Goal: Task Accomplishment & Management: Manage account settings

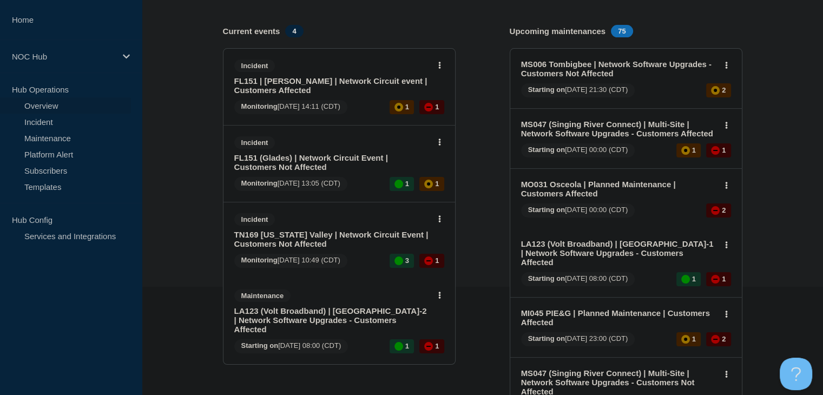
scroll to position [162, 0]
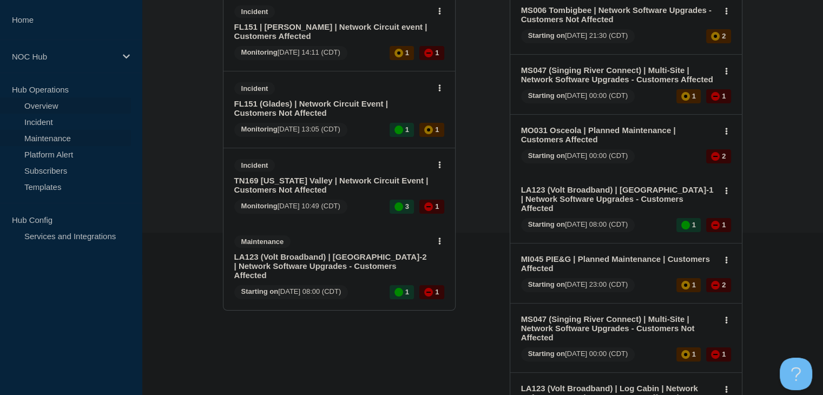
click at [67, 142] on link "Maintenance" at bounding box center [65, 138] width 131 height 16
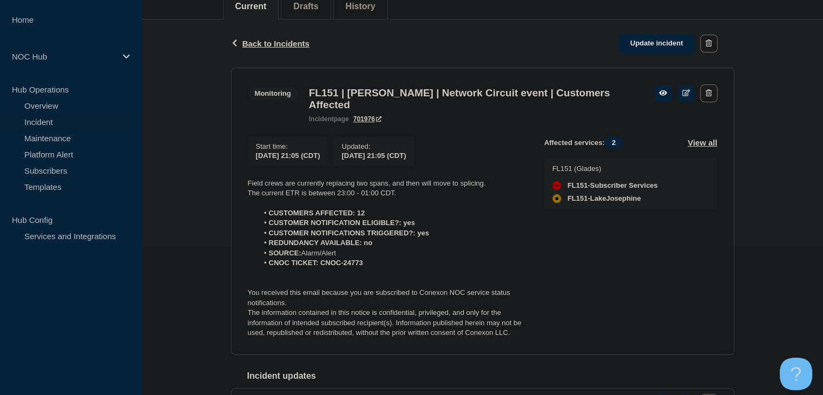
scroll to position [216, 0]
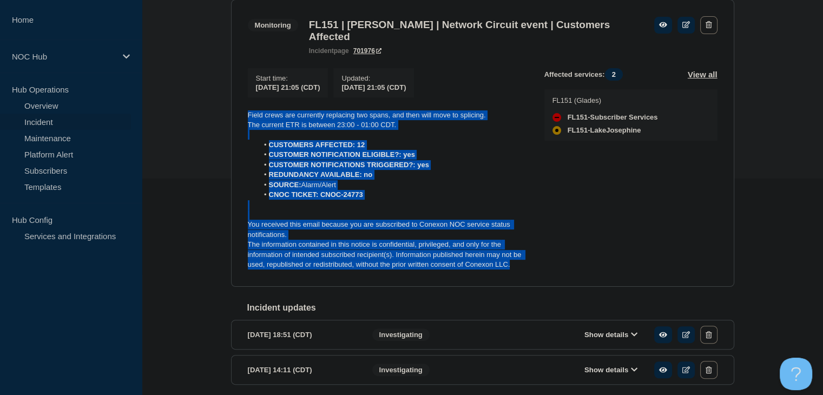
drag, startPoint x: 516, startPoint y: 272, endPoint x: 245, endPoint y: 117, distance: 312.6
click at [245, 117] on section "Monitoring FL151 | [PERSON_NAME] | Network Circuit event | Customers Affected i…" at bounding box center [482, 142] width 503 height 287
copy div "Field crews are currently replacing two spans, and then will move to splicing. …"
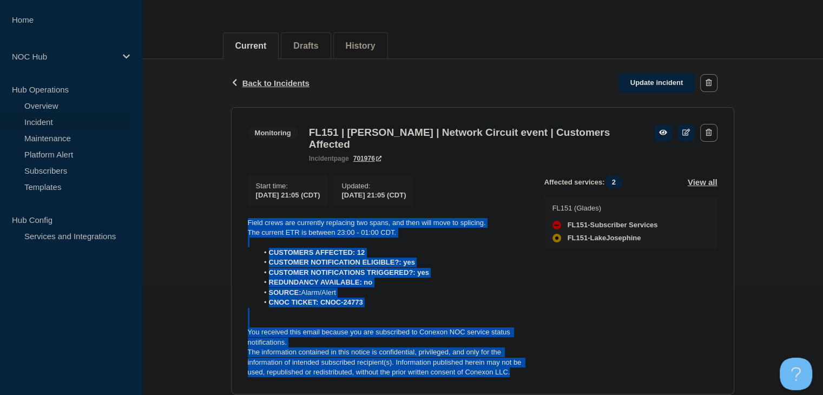
scroll to position [108, 0]
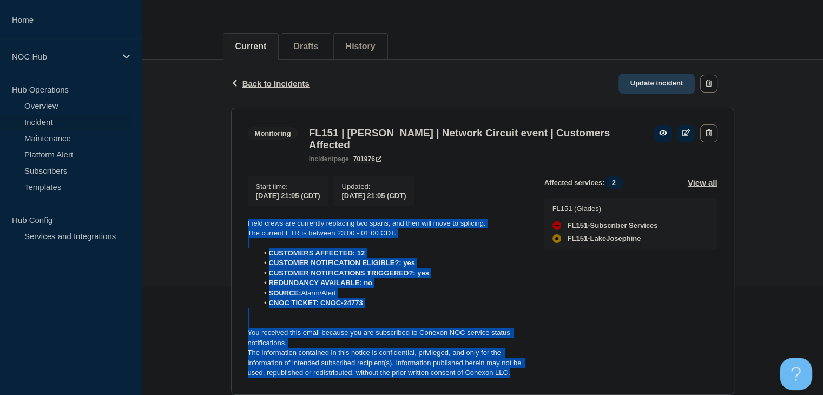
click at [659, 91] on link "Update incident" at bounding box center [656, 84] width 77 height 20
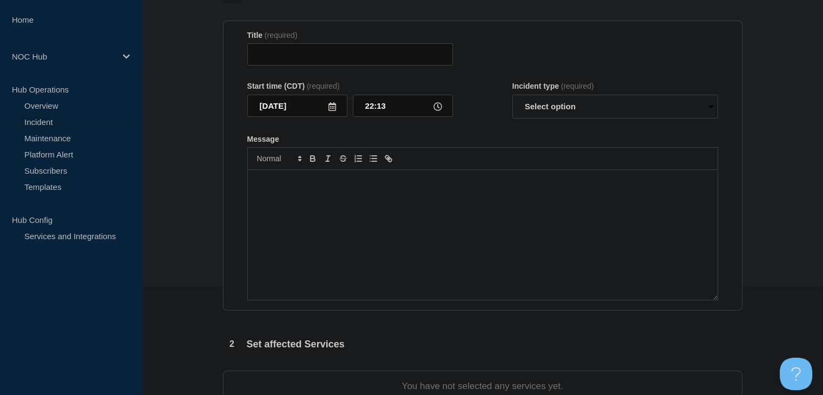
click at [406, 238] on div "Message" at bounding box center [483, 235] width 470 height 130
type input "FL151 | [PERSON_NAME] | Network Circuit event | Customers Affected"
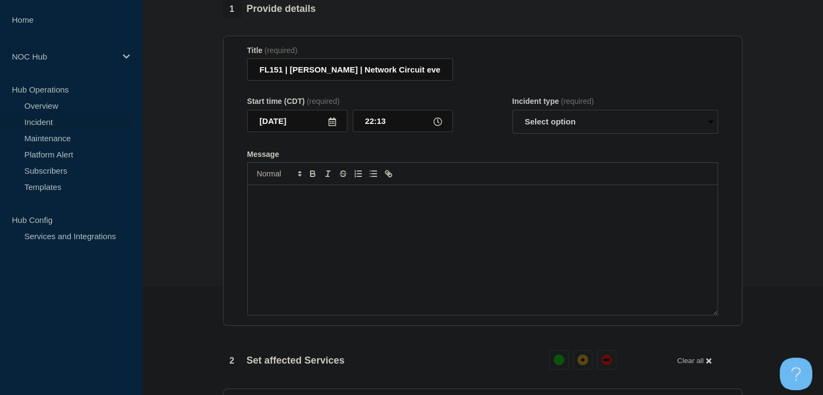
scroll to position [126, 0]
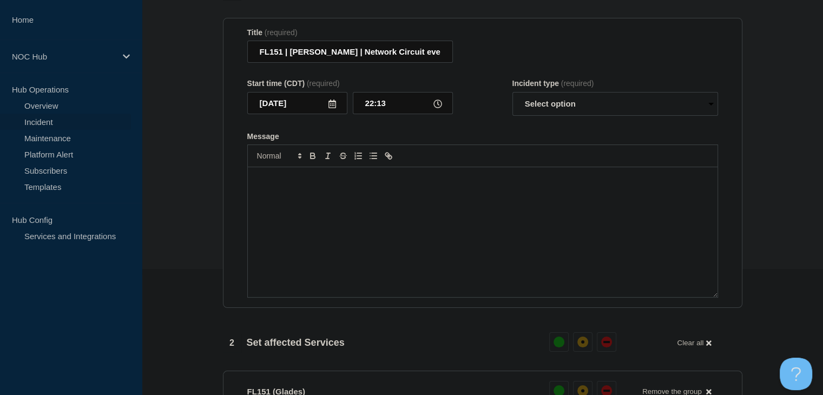
paste div "Message"
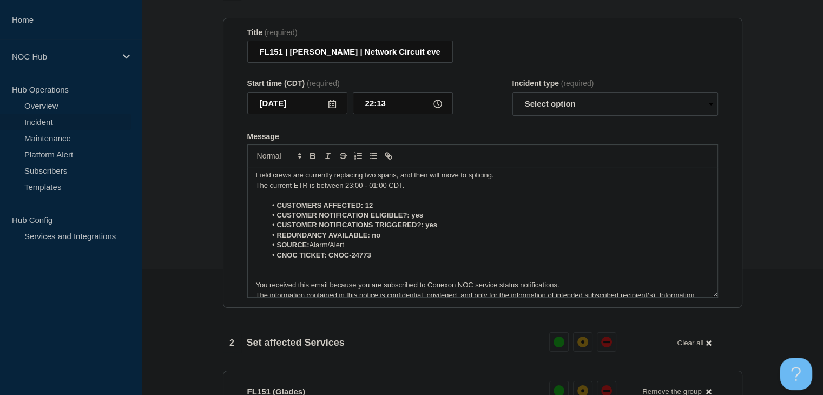
scroll to position [0, 0]
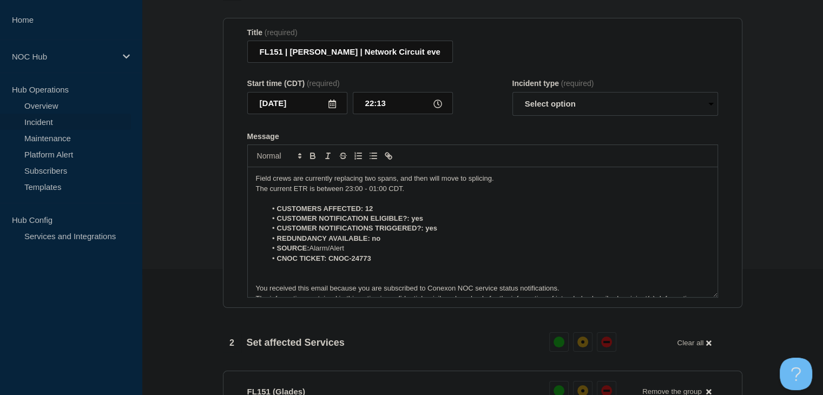
click at [418, 183] on p "Field crews are currently replacing two spans, and then will move to splicing." at bounding box center [482, 179] width 453 height 10
click at [314, 194] on p "The current ETR is between 23:00 - 01:00 CDT." at bounding box center [482, 189] width 453 height 10
click at [554, 109] on select "Select option Investigating Identified Monitoring Resolved" at bounding box center [615, 104] width 206 height 24
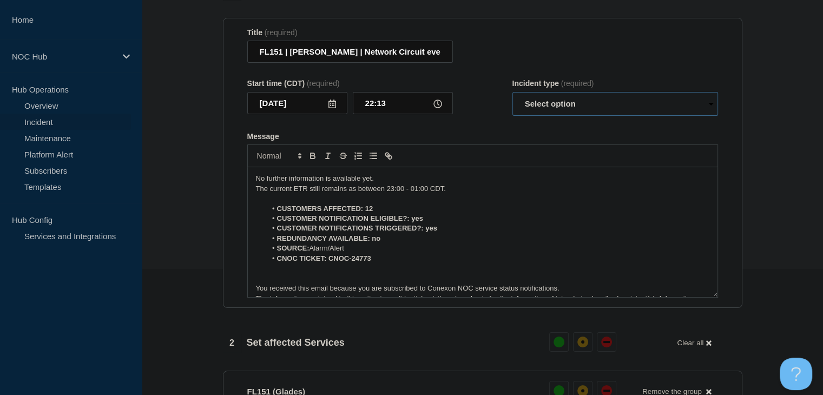
select select "monitoring"
click at [512, 98] on select "Select option Investigating Identified Monitoring Resolved" at bounding box center [615, 104] width 206 height 24
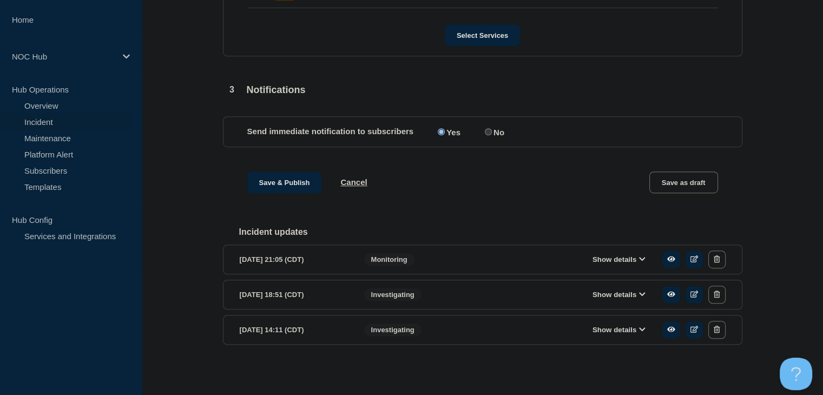
scroll to position [608, 0]
click at [305, 179] on button "Save & Publish" at bounding box center [284, 182] width 75 height 22
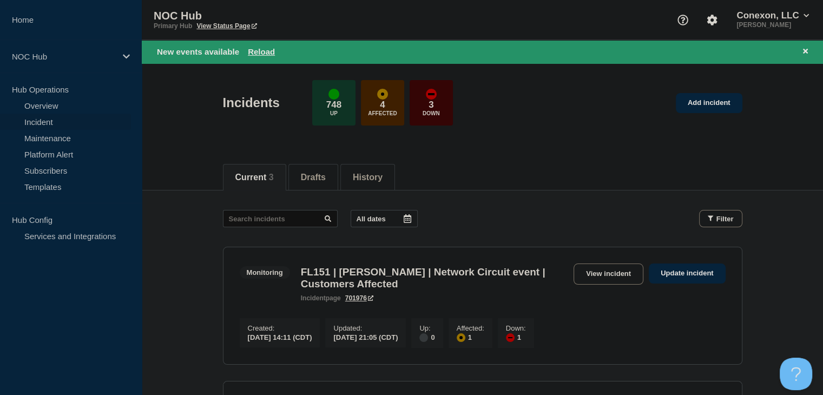
click at [264, 45] on div "New events available Reload" at bounding box center [484, 51] width 655 height 12
click at [264, 46] on div "New events available Reload" at bounding box center [484, 51] width 655 height 12
click at [264, 48] on button "Reload" at bounding box center [261, 51] width 27 height 9
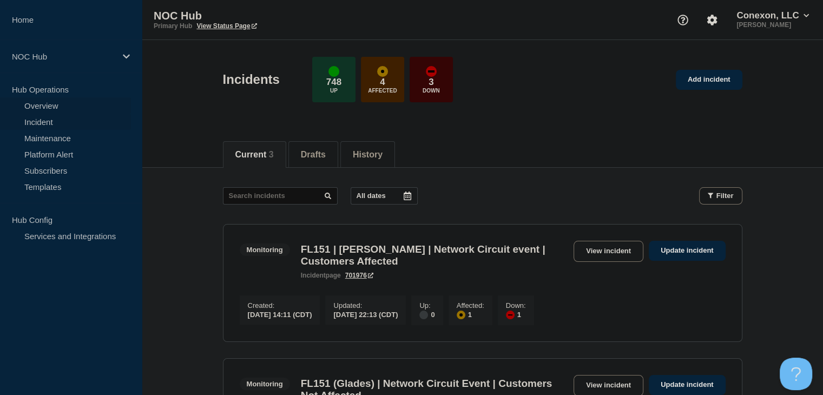
drag, startPoint x: 66, startPoint y: 109, endPoint x: 68, endPoint y: 101, distance: 7.7
click at [66, 109] on link "Overview" at bounding box center [65, 105] width 131 height 16
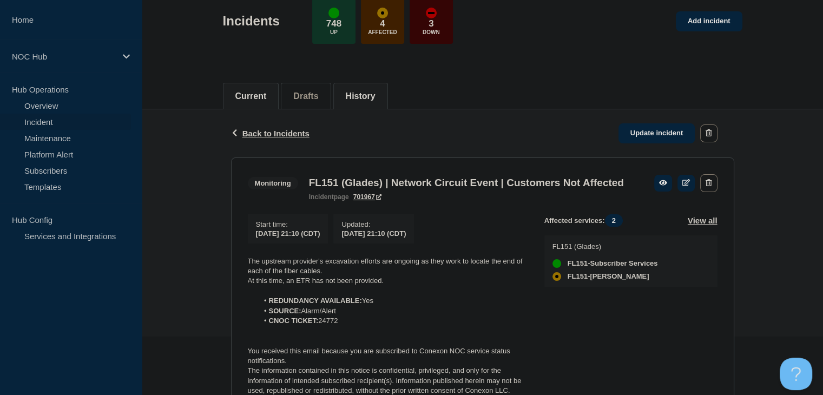
scroll to position [162, 0]
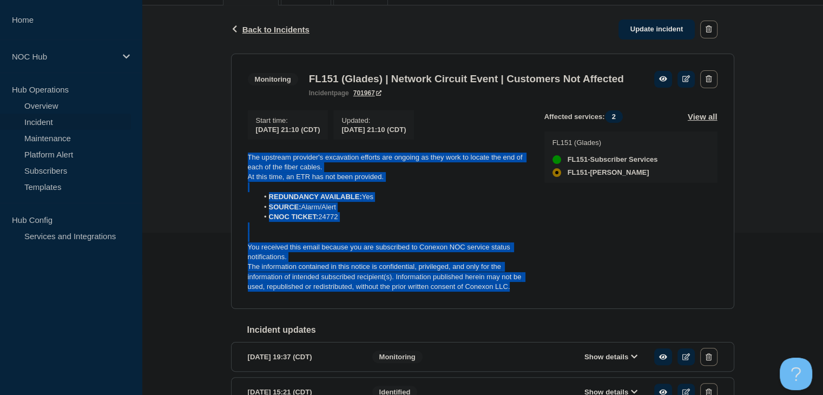
drag, startPoint x: 517, startPoint y: 308, endPoint x: 250, endPoint y: 177, distance: 297.1
click at [246, 177] on section "Monitoring FL151 (Glades) | Network Circuit Event | Customers Not Affected inci…" at bounding box center [482, 181] width 503 height 255
copy div "The upstream provider's excavation efforts are ongoing as they work to locate t…"
click at [657, 31] on link "Update incident" at bounding box center [656, 29] width 77 height 20
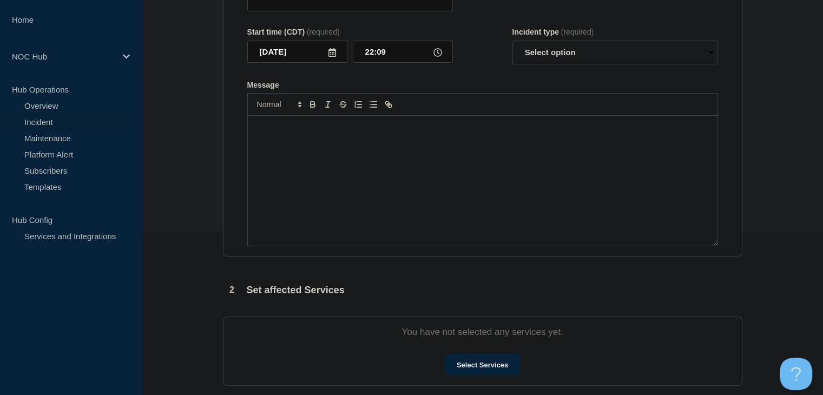
type input "FL151 (Glades) | Network Circuit Event | Customers Not Affected"
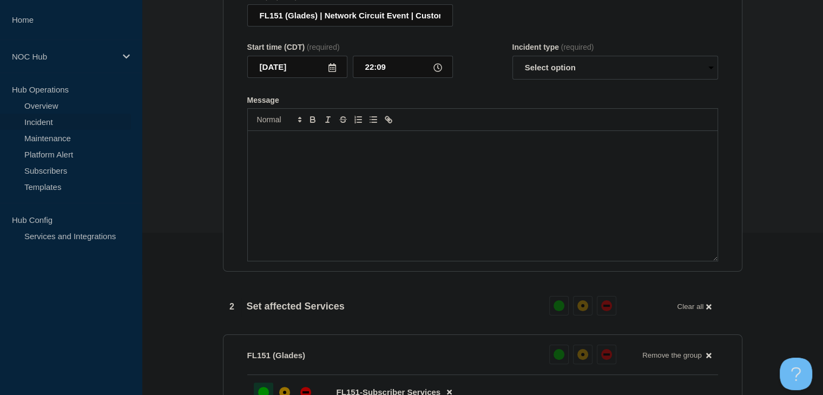
click at [396, 228] on div "Message" at bounding box center [483, 196] width 470 height 130
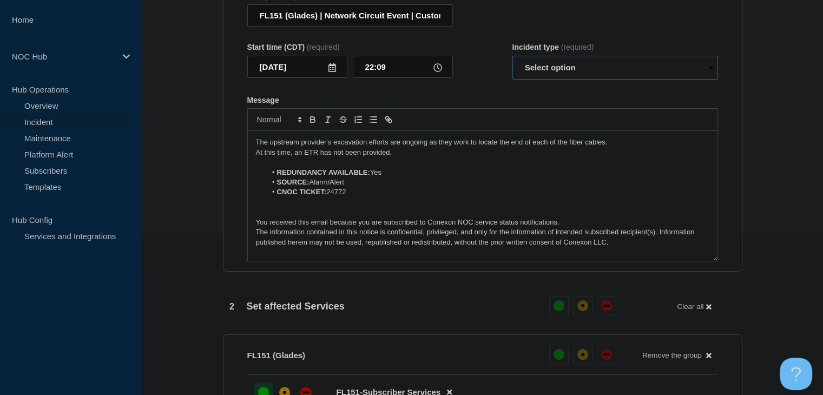
click at [598, 74] on select "Select option Investigating Identified Monitoring Resolved" at bounding box center [615, 68] width 206 height 24
select select "monitoring"
click at [512, 62] on select "Select option Investigating Identified Monitoring Resolved" at bounding box center [615, 68] width 206 height 24
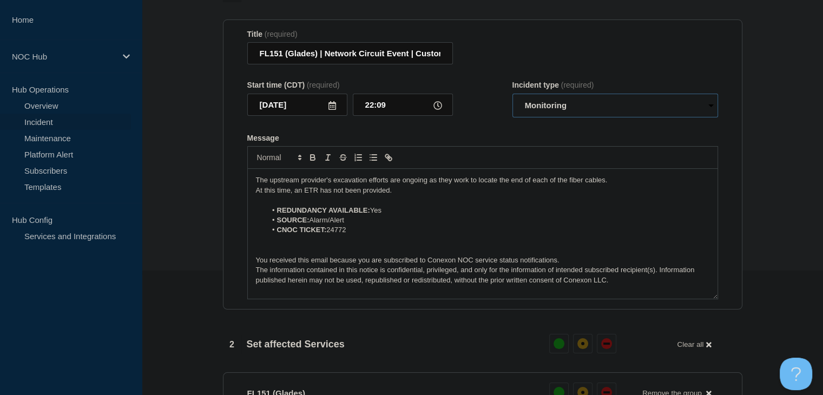
scroll to position [108, 0]
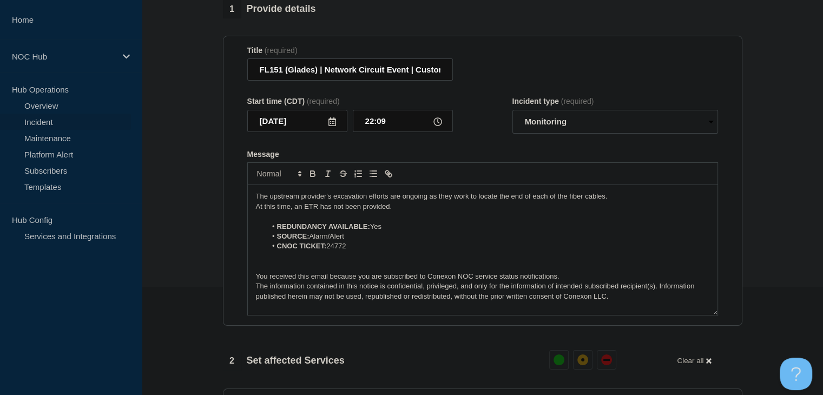
click at [415, 201] on p "The upstream provider's excavation efforts are ongoing as they work to locate t…" at bounding box center [482, 197] width 453 height 10
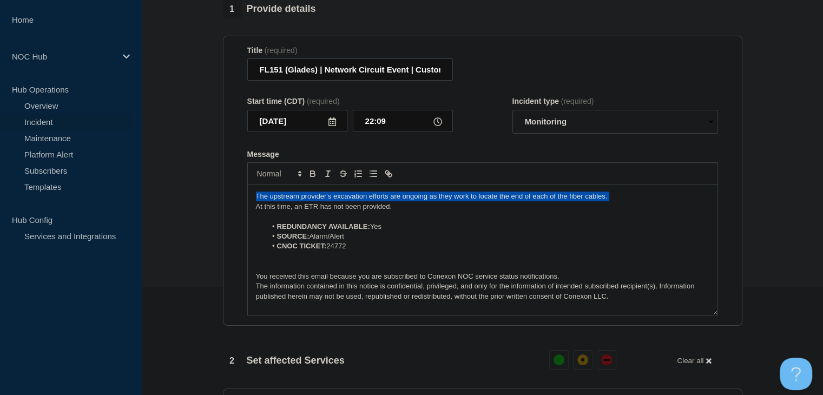
click at [415, 201] on p "The upstream provider's excavation efforts are ongoing as they work to locate t…" at bounding box center [482, 197] width 453 height 10
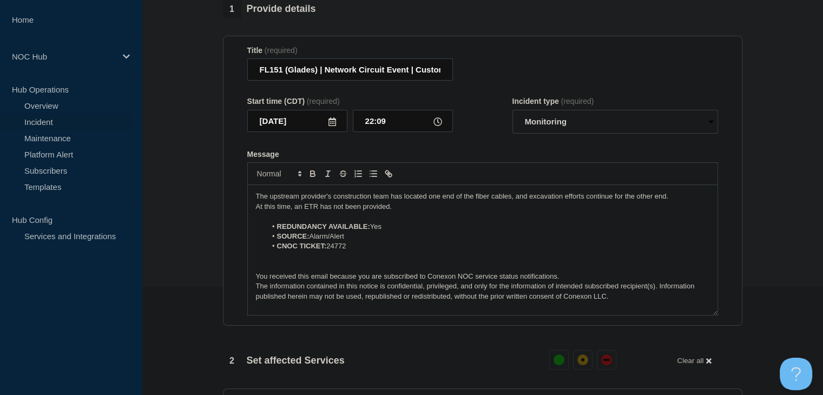
click at [498, 212] on p "At this time, an ETR has not been provided." at bounding box center [482, 207] width 453 height 10
click at [681, 201] on p "The upstream provider's construction team has located one end of the fiber cabl…" at bounding box center [482, 197] width 453 height 10
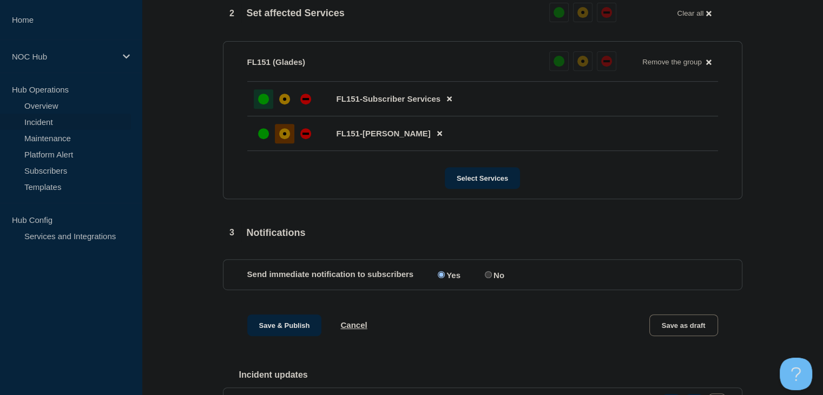
scroll to position [541, 0]
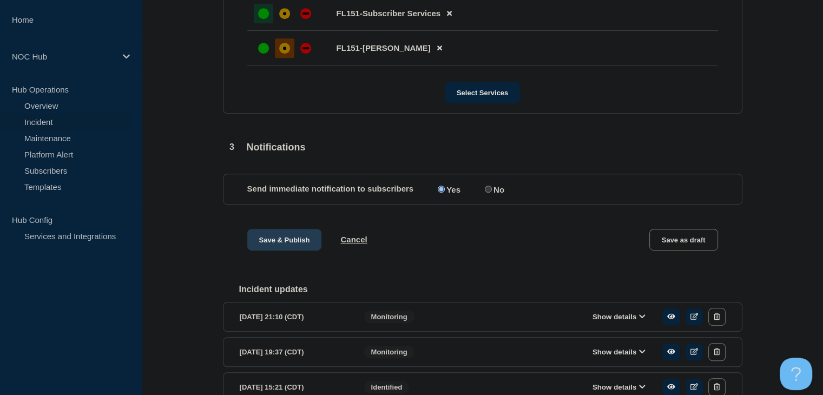
click at [275, 250] on button "Save & Publish" at bounding box center [284, 240] width 75 height 22
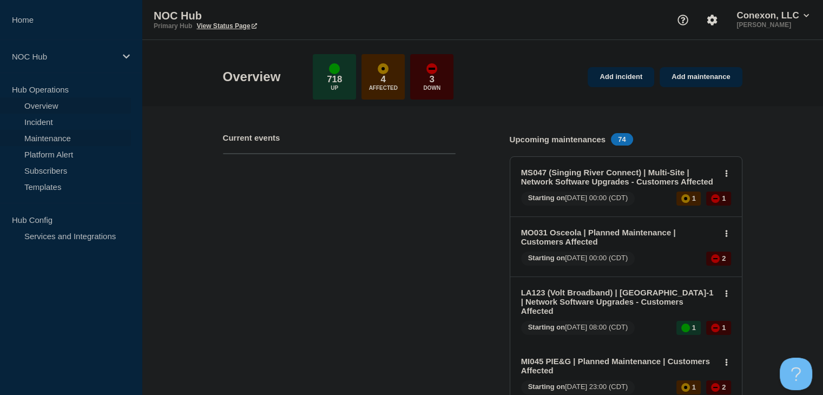
click at [65, 134] on link "Maintenance" at bounding box center [65, 138] width 131 height 16
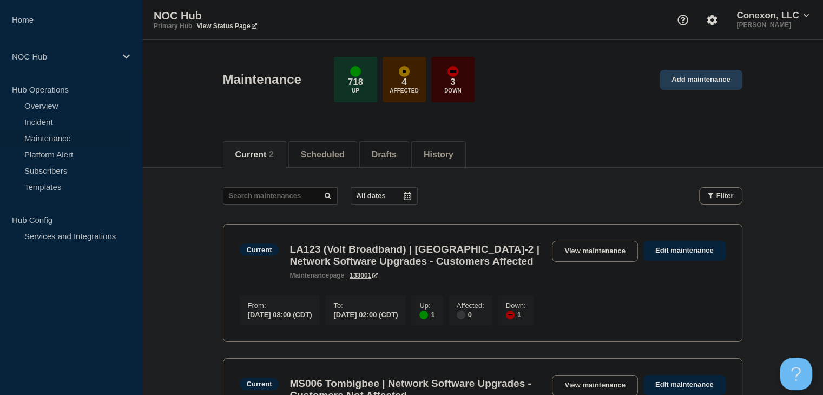
click at [685, 75] on link "Add maintenance" at bounding box center [700, 80] width 82 height 20
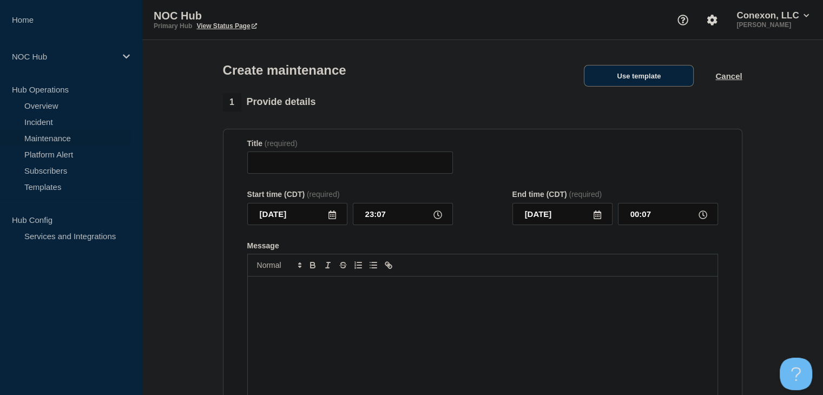
click at [647, 81] on button "Use template" at bounding box center [639, 76] width 110 height 22
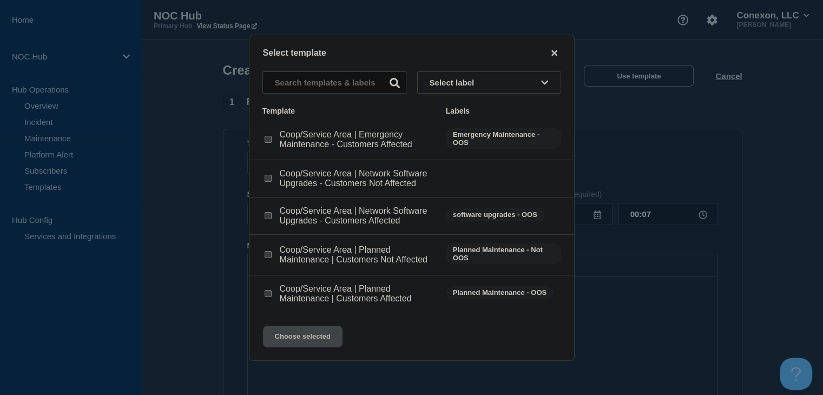
click at [271, 258] on input "Coop/Service Area | Planned Maintenance | Customers Not Affected checkbox" at bounding box center [268, 254] width 7 height 7
checkbox input "true"
click at [299, 340] on button "Choose selected" at bounding box center [303, 337] width 80 height 22
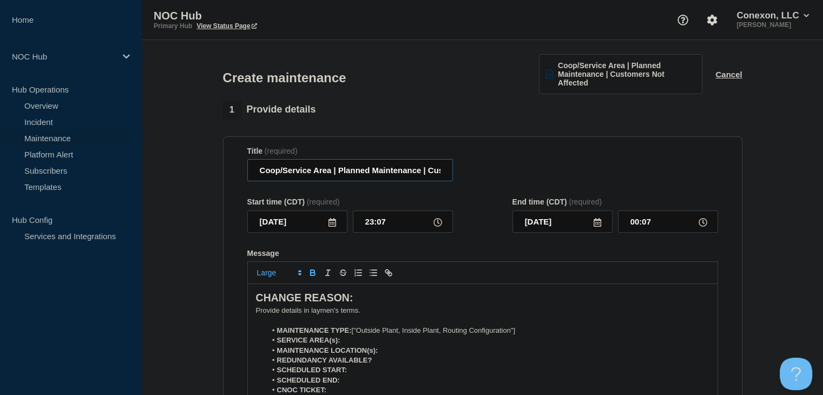
drag, startPoint x: 333, startPoint y: 174, endPoint x: 241, endPoint y: 177, distance: 92.6
click at [241, 177] on section "Title (required) Coop/Service Area | Planned Maintenance | Customers Not Affect…" at bounding box center [482, 291] width 519 height 310
type input "IN043 Steuben REMC | Planned Maintenance | Customers Not Affected"
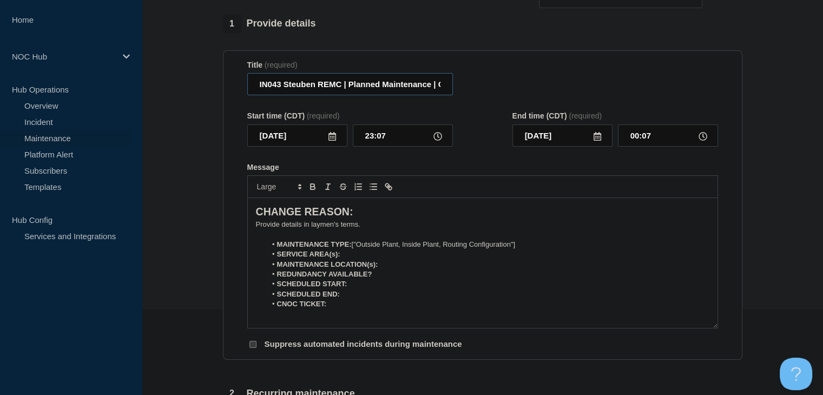
scroll to position [108, 0]
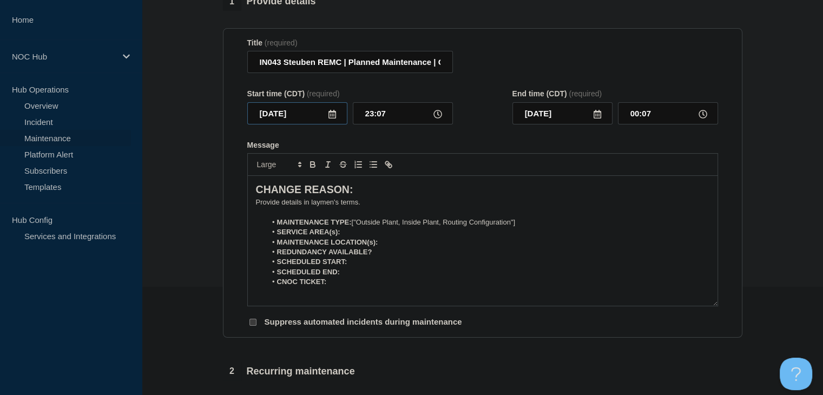
click at [336, 116] on input "2025-08-20" at bounding box center [297, 113] width 100 height 22
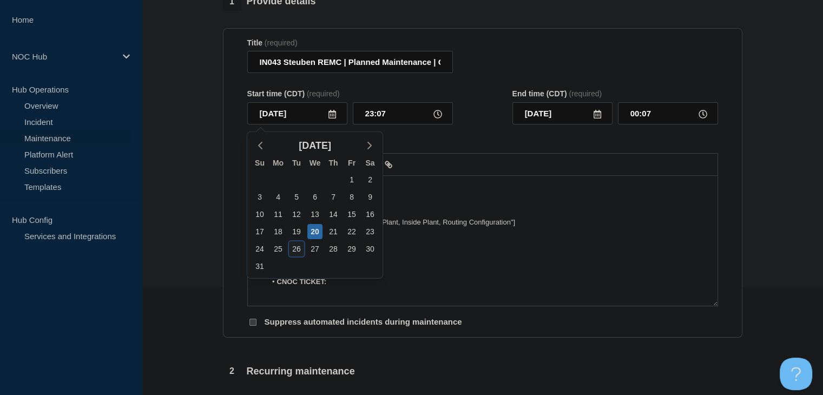
click at [299, 252] on div "26" at bounding box center [296, 248] width 15 height 15
type input "2025-08-26"
type input "2025-08-27"
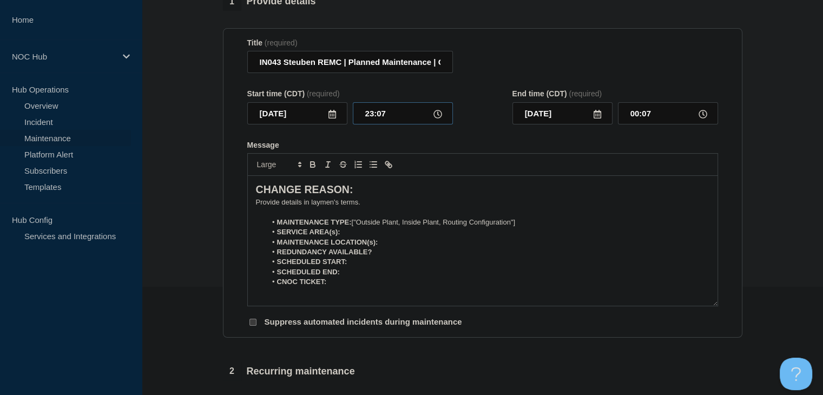
click at [366, 113] on input "23:07" at bounding box center [403, 113] width 100 height 22
click at [368, 113] on input "23:07" at bounding box center [403, 113] width 100 height 22
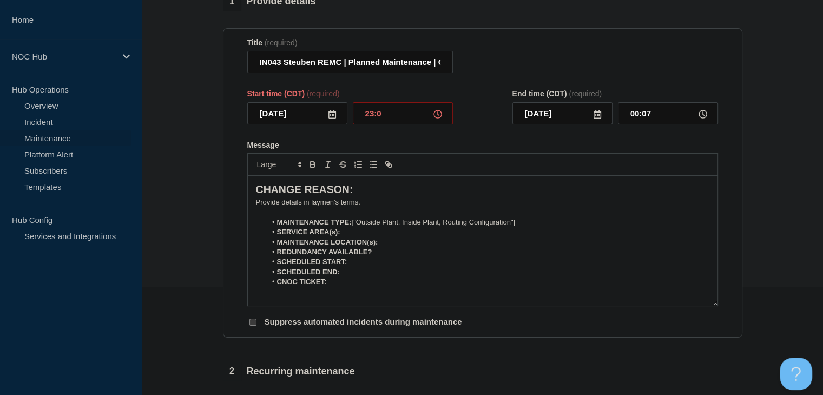
type input "23:00"
click at [638, 120] on input "00:00" at bounding box center [668, 113] width 100 height 22
type input "01:00"
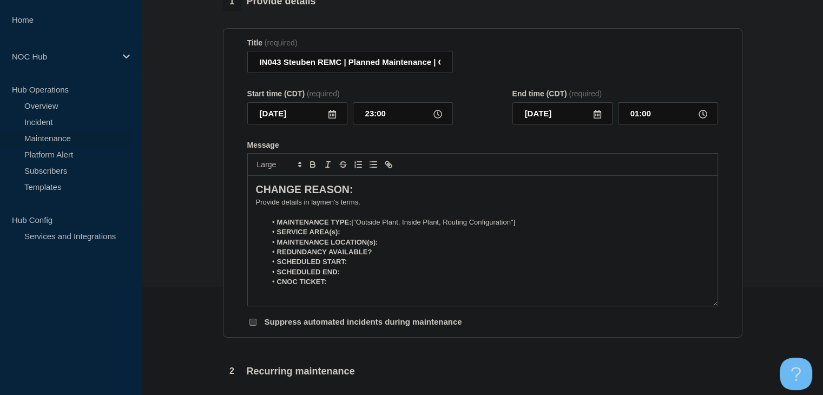
click at [324, 207] on p "﻿Provide details in laymen's terms." at bounding box center [482, 202] width 453 height 10
click at [539, 202] on p "An upstream provider will be performing a maintenance, and due to the redundant…" at bounding box center [482, 202] width 453 height 10
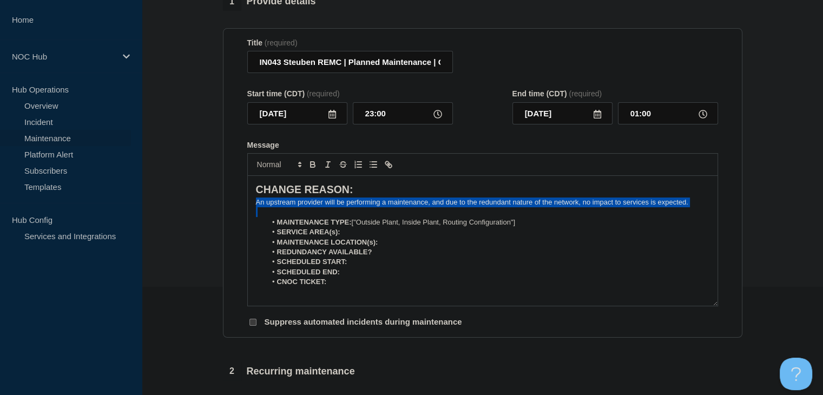
click at [539, 202] on p "An upstream provider will be performing a maintenance, and due to the redundant…" at bounding box center [482, 202] width 453 height 10
copy p "An upstream provider will be performing a maintenance, and due to the redundant…"
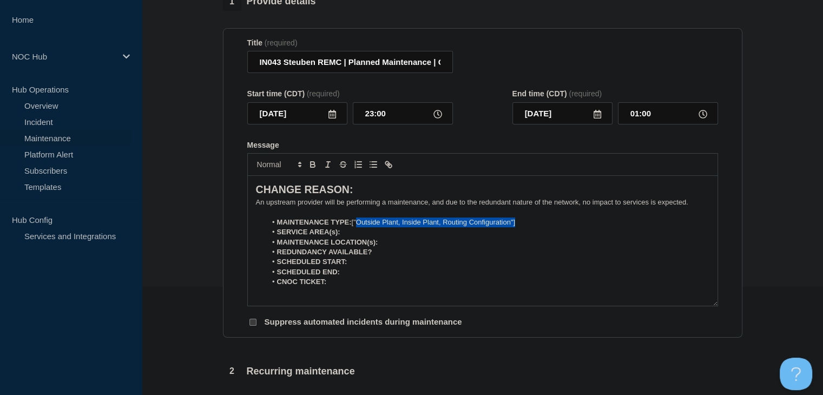
drag, startPoint x: 534, startPoint y: 223, endPoint x: 359, endPoint y: 225, distance: 175.3
click at [359, 225] on li "MAINTENANCE TYPE: ["Outside Plant, Inside Plant, Routing Configuration"]" at bounding box center [487, 222] width 443 height 10
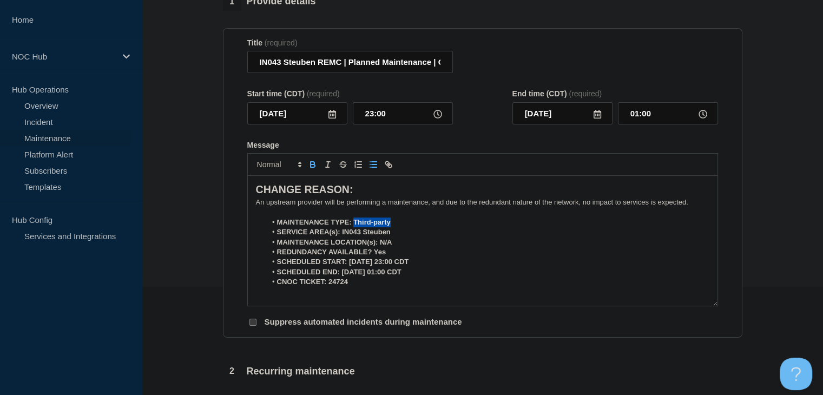
drag, startPoint x: 407, startPoint y: 223, endPoint x: 354, endPoint y: 223, distance: 53.0
click at [354, 223] on li "MAINTENANCE TYPE: Third-party" at bounding box center [487, 222] width 443 height 10
click at [316, 165] on icon "Toggle bold text" at bounding box center [313, 165] width 10 height 10
drag, startPoint x: 396, startPoint y: 239, endPoint x: 342, endPoint y: 235, distance: 54.2
click at [342, 235] on li "SERVICE AREA(s): IN043 Steuben" at bounding box center [487, 232] width 443 height 10
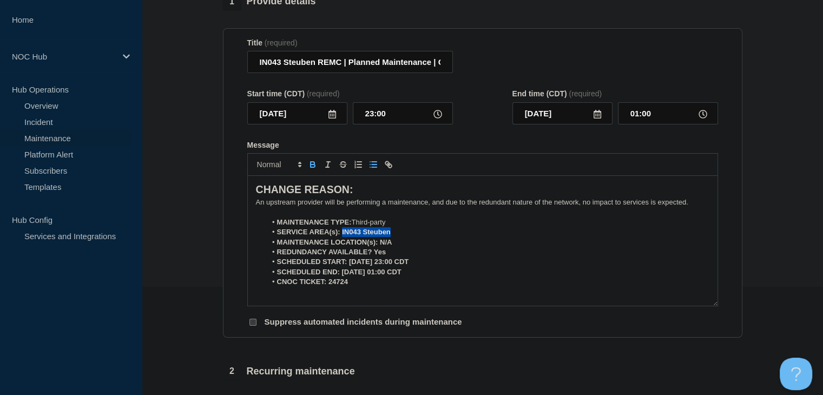
click at [314, 167] on icon "Toggle bold text" at bounding box center [313, 165] width 4 height 3
drag, startPoint x: 396, startPoint y: 245, endPoint x: 377, endPoint y: 245, distance: 19.5
click at [377, 245] on li "MAINTENANCE LOCATION(s): N/A" at bounding box center [487, 243] width 443 height 10
click at [312, 165] on icon "Toggle bold text" at bounding box center [313, 165] width 10 height 10
drag, startPoint x: 389, startPoint y: 256, endPoint x: 374, endPoint y: 255, distance: 14.6
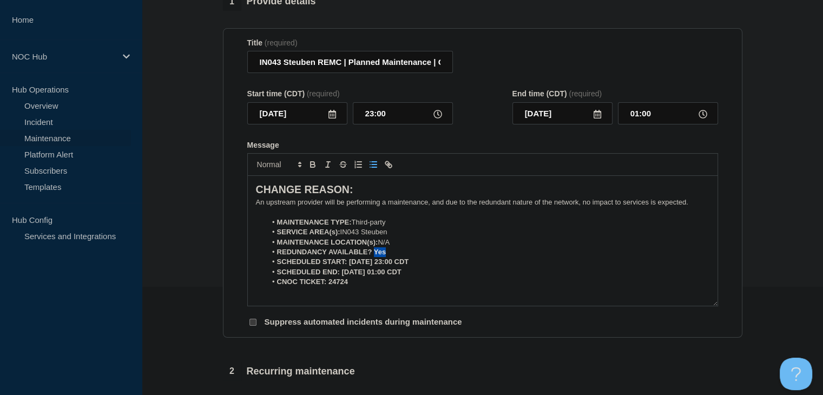
click at [374, 255] on li "REDUNDANCY AVAILABLE? Yes" at bounding box center [487, 252] width 443 height 10
click at [314, 167] on icon "Toggle bold text" at bounding box center [313, 165] width 4 height 3
drag, startPoint x: 428, startPoint y: 263, endPoint x: 351, endPoint y: 267, distance: 77.4
click at [351, 267] on li "SCHEDULED START: 08-26-2025, 23:00 CDT" at bounding box center [487, 262] width 443 height 10
drag, startPoint x: 347, startPoint y: 265, endPoint x: 433, endPoint y: 268, distance: 86.6
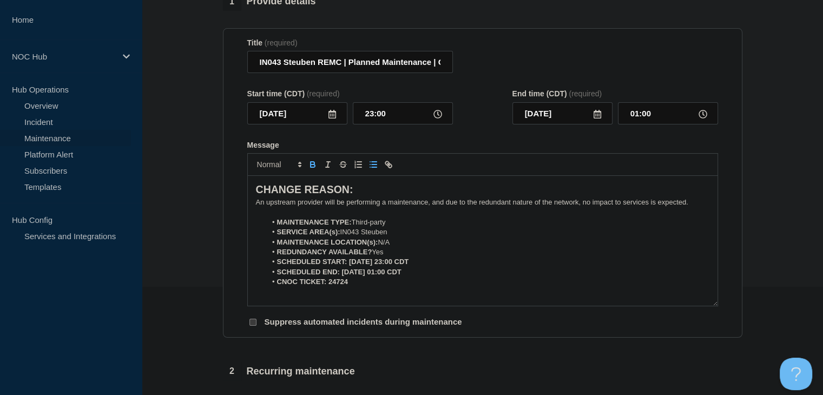
click at [433, 267] on li "SCHEDULED START: 08-26-2025, 23:00 CDT" at bounding box center [487, 262] width 443 height 10
click at [311, 169] on icon "Toggle bold text" at bounding box center [313, 165] width 10 height 10
drag, startPoint x: 418, startPoint y: 273, endPoint x: 340, endPoint y: 273, distance: 77.9
click at [340, 273] on li "SCHEDULED END: 08-27-2025, 01:00 CDT" at bounding box center [487, 272] width 443 height 10
click at [308, 168] on icon "Toggle bold text" at bounding box center [313, 165] width 10 height 10
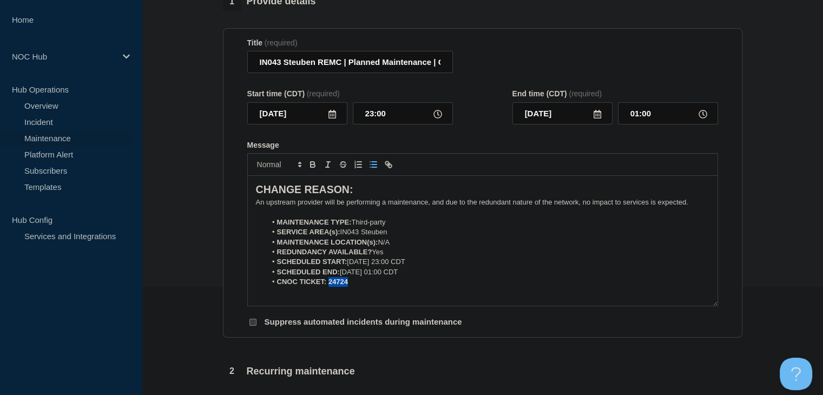
drag, startPoint x: 353, startPoint y: 287, endPoint x: 329, endPoint y: 286, distance: 23.8
click at [329, 286] on li "CNOC TICKET: 24724" at bounding box center [487, 282] width 443 height 10
click at [312, 171] on button "Toggle bold text" at bounding box center [312, 164] width 15 height 13
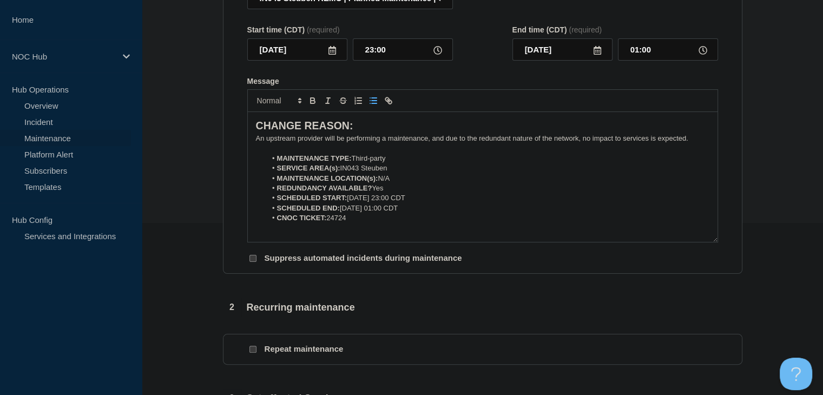
scroll to position [216, 0]
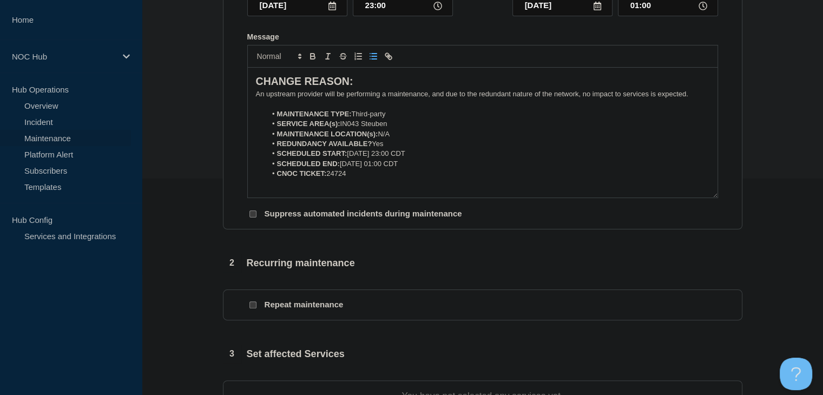
click at [253, 305] on input "Repeat maintenance" at bounding box center [252, 304] width 7 height 7
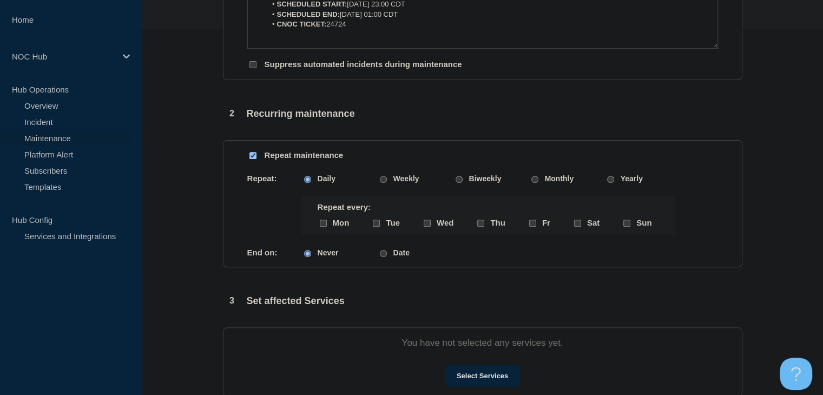
scroll to position [433, 0]
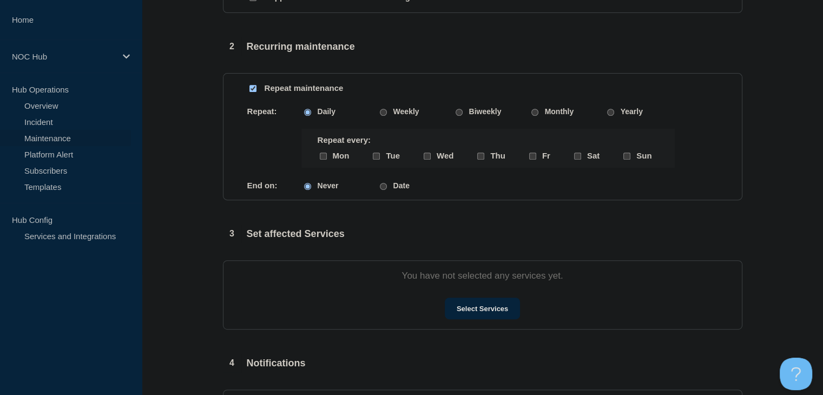
click at [249, 90] on input "Repeat maintenance" at bounding box center [252, 88] width 7 height 7
checkbox input "false"
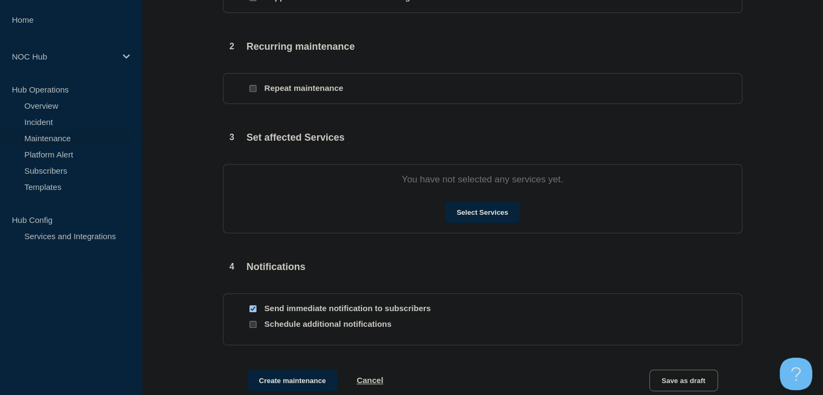
scroll to position [271, 0]
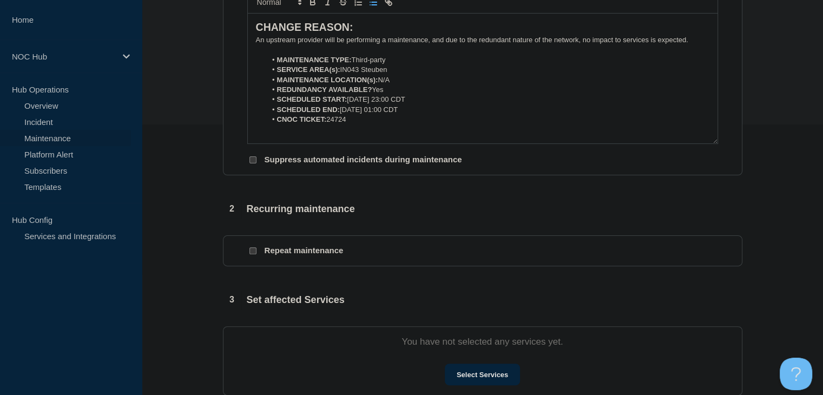
click at [393, 117] on li "CNOC TICKET: 24724" at bounding box center [487, 120] width 443 height 10
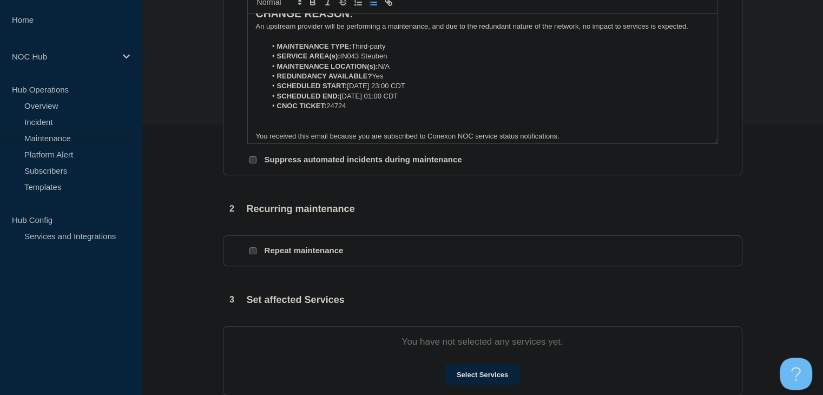
scroll to position [37, 0]
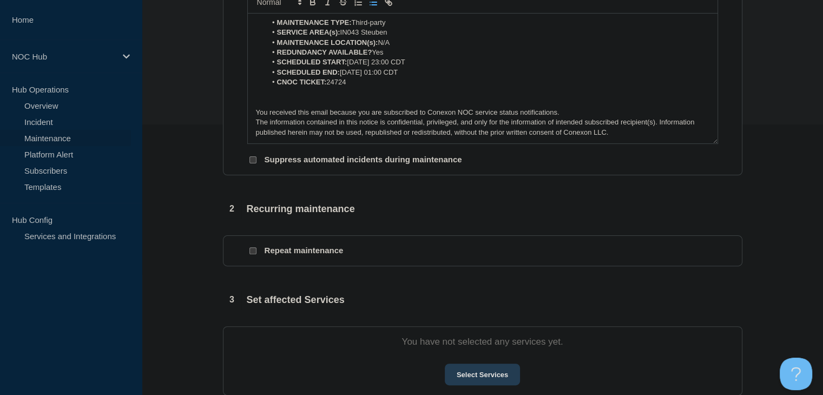
click at [468, 375] on button "Select Services" at bounding box center [482, 375] width 75 height 22
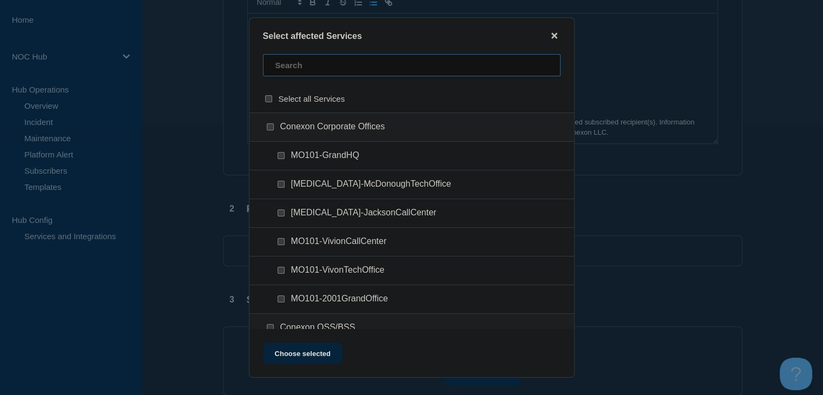
click at [320, 65] on input "text" at bounding box center [412, 65] width 298 height 22
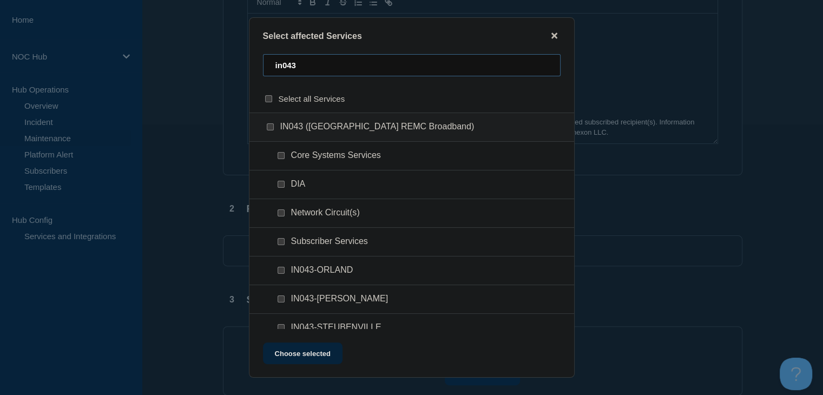
type input "in043"
click at [281, 243] on input "Subscriber Services checkbox" at bounding box center [281, 241] width 7 height 7
checkbox input "true"
click at [279, 214] on input "Network Circuit(s) checkbox" at bounding box center [281, 212] width 7 height 7
checkbox input "true"
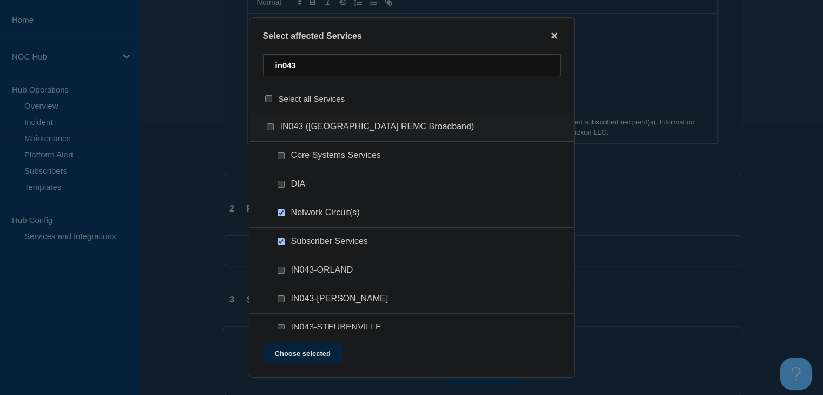
click at [285, 186] on div at bounding box center [283, 184] width 16 height 11
click at [281, 185] on input "DIA checkbox" at bounding box center [281, 184] width 7 height 7
checkbox input "true"
click at [302, 353] on button "Choose selected" at bounding box center [303, 353] width 80 height 22
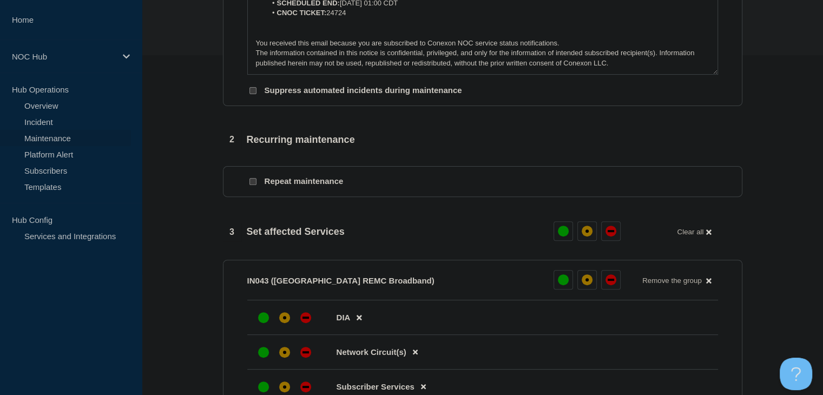
scroll to position [433, 0]
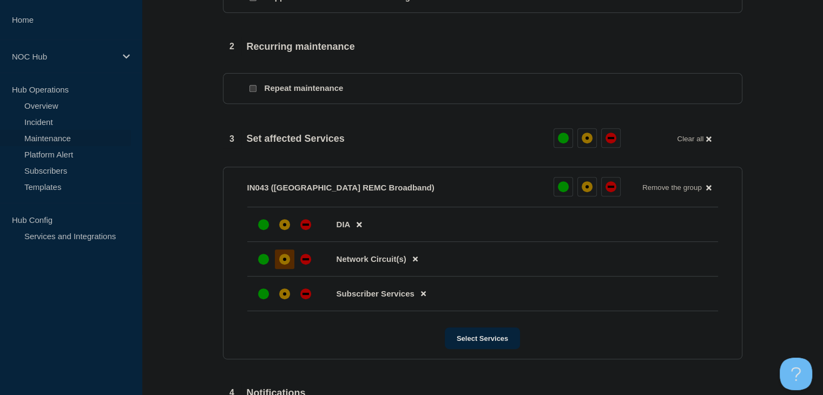
click at [282, 269] on div at bounding box center [284, 258] width 19 height 19
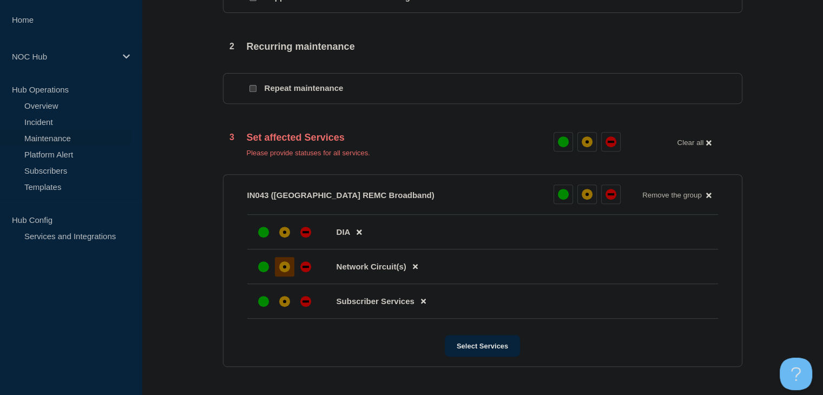
click at [281, 249] on li "DIA" at bounding box center [482, 266] width 471 height 35
click at [282, 233] on div "affected" at bounding box center [284, 232] width 11 height 11
click at [262, 311] on div at bounding box center [263, 301] width 19 height 19
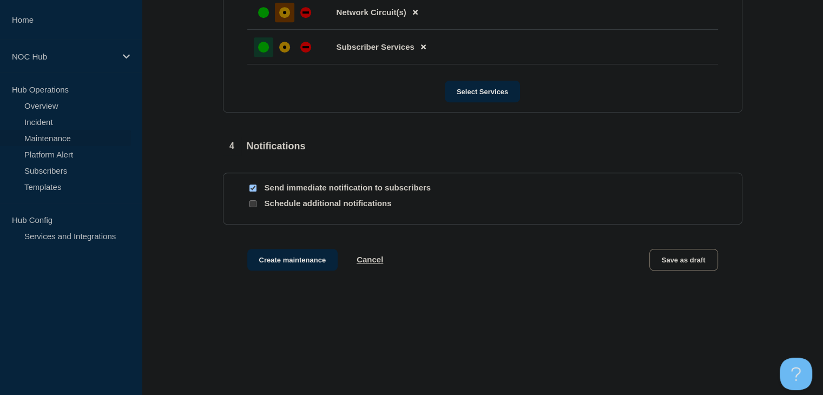
scroll to position [684, 0]
click at [279, 264] on button "Create maintenance" at bounding box center [292, 260] width 91 height 22
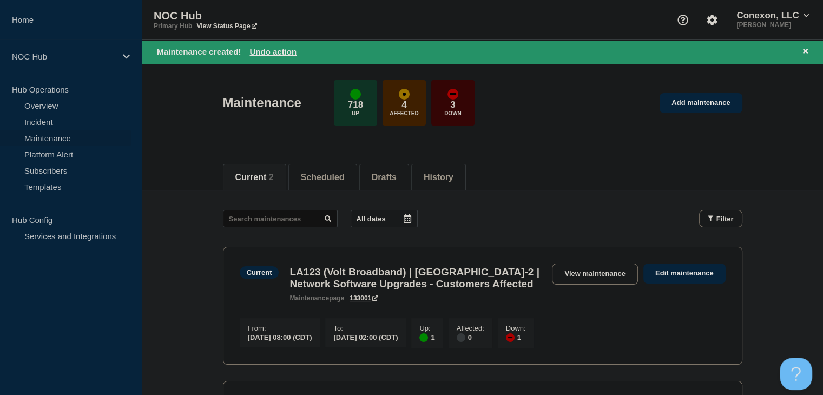
drag, startPoint x: 807, startPoint y: 50, endPoint x: 780, endPoint y: 70, distance: 33.2
click at [807, 50] on icon at bounding box center [805, 51] width 5 height 5
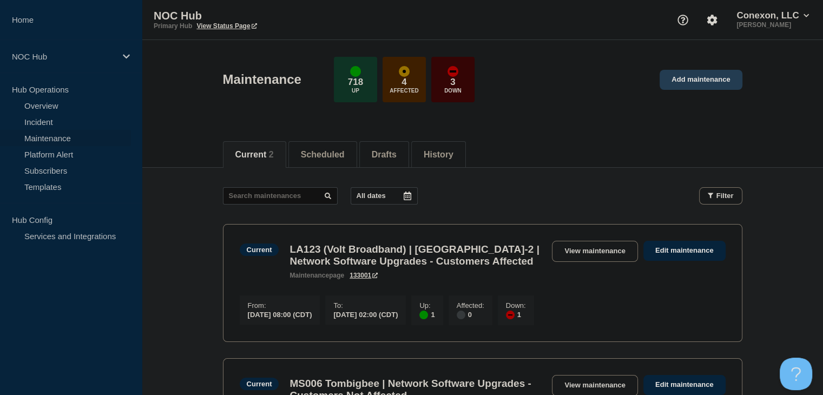
click at [695, 89] on link "Add maintenance" at bounding box center [700, 80] width 82 height 20
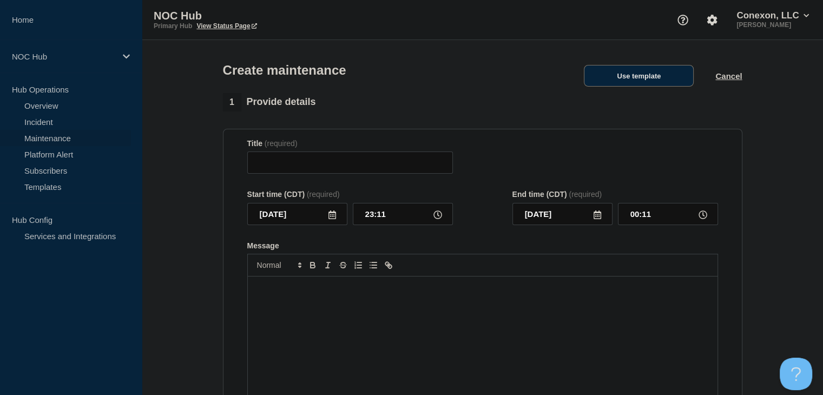
click at [632, 85] on button "Use template" at bounding box center [639, 76] width 110 height 22
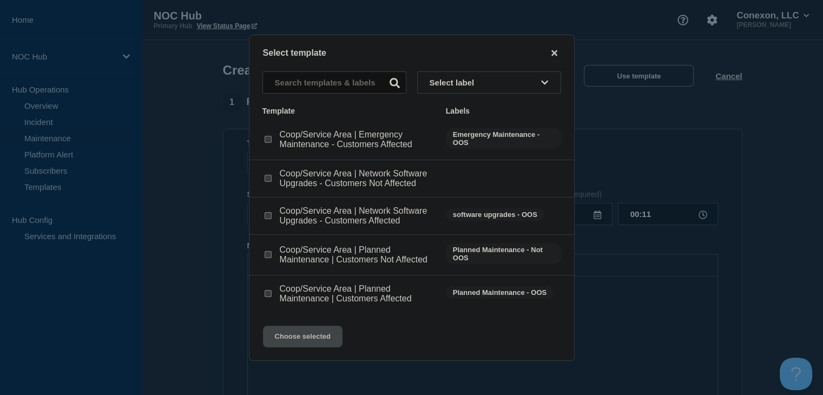
click at [268, 260] on div at bounding box center [267, 254] width 11 height 11
click at [268, 258] on input "Coop/Service Area | Planned Maintenance | Customers Not Affected checkbox" at bounding box center [268, 254] width 7 height 7
checkbox input "true"
click at [292, 334] on button "Choose selected" at bounding box center [303, 337] width 80 height 22
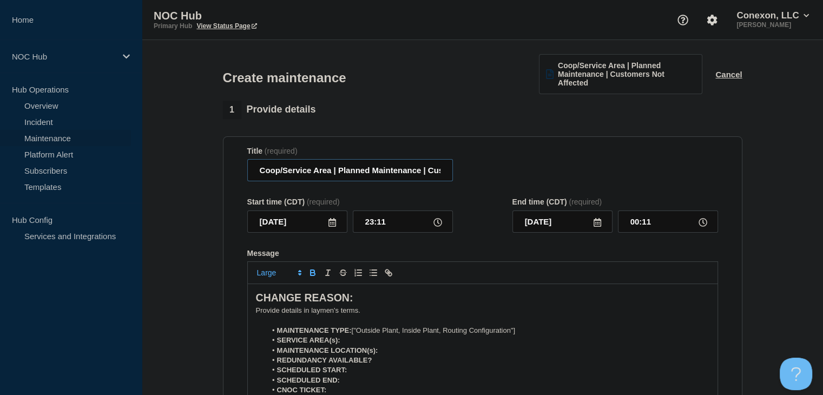
drag, startPoint x: 331, startPoint y: 174, endPoint x: 244, endPoint y: 174, distance: 87.1
click at [244, 174] on section "Title (required) Coop/Service Area | Planned Maintenance | Customers Not Affect…" at bounding box center [482, 291] width 519 height 310
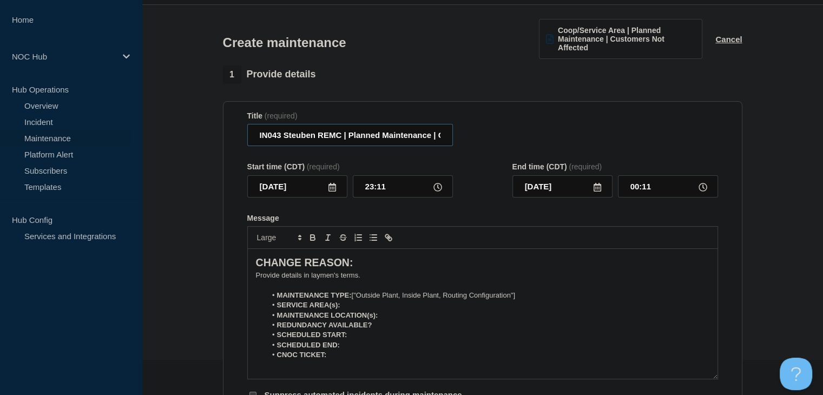
scroll to position [54, 0]
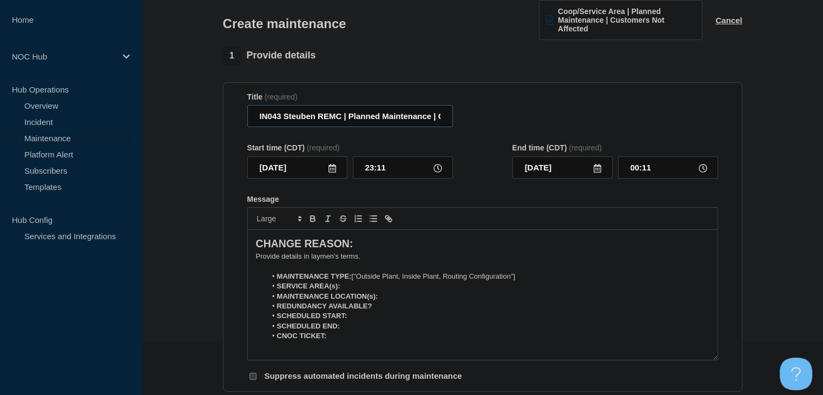
type input "IN043 Steuben REMC | Planned Maintenance | Customers Not Affected"
click at [331, 176] on input "2025-08-20" at bounding box center [297, 167] width 100 height 22
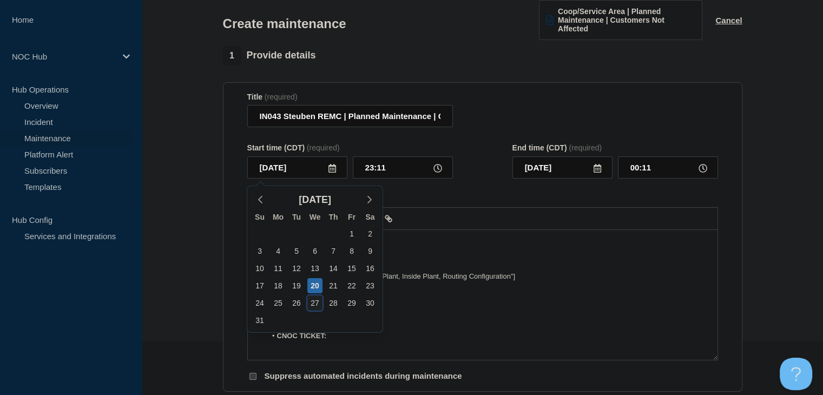
click at [314, 304] on div "27" at bounding box center [314, 302] width 15 height 15
type input "2025-08-27"
type input "2025-08-28"
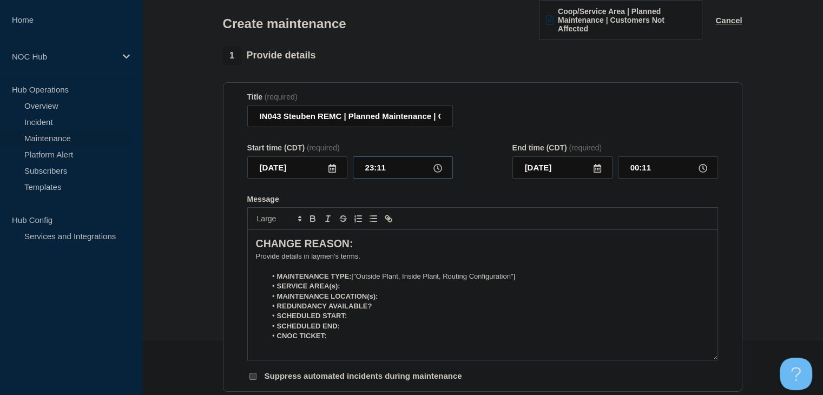
click at [371, 171] on input "23:11" at bounding box center [403, 167] width 100 height 22
type input "23:00"
click at [641, 167] on input "00:00" at bounding box center [668, 167] width 100 height 22
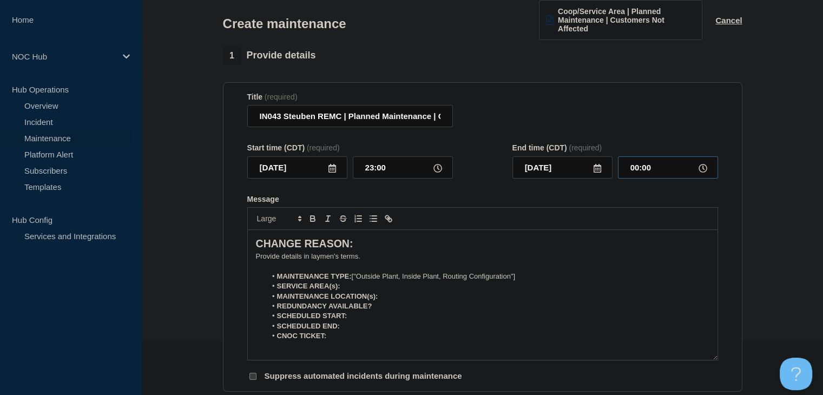
click at [641, 167] on input "00:00" at bounding box center [668, 167] width 100 height 22
type input "01:00"
click at [278, 258] on p "﻿Provide details in laymen's terms." at bounding box center [482, 257] width 453 height 10
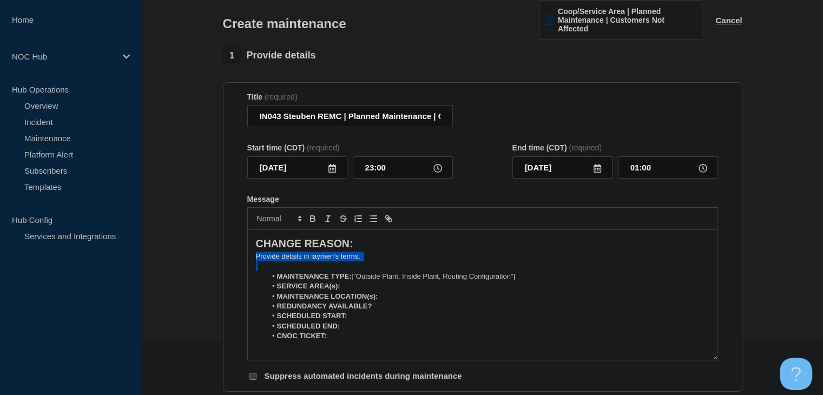
click at [278, 258] on p "﻿Provide details in laymen's terms." at bounding box center [482, 257] width 453 height 10
paste div "Message"
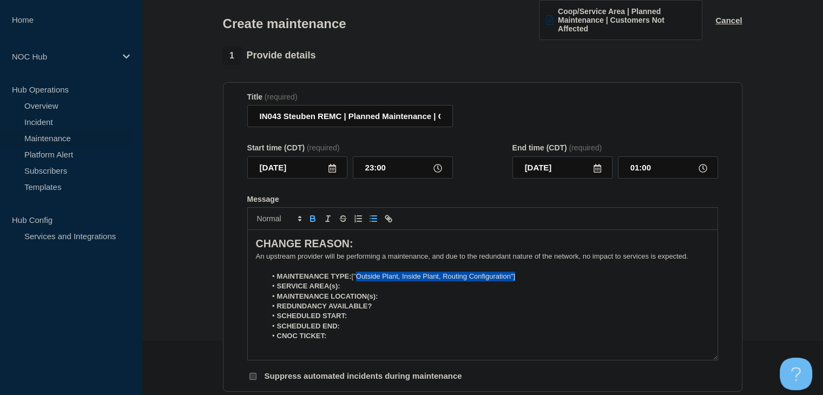
drag, startPoint x: 537, startPoint y: 275, endPoint x: 359, endPoint y: 281, distance: 178.6
click at [359, 281] on li "MAINTENANCE TYPE: ["Outside Plant, Inside Plant, Routing Configuration"]" at bounding box center [487, 277] width 443 height 10
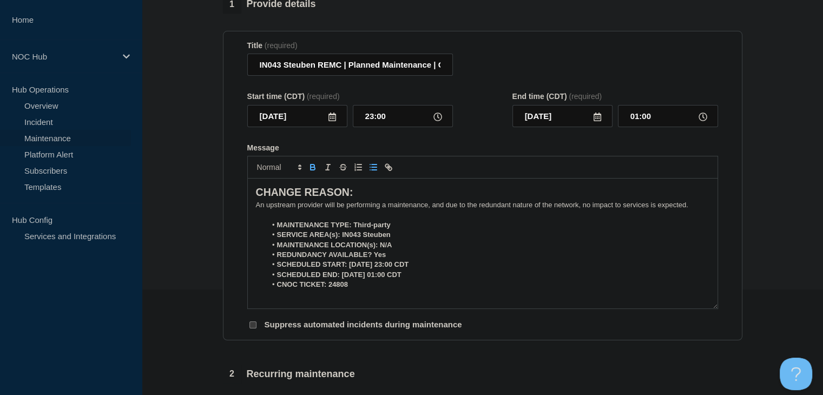
scroll to position [108, 0]
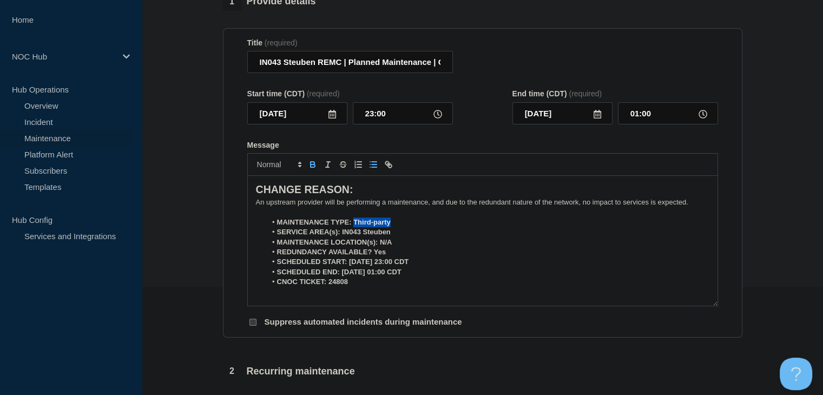
drag, startPoint x: 374, startPoint y: 221, endPoint x: 354, endPoint y: 221, distance: 19.5
click at [354, 221] on li "MAINTENANCE TYPE: Third-party" at bounding box center [487, 222] width 443 height 10
click at [313, 164] on icon "Toggle bold text" at bounding box center [313, 163] width 4 height 3
drag, startPoint x: 394, startPoint y: 234, endPoint x: 341, endPoint y: 234, distance: 53.0
click at [341, 234] on li "SERVICE AREA(s): IN043 Steuben" at bounding box center [487, 232] width 443 height 10
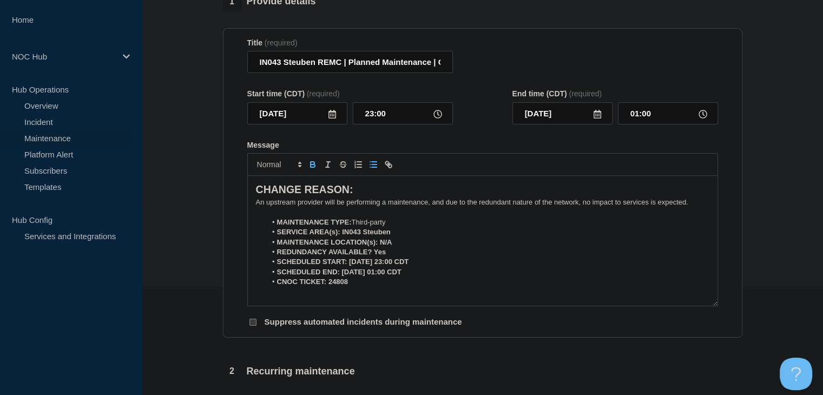
click at [310, 174] on div at bounding box center [482, 164] width 471 height 23
click at [311, 167] on icon "Toggle bold text" at bounding box center [313, 165] width 4 height 3
click at [313, 167] on icon "Toggle bold text" at bounding box center [313, 165] width 4 height 3
drag, startPoint x: 390, startPoint y: 243, endPoint x: 380, endPoint y: 242, distance: 9.2
click at [380, 242] on li "MAINTENANCE LOCATION(s): N/A" at bounding box center [487, 243] width 443 height 10
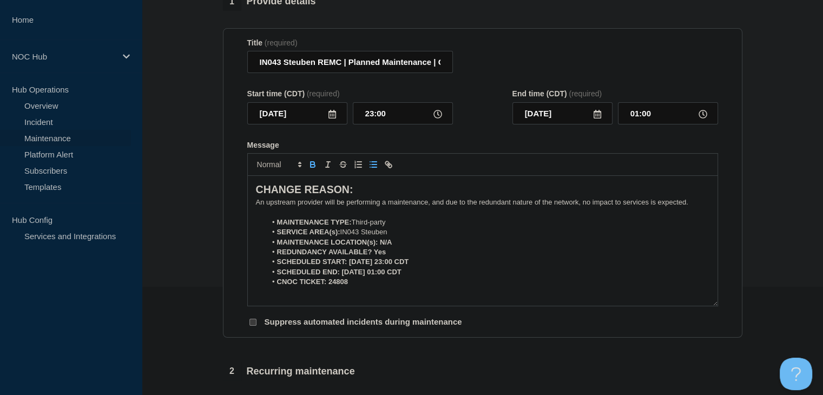
click at [316, 168] on icon "Toggle bold text" at bounding box center [313, 165] width 10 height 10
drag, startPoint x: 388, startPoint y: 255, endPoint x: 372, endPoint y: 254, distance: 16.3
click at [372, 254] on li "REDUNDANCY AVAILABLE? Yes" at bounding box center [487, 252] width 443 height 10
click at [315, 169] on icon "Toggle bold text" at bounding box center [313, 165] width 10 height 10
drag, startPoint x: 430, startPoint y: 266, endPoint x: 349, endPoint y: 262, distance: 81.2
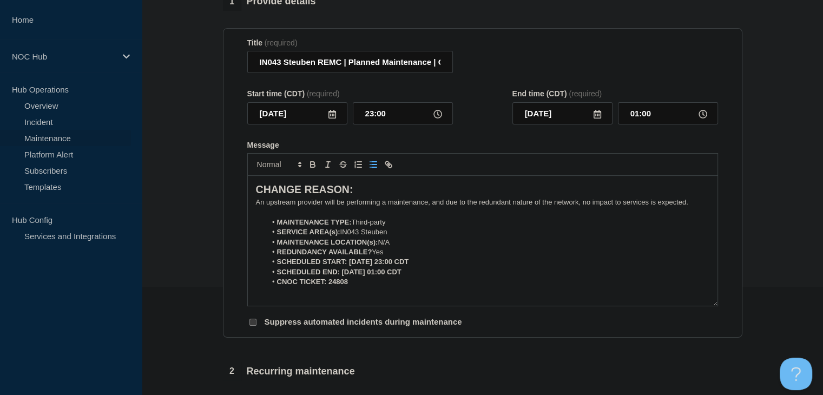
click at [349, 262] on li "SCHEDULED START: 08-27-2025, 23:00 CDT" at bounding box center [487, 262] width 443 height 10
click at [315, 165] on icon "Toggle bold text" at bounding box center [313, 165] width 10 height 10
drag, startPoint x: 419, startPoint y: 275, endPoint x: 342, endPoint y: 273, distance: 76.9
click at [342, 273] on li "SCHEDULED END: 08-28-2025, 01:00 CDT" at bounding box center [487, 272] width 443 height 10
click at [314, 167] on icon "Toggle bold text" at bounding box center [313, 165] width 4 height 3
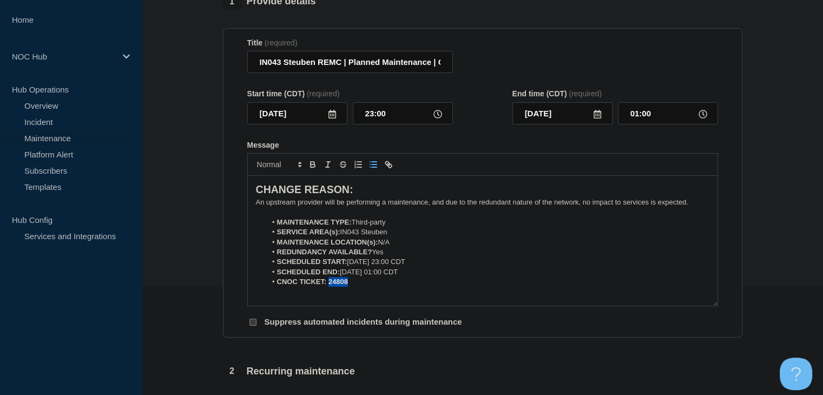
drag, startPoint x: 353, startPoint y: 288, endPoint x: 328, endPoint y: 286, distance: 24.4
click at [328, 286] on li "CNOC TICKET: 24808" at bounding box center [487, 282] width 443 height 10
click at [312, 169] on icon "Toggle bold text" at bounding box center [313, 165] width 10 height 10
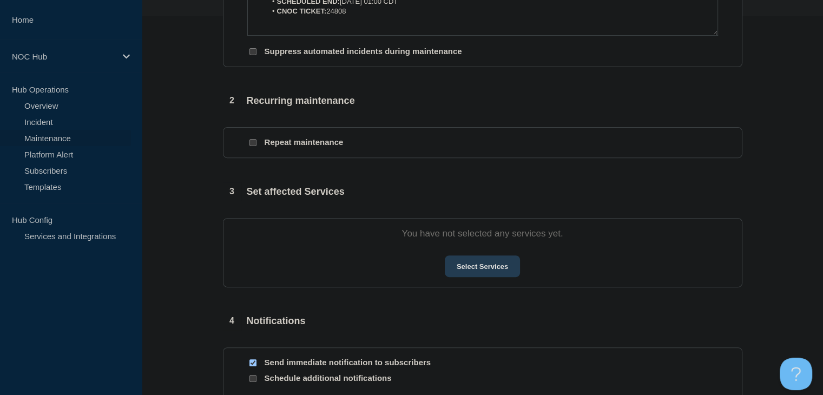
click at [448, 259] on button "Select Services" at bounding box center [482, 266] width 75 height 22
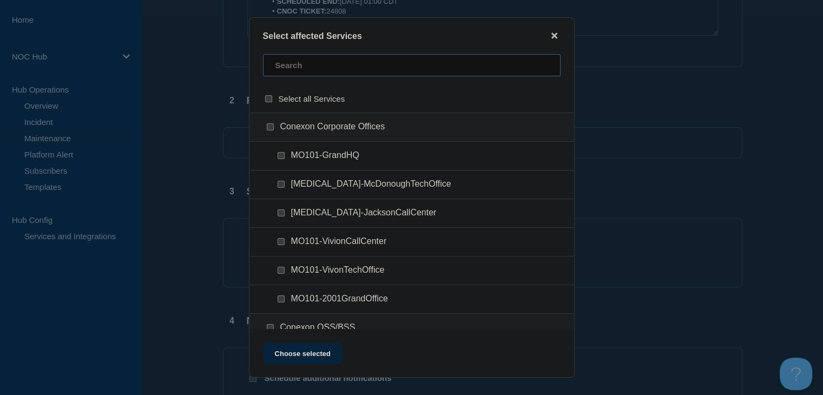
click at [304, 69] on input "text" at bounding box center [412, 65] width 298 height 22
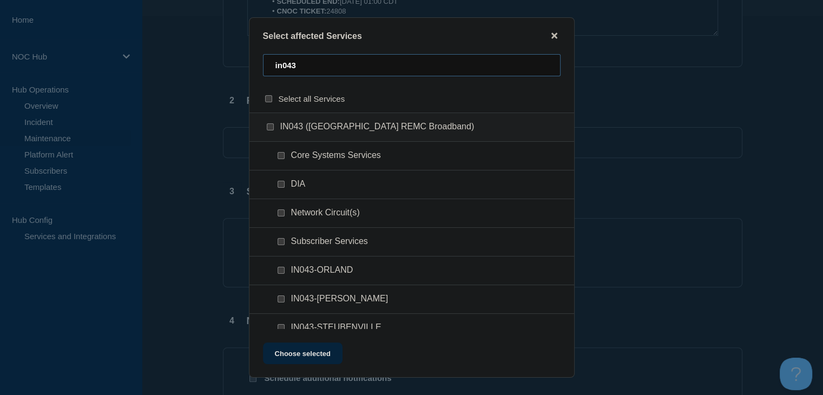
type input "in043"
click at [286, 241] on div at bounding box center [283, 241] width 16 height 11
click at [283, 240] on input "Subscriber Services checkbox" at bounding box center [281, 241] width 7 height 7
checkbox input "true"
click at [280, 215] on input "Network Circuit(s) checkbox" at bounding box center [281, 212] width 7 height 7
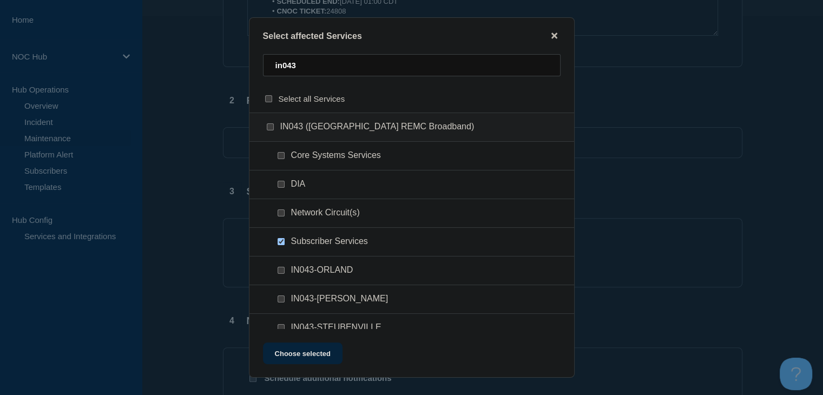
checkbox input "true"
click at [279, 183] on input "DIA checkbox" at bounding box center [281, 184] width 7 height 7
checkbox input "true"
click at [320, 351] on button "Choose selected" at bounding box center [303, 353] width 80 height 22
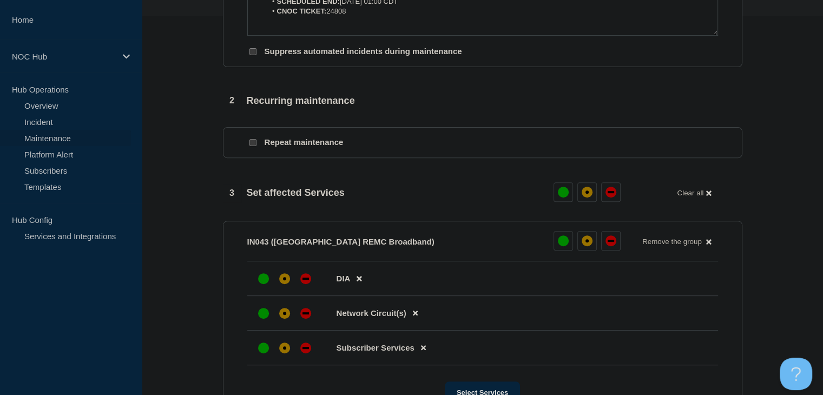
scroll to position [433, 0]
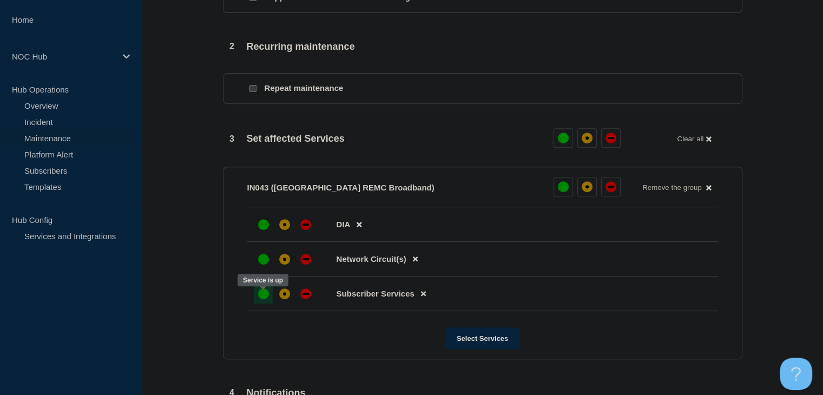
click at [263, 298] on div "up" at bounding box center [263, 293] width 11 height 11
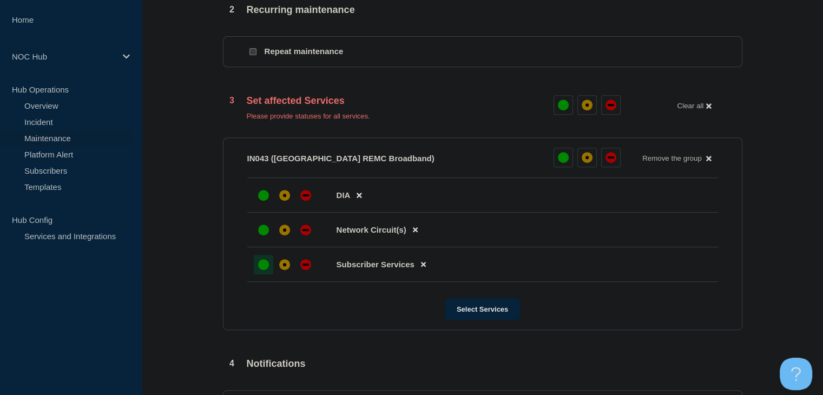
scroll to position [541, 0]
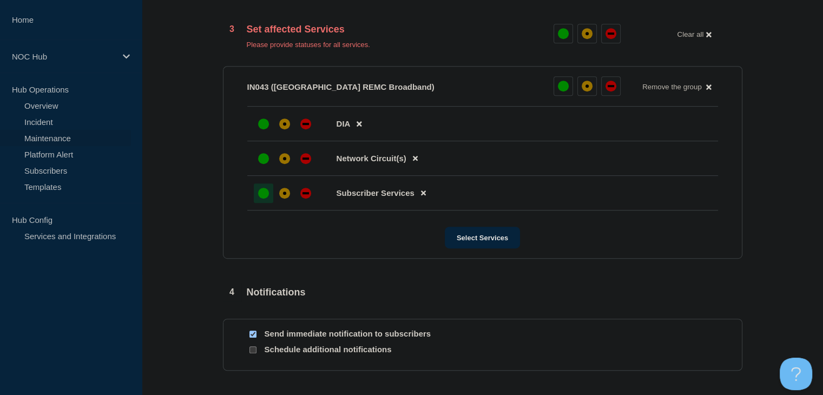
click at [255, 335] on input "Send immediate notification to subscribers" at bounding box center [252, 334] width 7 height 7
checkbox input "false"
click at [288, 163] on div "affected" at bounding box center [284, 158] width 11 height 11
click at [280, 134] on div at bounding box center [284, 123] width 19 height 19
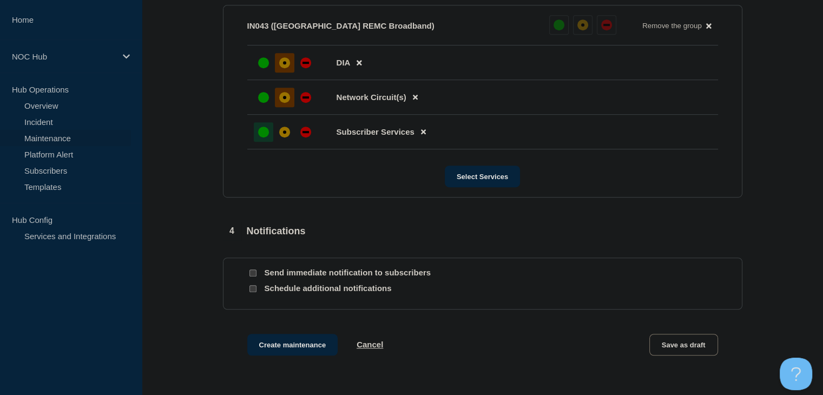
scroll to position [684, 0]
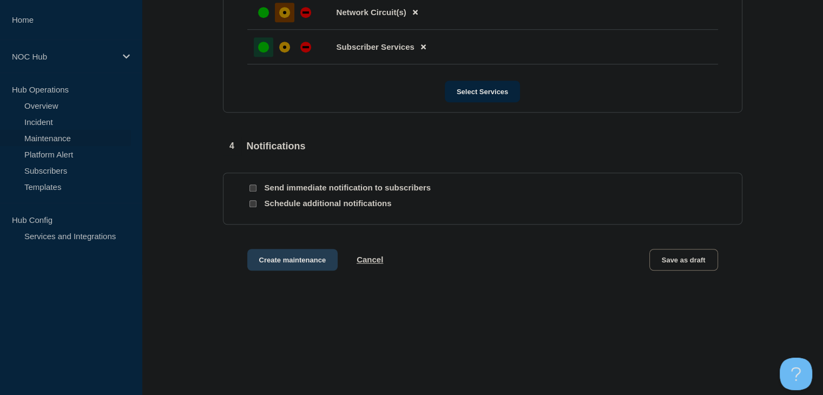
click at [279, 268] on button "Create maintenance" at bounding box center [292, 260] width 91 height 22
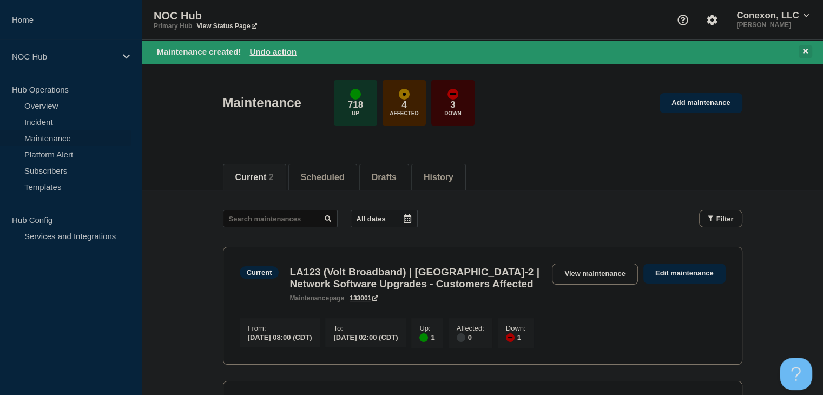
click at [807, 49] on icon at bounding box center [805, 51] width 5 height 5
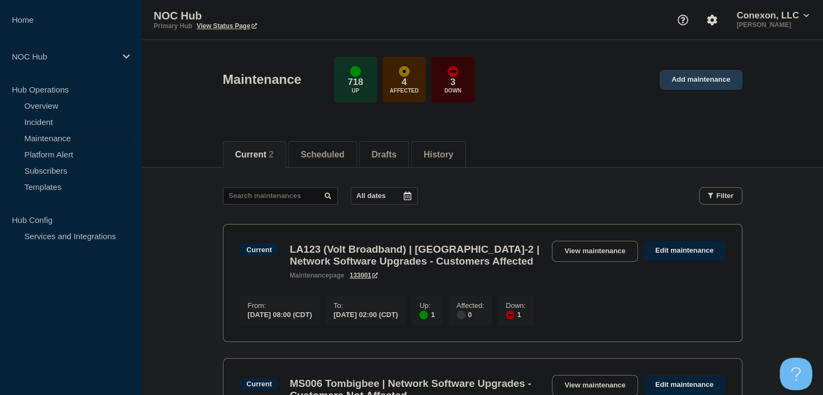
click at [695, 80] on link "Add maintenance" at bounding box center [700, 80] width 82 height 20
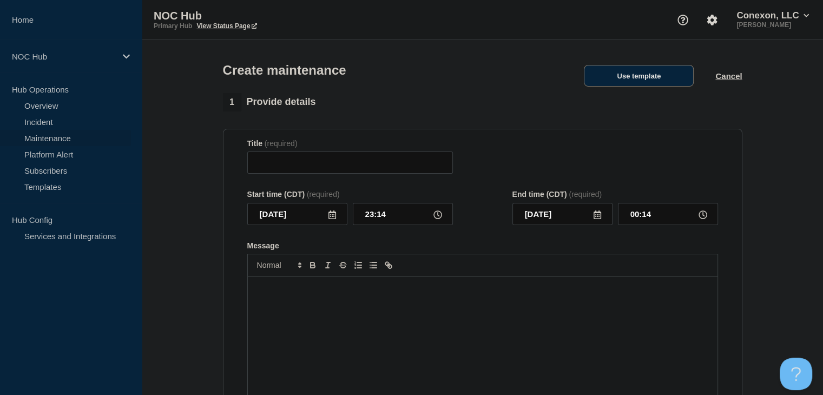
click at [646, 74] on button "Use template" at bounding box center [639, 76] width 110 height 22
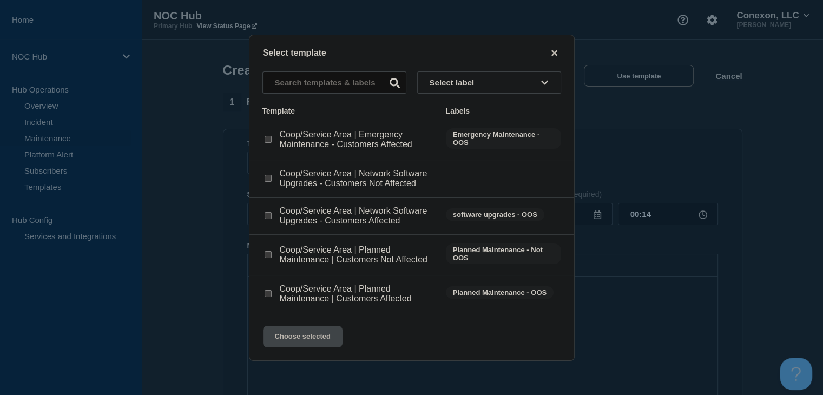
click at [269, 256] on input "Coop/Service Area | Planned Maintenance | Customers Not Affected checkbox" at bounding box center [268, 254] width 7 height 7
checkbox input "true"
click at [292, 346] on button "Choose selected" at bounding box center [303, 337] width 80 height 22
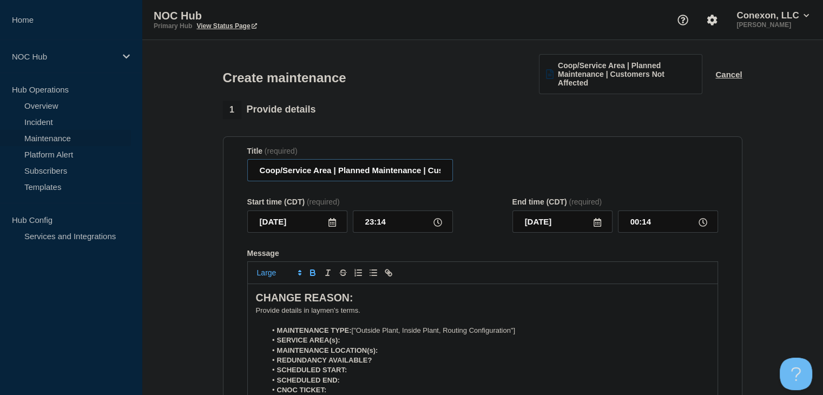
drag, startPoint x: 332, startPoint y: 169, endPoint x: 234, endPoint y: 171, distance: 98.0
click at [234, 171] on section "Title (required) Coop/Service Area | Planned Maintenance | Customers Not Affect…" at bounding box center [482, 291] width 519 height 310
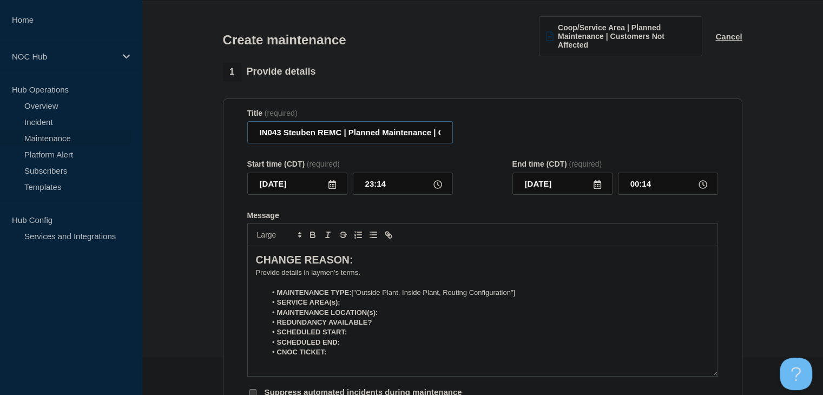
scroll to position [108, 0]
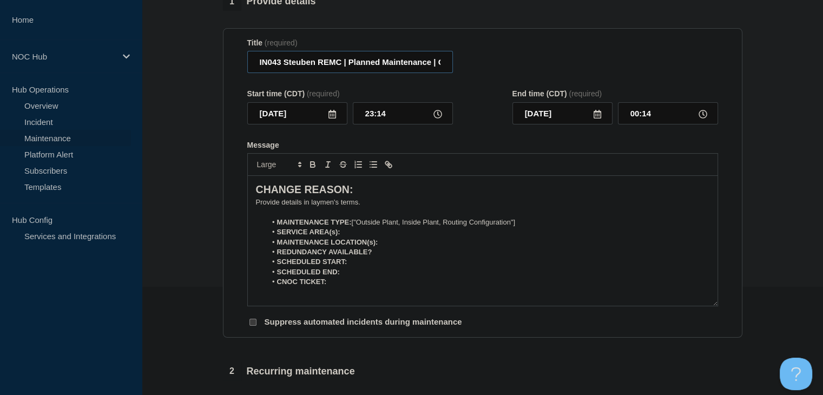
type input "IN043 Steuben REMC | Planned Maintenance | Customers Not Affected"
click at [333, 117] on icon at bounding box center [332, 114] width 8 height 9
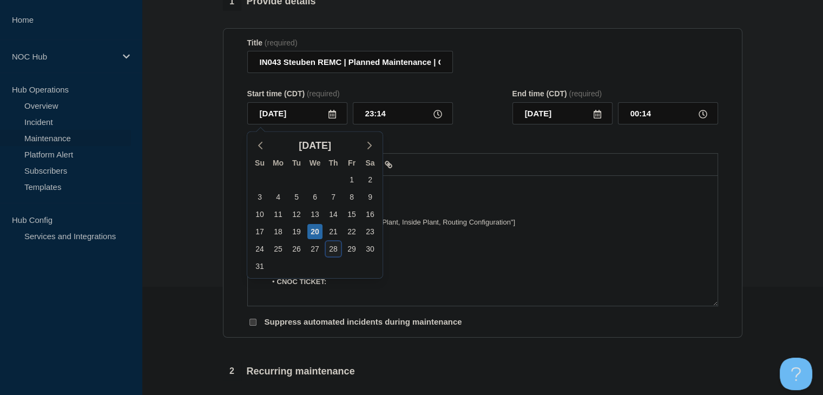
click at [332, 249] on div "28" at bounding box center [333, 248] width 15 height 15
type input "2025-08-28"
type input "2025-08-29"
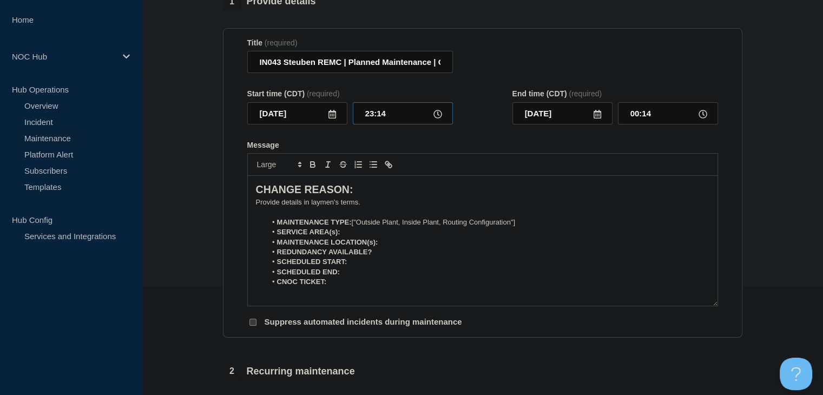
click at [373, 114] on input "23:14" at bounding box center [403, 113] width 100 height 22
type input "22:00"
type input "2025-08-28"
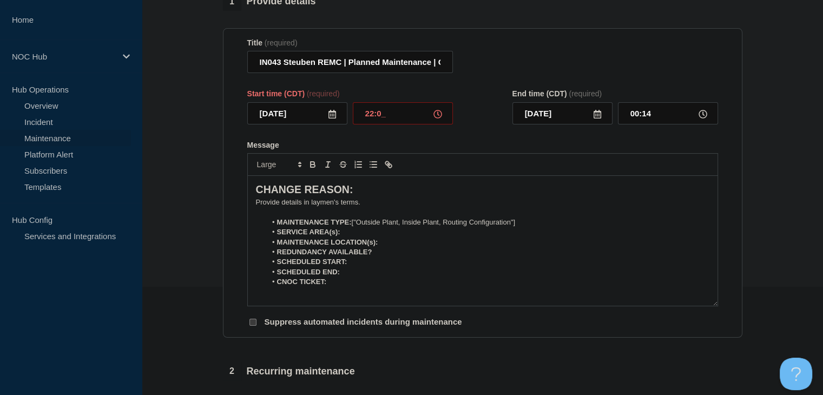
type input "23:00"
click at [588, 117] on input "2025-08-28" at bounding box center [562, 113] width 100 height 22
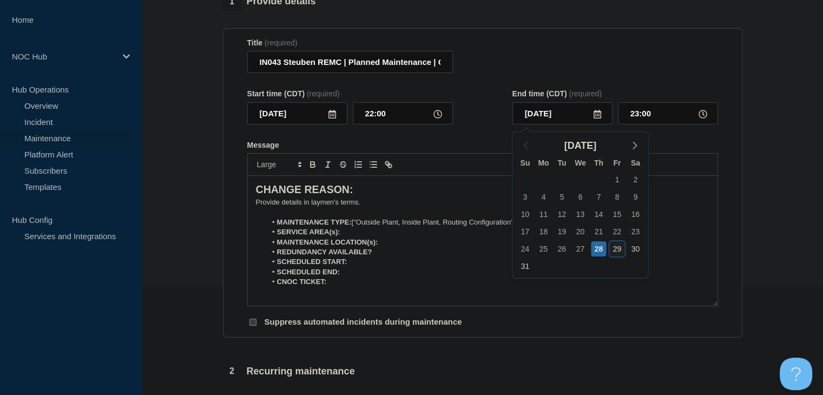
click at [617, 248] on div "29" at bounding box center [616, 248] width 15 height 15
type input "2025-08-29"
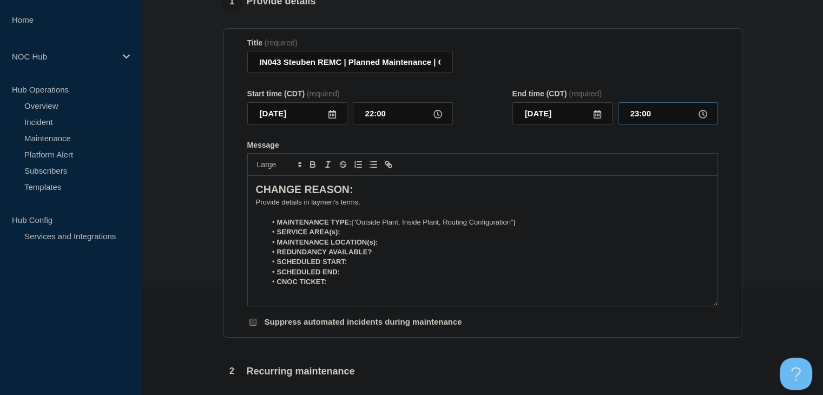
click at [629, 110] on input "23:00" at bounding box center [668, 113] width 100 height 22
type input "00:00"
click at [281, 207] on p "﻿Provide details in laymen's terms." at bounding box center [482, 202] width 453 height 10
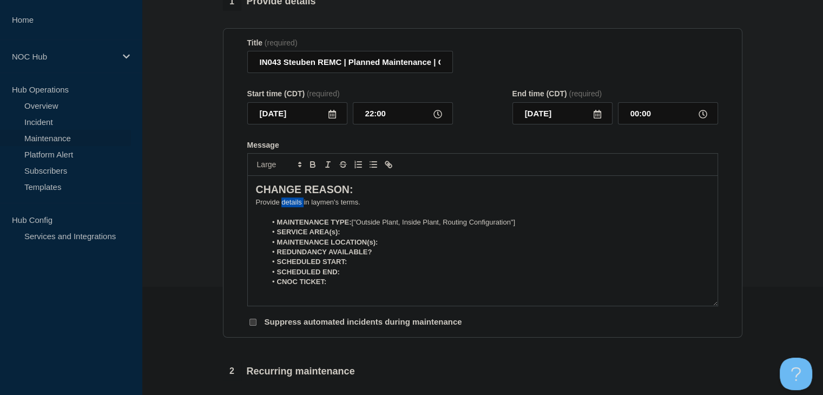
click at [281, 207] on p "﻿Provide details in laymen's terms." at bounding box center [482, 202] width 453 height 10
paste div "Message"
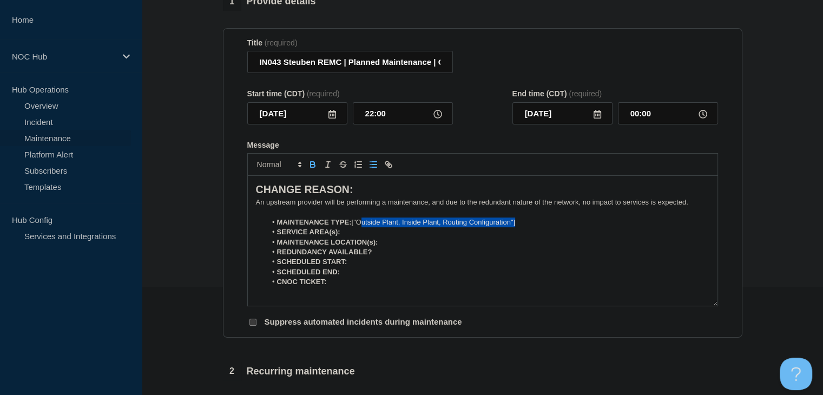
drag, startPoint x: 530, startPoint y: 223, endPoint x: 362, endPoint y: 228, distance: 167.2
click at [362, 227] on li "MAINTENANCE TYPE: ["Outside Plant, Inside Plant, Routing Configuration"]" at bounding box center [487, 222] width 443 height 10
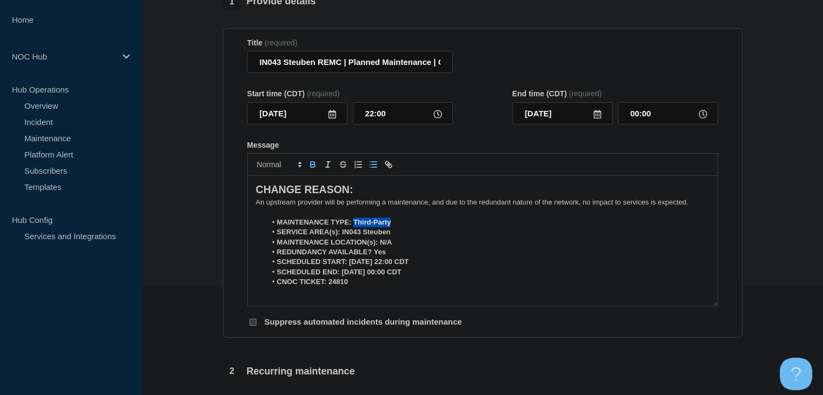
drag, startPoint x: 395, startPoint y: 222, endPoint x: 353, endPoint y: 225, distance: 42.3
click at [353, 225] on li "MAINTENANCE TYPE: Third-Party" at bounding box center [487, 222] width 443 height 10
click at [311, 165] on icon "Toggle bold text" at bounding box center [313, 165] width 10 height 10
drag, startPoint x: 392, startPoint y: 236, endPoint x: 342, endPoint y: 235, distance: 49.8
click at [342, 235] on strong "SERVICE AREA(s): IN043 Steuben" at bounding box center [334, 232] width 114 height 8
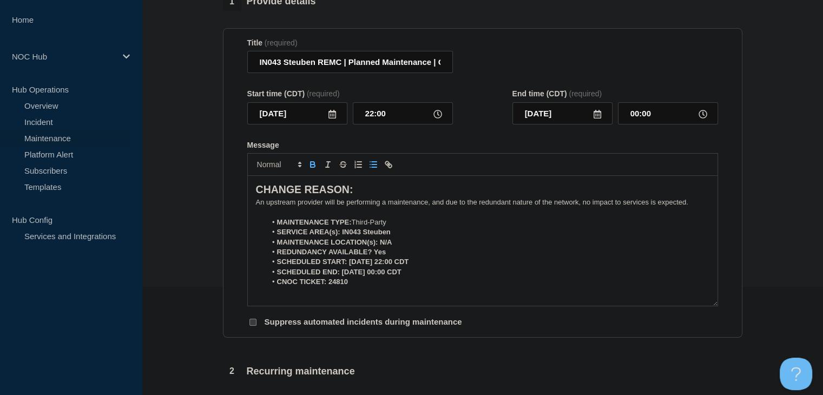
click at [342, 235] on strong "SERVICE AREA(s): IN043 Steuben" at bounding box center [334, 232] width 114 height 8
drag, startPoint x: 393, startPoint y: 233, endPoint x: 340, endPoint y: 234, distance: 53.6
click at [340, 234] on li "SERVICE AREA(s): IN043 Steuben" at bounding box center [487, 232] width 443 height 10
click at [311, 167] on icon "Toggle bold text" at bounding box center [313, 165] width 4 height 3
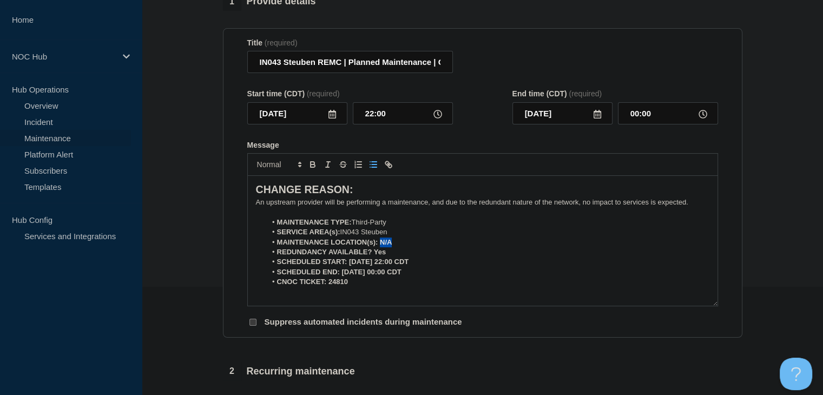
drag, startPoint x: 392, startPoint y: 248, endPoint x: 380, endPoint y: 247, distance: 11.9
click at [380, 247] on li "MAINTENANCE LOCATION(s): N/A" at bounding box center [487, 243] width 443 height 10
click at [316, 165] on icon "Toggle bold text" at bounding box center [313, 165] width 10 height 10
drag, startPoint x: 391, startPoint y: 255, endPoint x: 372, endPoint y: 255, distance: 18.9
click at [372, 255] on li "REDUNDANCY AVAILABLE? Yes" at bounding box center [487, 252] width 443 height 10
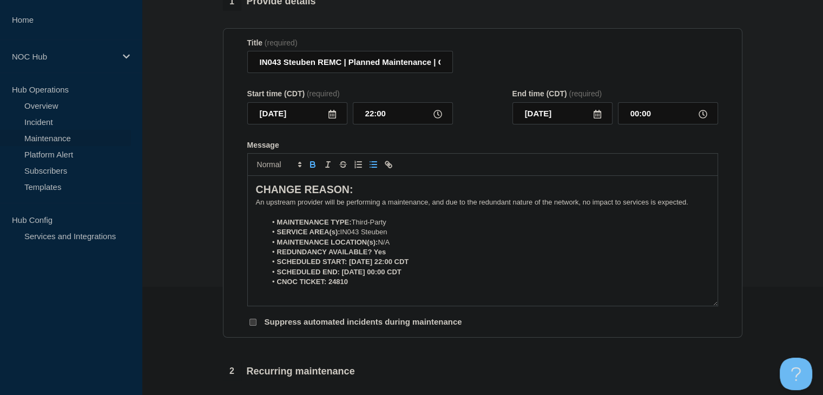
click at [311, 167] on icon "Toggle bold text" at bounding box center [313, 165] width 4 height 3
drag, startPoint x: 426, startPoint y: 265, endPoint x: 346, endPoint y: 266, distance: 80.1
click at [346, 266] on li "SCHEDULED START: 08-28-2025, 22:00 CDT" at bounding box center [487, 262] width 443 height 10
click at [314, 169] on icon "Toggle bold text" at bounding box center [313, 165] width 10 height 10
drag, startPoint x: 423, startPoint y: 273, endPoint x: 340, endPoint y: 273, distance: 82.2
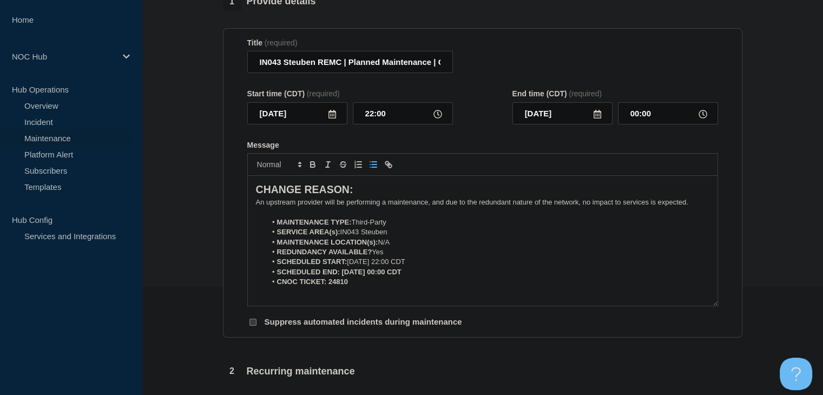
click at [340, 273] on li "SCHEDULED END: 08-29-2025, 00:00 CDT" at bounding box center [487, 272] width 443 height 10
click at [312, 169] on icon "Toggle bold text" at bounding box center [313, 165] width 10 height 10
drag, startPoint x: 355, startPoint y: 283, endPoint x: 327, endPoint y: 285, distance: 28.2
click at [327, 285] on li "CNOC TICKET: 24810" at bounding box center [487, 282] width 443 height 10
click at [311, 164] on icon "Toggle bold text" at bounding box center [313, 163] width 4 height 3
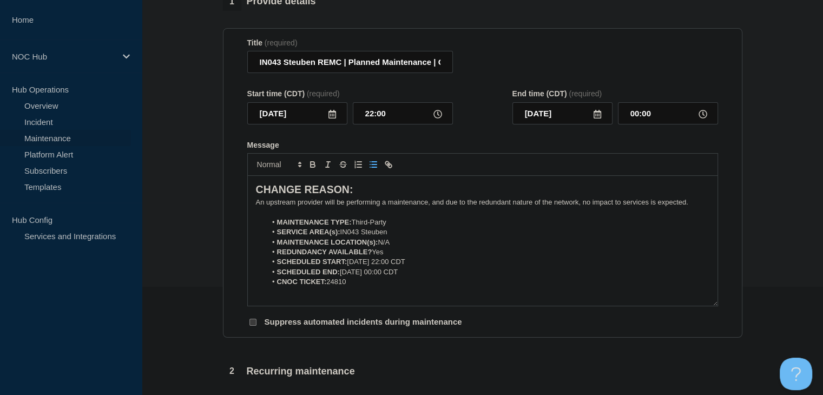
click at [358, 252] on strong "REDUNDANCY AVAILABLE?" at bounding box center [324, 252] width 95 height 8
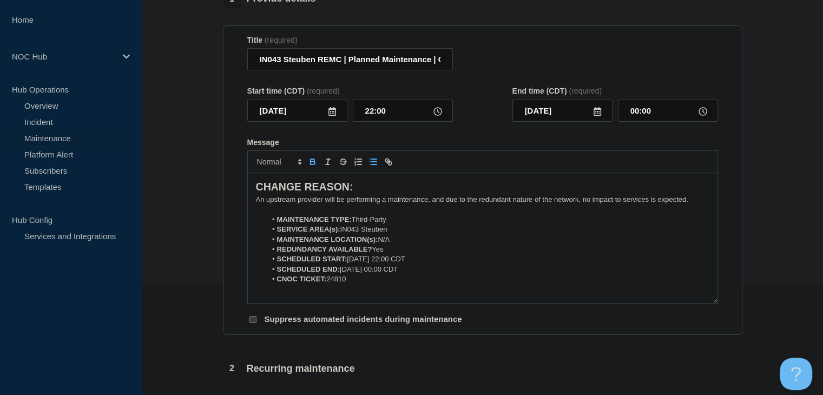
scroll to position [325, 0]
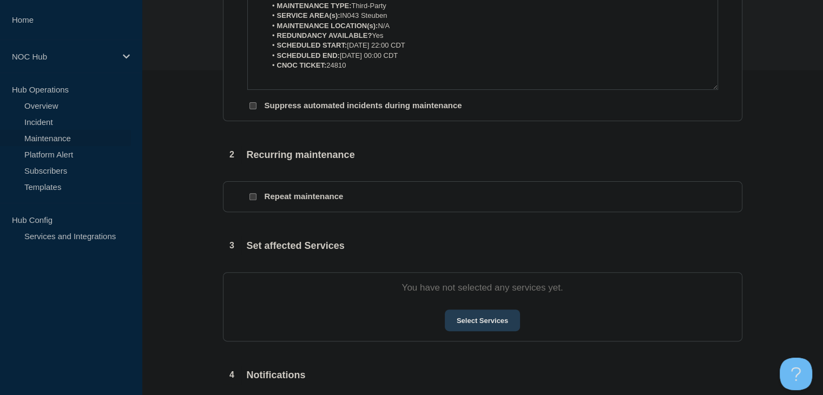
click at [481, 324] on button "Select Services" at bounding box center [482, 320] width 75 height 22
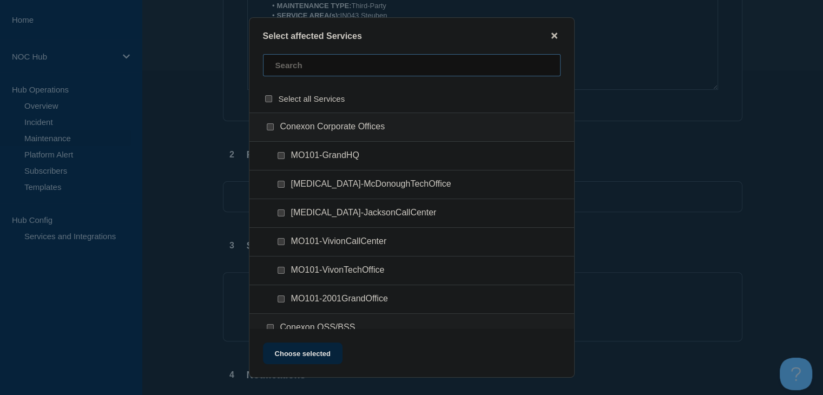
click at [307, 57] on input "text" at bounding box center [412, 65] width 298 height 22
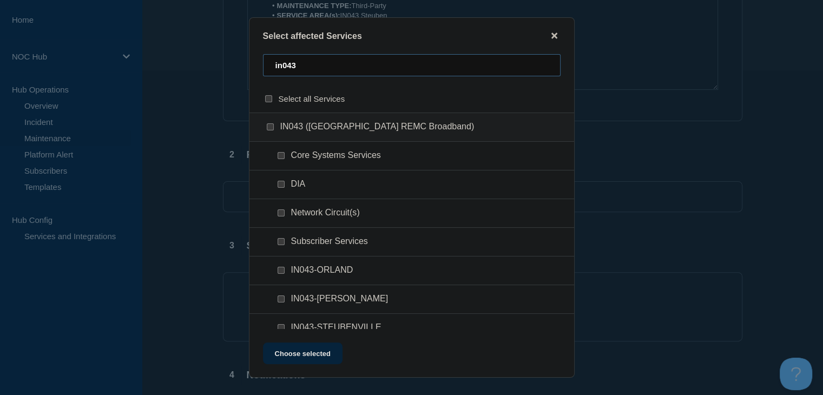
type input "in043"
click at [282, 184] on input "DIA checkbox" at bounding box center [281, 184] width 7 height 7
checkbox input "true"
click at [279, 216] on input "Network Circuit(s) checkbox" at bounding box center [281, 212] width 7 height 7
checkbox input "true"
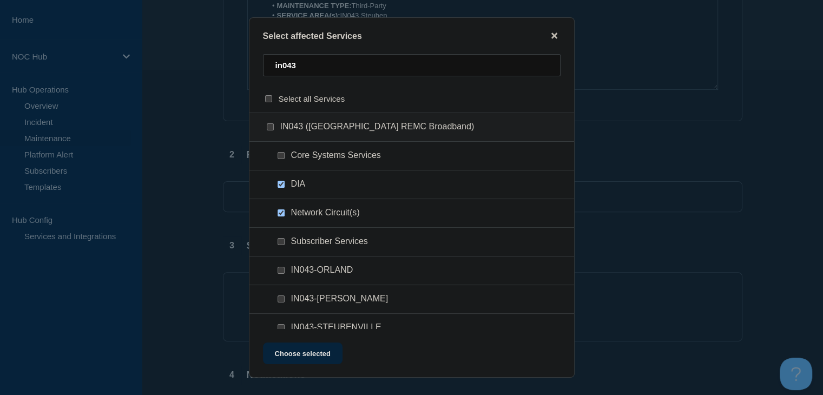
click at [279, 243] on input "Subscriber Services checkbox" at bounding box center [281, 241] width 7 height 7
checkbox input "true"
click at [281, 355] on button "Choose selected" at bounding box center [303, 353] width 80 height 22
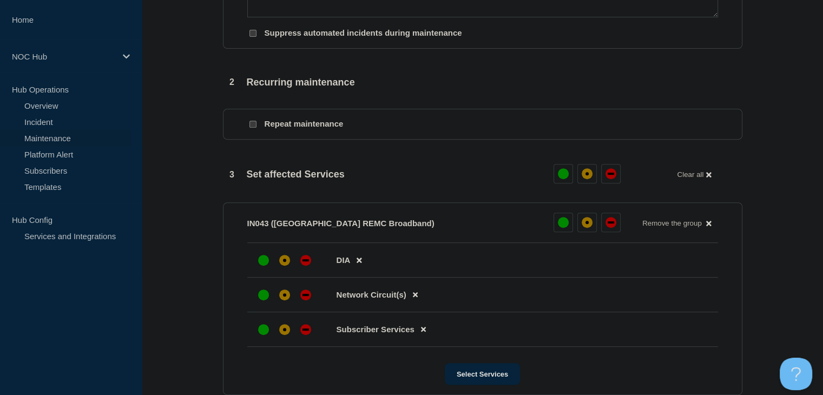
scroll to position [487, 0]
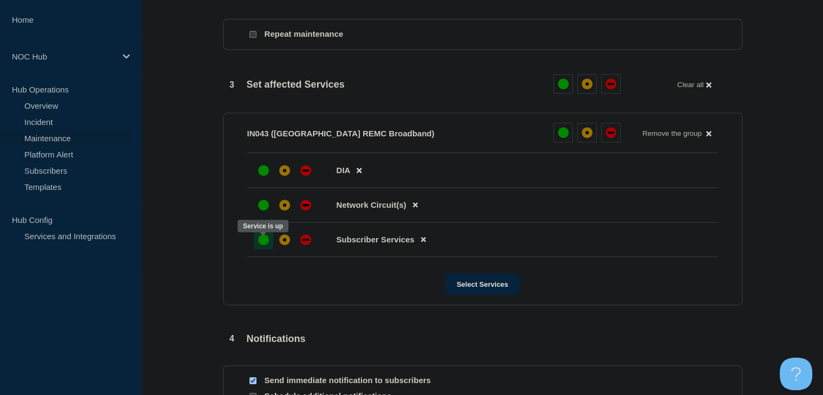
click at [268, 245] on div at bounding box center [263, 239] width 19 height 19
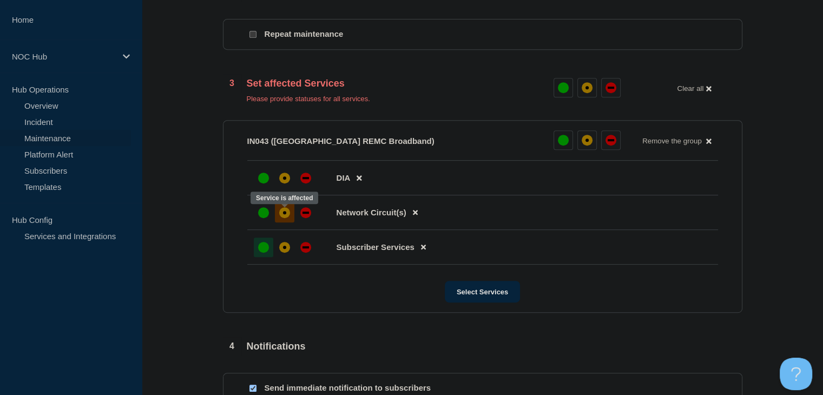
click at [286, 218] on div "affected" at bounding box center [284, 212] width 11 height 11
click at [286, 195] on li "DIA" at bounding box center [482, 212] width 471 height 35
click at [281, 183] on div "affected" at bounding box center [284, 178] width 11 height 11
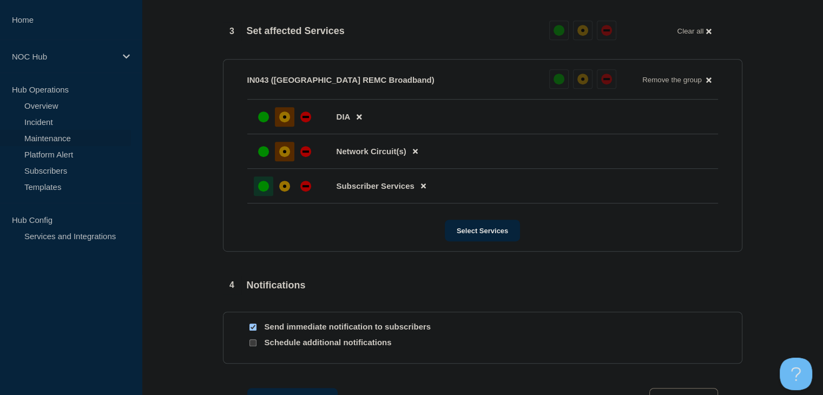
scroll to position [595, 0]
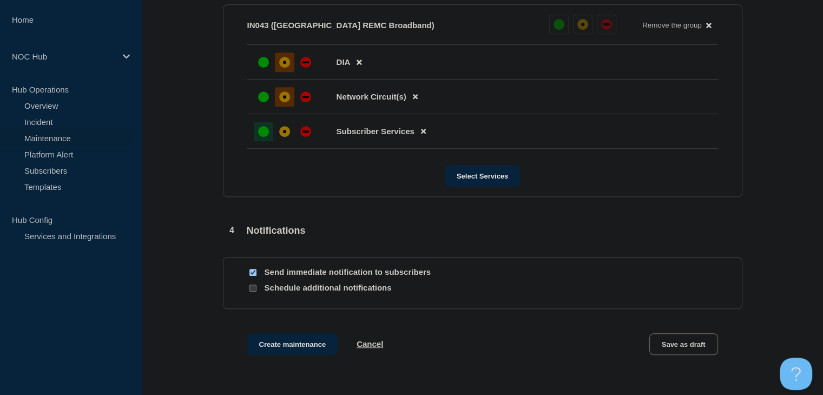
click at [252, 274] on input "Send immediate notification to subscribers" at bounding box center [252, 272] width 7 height 7
checkbox input "false"
click at [269, 351] on button "Create maintenance" at bounding box center [292, 344] width 91 height 22
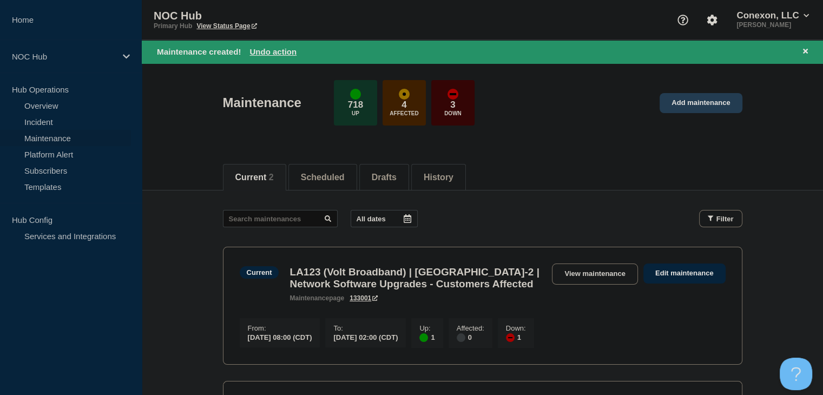
click at [708, 110] on link "Add maintenance" at bounding box center [700, 103] width 82 height 20
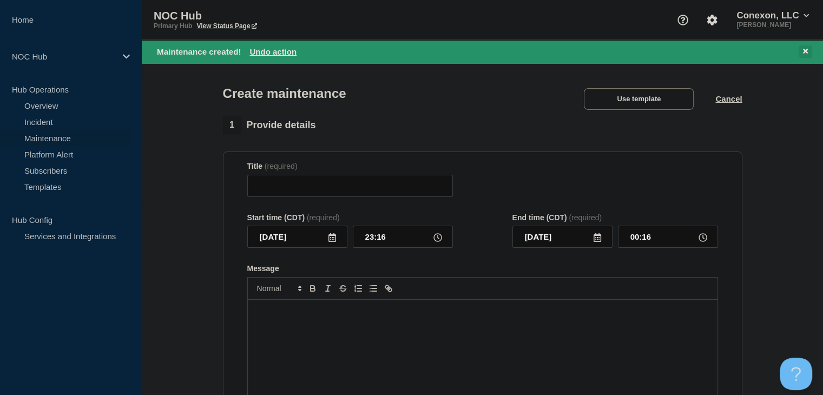
click at [805, 50] on icon at bounding box center [805, 51] width 5 height 5
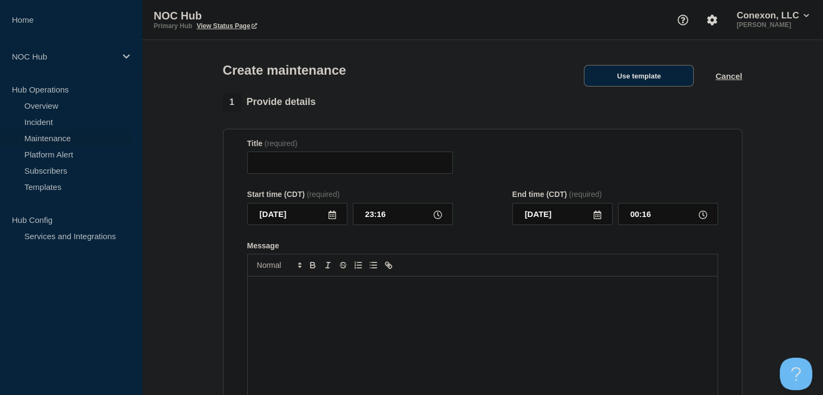
click at [676, 74] on button "Use template" at bounding box center [639, 76] width 110 height 22
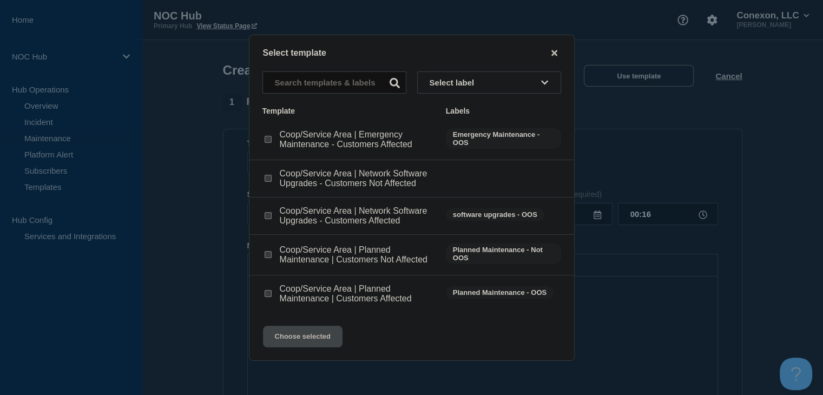
click at [268, 255] on input "Coop/Service Area | Planned Maintenance | Customers Not Affected checkbox" at bounding box center [268, 254] width 7 height 7
checkbox input "true"
click at [296, 340] on button "Choose selected" at bounding box center [303, 337] width 80 height 22
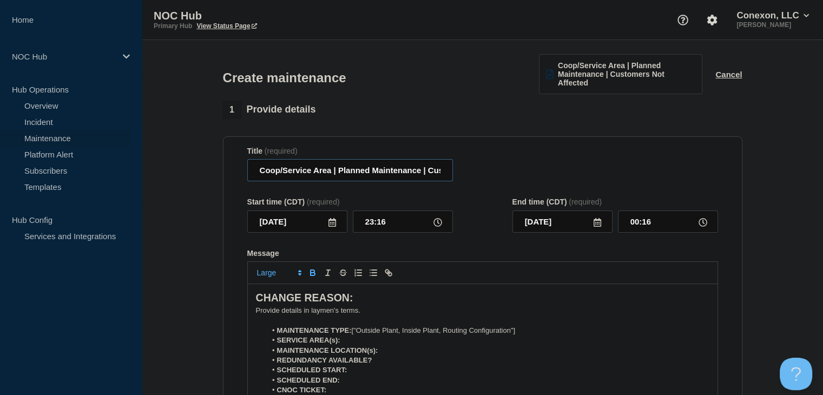
drag, startPoint x: 331, startPoint y: 171, endPoint x: 259, endPoint y: 174, distance: 72.5
click at [259, 174] on input "Coop/Service Area | Planned Maintenance | Customers Not Affected" at bounding box center [350, 170] width 206 height 22
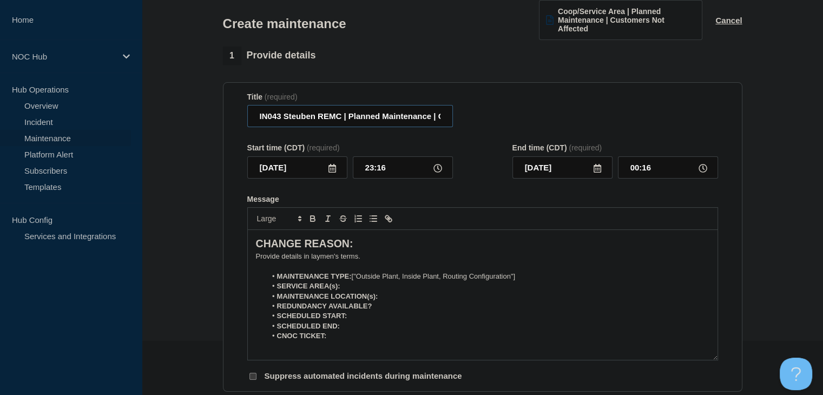
type input "IN043 Steuben REMC | Planned Maintenance | Customers Not Affected"
click at [332, 170] on icon at bounding box center [332, 168] width 9 height 9
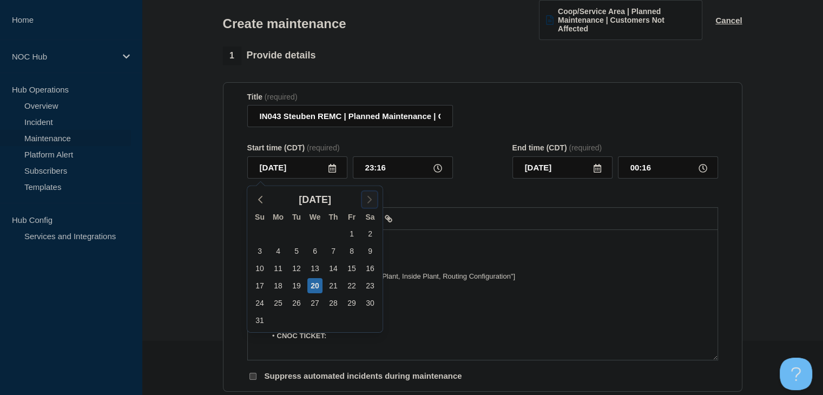
click at [370, 199] on polyline "button" at bounding box center [369, 199] width 3 height 6
click at [333, 233] on div "4" at bounding box center [333, 233] width 15 height 15
type input "2025-09-04"
type input "2025-09-05"
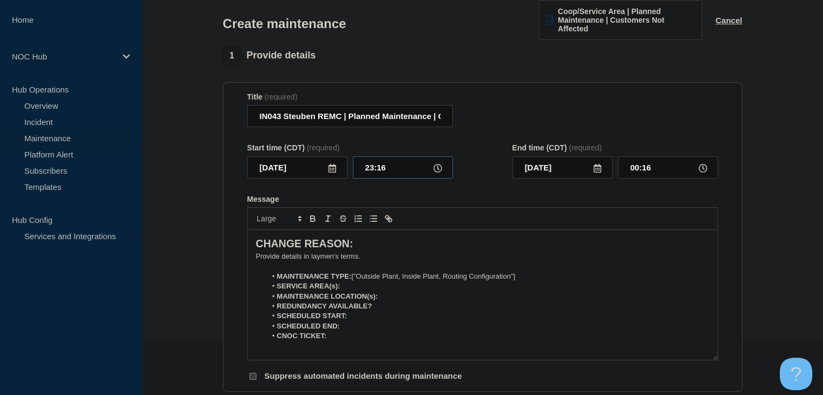
click at [374, 167] on input "23:16" at bounding box center [403, 167] width 100 height 22
type input "22:00"
type input "2025-09-04"
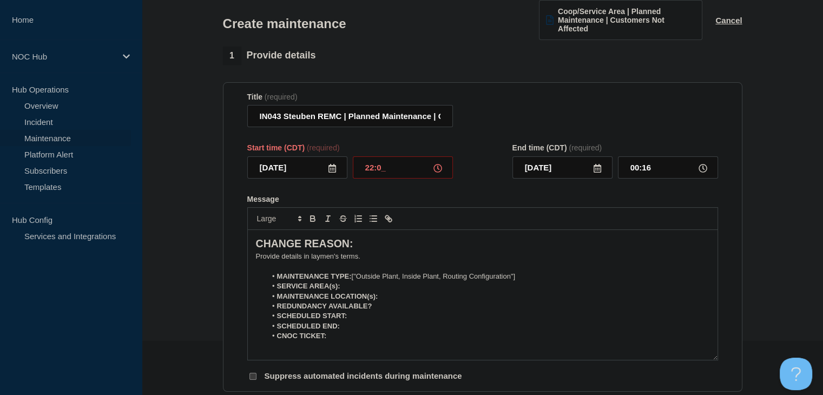
type input "23:00"
click at [539, 167] on input "2025-09-04" at bounding box center [562, 167] width 100 height 22
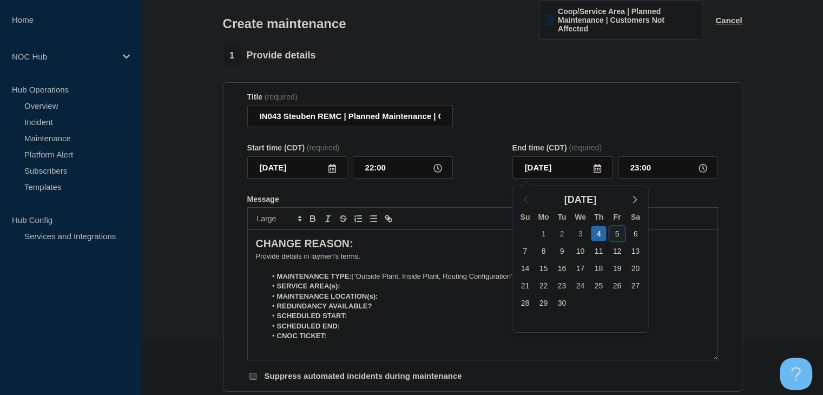
click at [615, 234] on div "5" at bounding box center [616, 233] width 15 height 15
type input "2025-09-05"
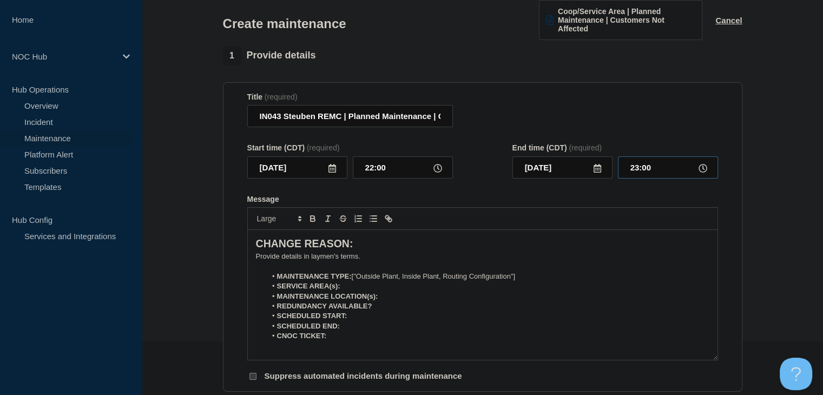
click at [639, 167] on input "23:00" at bounding box center [668, 167] width 100 height 22
type input "00:00"
click at [262, 260] on p "﻿Provide details in laymen's terms." at bounding box center [482, 257] width 453 height 10
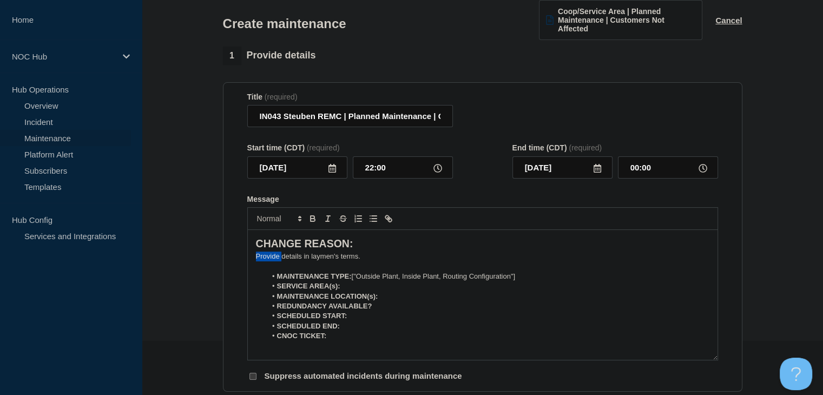
click at [262, 260] on p "﻿Provide details in laymen's terms." at bounding box center [482, 257] width 453 height 10
paste div "Message"
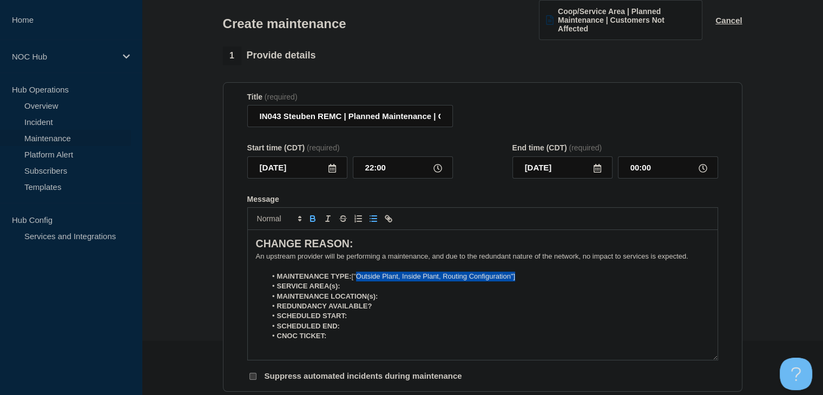
drag, startPoint x: 528, startPoint y: 279, endPoint x: 360, endPoint y: 283, distance: 168.3
click at [360, 283] on ol "MAINTENANCE TYPE: ["Outside Plant, Inside Plant, Routing Configuration"] SERVIC…" at bounding box center [482, 307] width 453 height 70
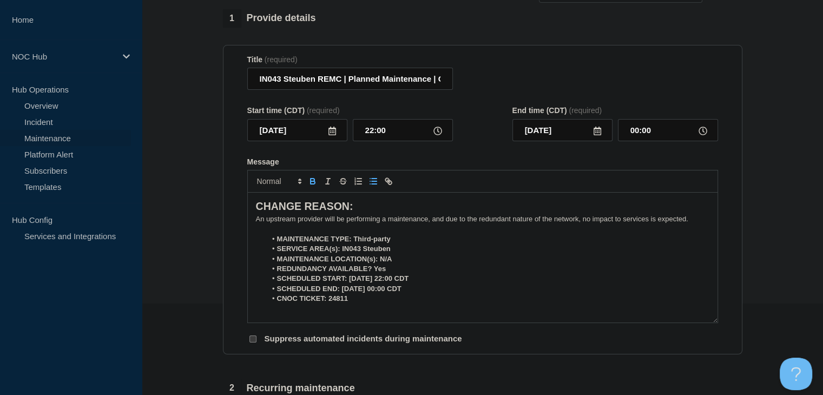
scroll to position [162, 0]
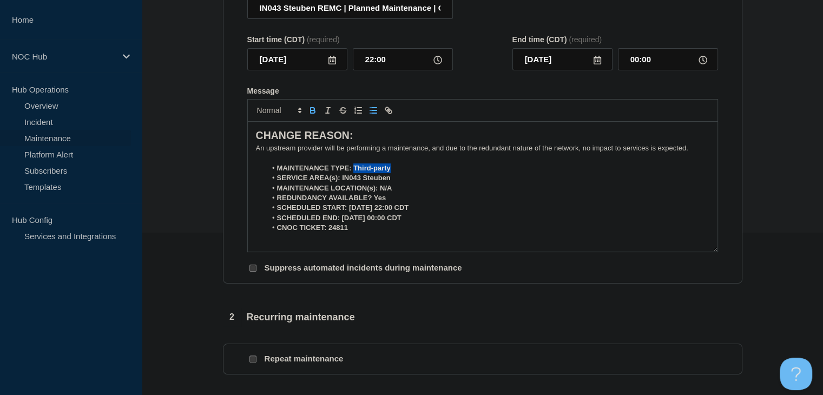
drag, startPoint x: 396, startPoint y: 169, endPoint x: 354, endPoint y: 168, distance: 41.7
click at [354, 168] on li "MAINTENANCE TYPE: Third-party" at bounding box center [487, 168] width 443 height 10
click at [314, 108] on icon "Toggle bold text" at bounding box center [313, 110] width 10 height 10
drag, startPoint x: 388, startPoint y: 178, endPoint x: 340, endPoint y: 180, distance: 48.2
click at [340, 180] on li "SERVICE AREA(s): IN043 Steuben" at bounding box center [487, 178] width 443 height 10
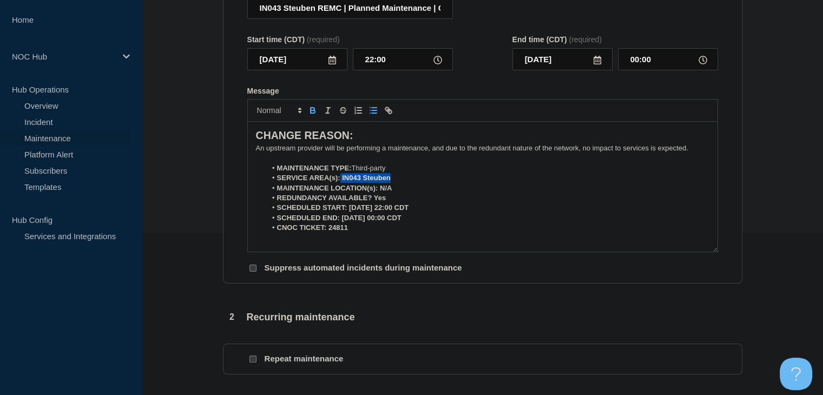
click at [311, 113] on icon "Toggle bold text" at bounding box center [313, 111] width 4 height 3
drag, startPoint x: 400, startPoint y: 193, endPoint x: 380, endPoint y: 192, distance: 20.0
click at [380, 192] on li "MAINTENANCE LOCATION(s): N/A" at bounding box center [487, 188] width 443 height 10
click at [312, 113] on icon "Toggle bold text" at bounding box center [313, 111] width 4 height 3
drag, startPoint x: 387, startPoint y: 204, endPoint x: 374, endPoint y: 203, distance: 13.0
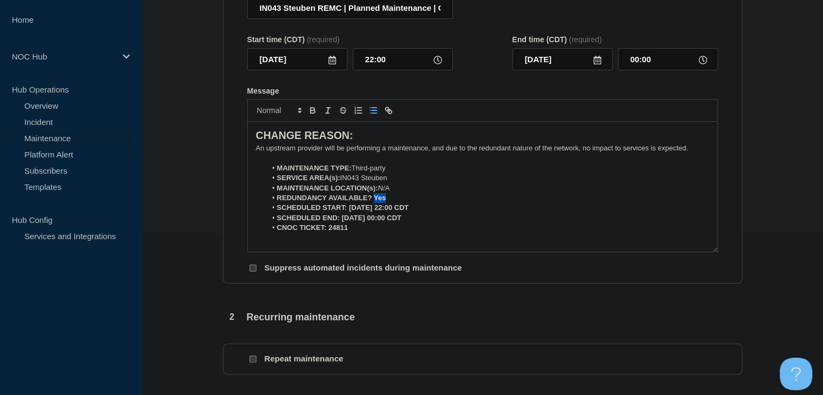
click at [374, 203] on li "REDUNDANCY AVAILABLE? Yes" at bounding box center [487, 198] width 443 height 10
click at [308, 117] on button "Toggle bold text" at bounding box center [312, 110] width 15 height 13
drag, startPoint x: 432, startPoint y: 209, endPoint x: 348, endPoint y: 212, distance: 83.9
click at [348, 212] on li "SCHEDULED START: 09-04-2025, 22:00 CDT" at bounding box center [487, 208] width 443 height 10
click at [316, 115] on icon "Toggle bold text" at bounding box center [313, 110] width 10 height 10
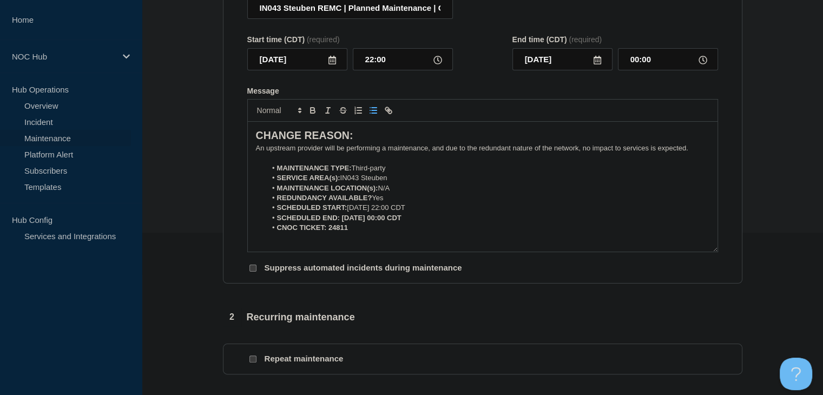
drag, startPoint x: 420, startPoint y: 223, endPoint x: 342, endPoint y: 221, distance: 78.5
click at [342, 221] on li "SCHEDULED END: 09-05-2025, 00:00 CDT" at bounding box center [487, 218] width 443 height 10
click at [314, 113] on icon "Toggle bold text" at bounding box center [313, 111] width 4 height 3
drag, startPoint x: 350, startPoint y: 227, endPoint x: 327, endPoint y: 228, distance: 22.7
click at [327, 228] on li "CNOC TICKET: 24811" at bounding box center [487, 228] width 443 height 10
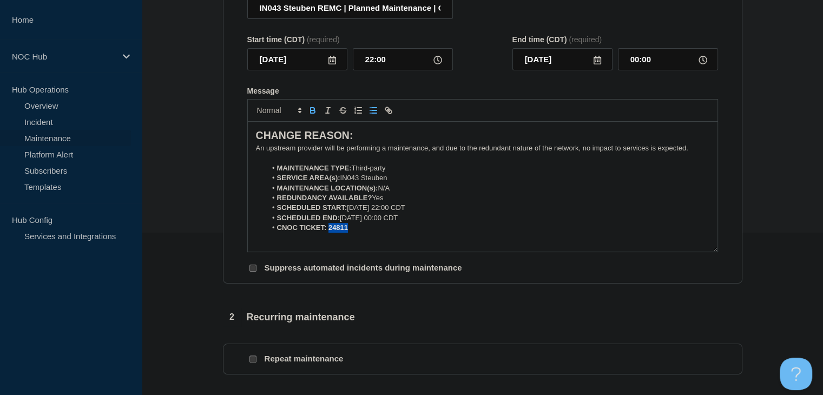
click at [317, 115] on button "Toggle bold text" at bounding box center [312, 110] width 15 height 13
click at [310, 202] on strong "REDUNDANCY AVAILABLE?" at bounding box center [324, 198] width 95 height 8
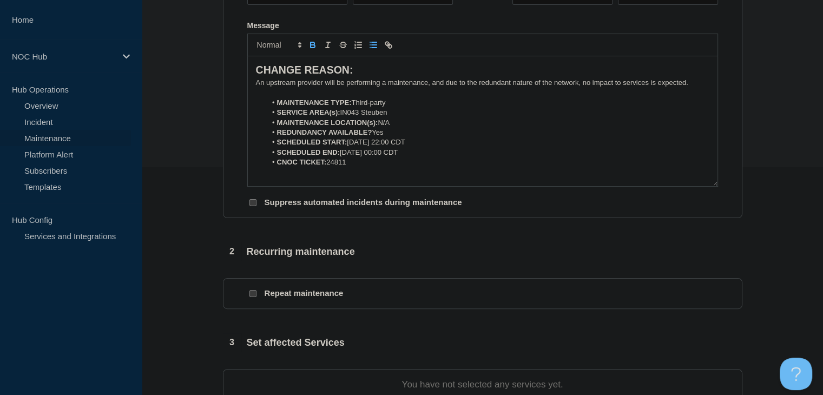
scroll to position [433, 0]
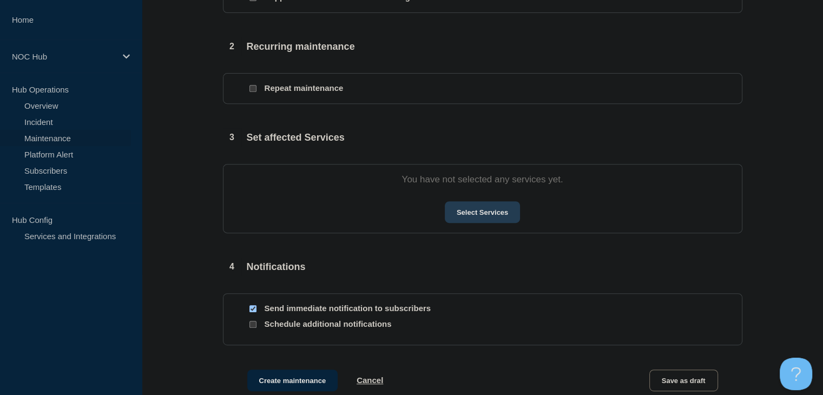
click at [470, 213] on button "Select Services" at bounding box center [482, 212] width 75 height 22
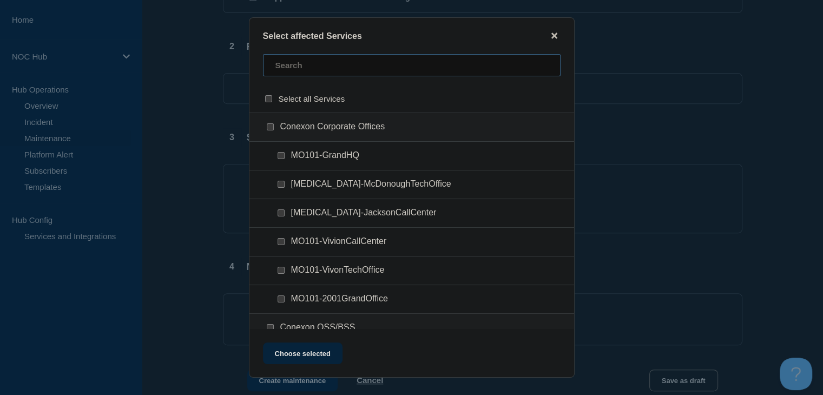
click at [330, 69] on input "text" at bounding box center [412, 65] width 298 height 22
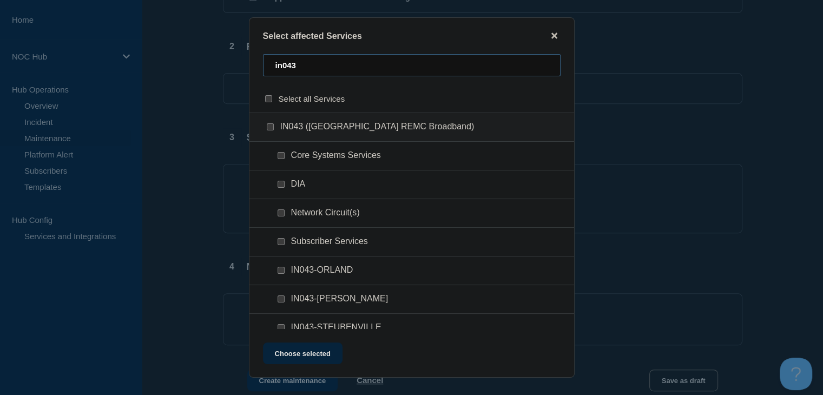
type input "in043"
click at [294, 187] on span "DIA" at bounding box center [298, 184] width 15 height 11
click at [281, 186] on input "DIA checkbox" at bounding box center [281, 184] width 7 height 7
checkbox input "true"
click at [286, 216] on div at bounding box center [283, 213] width 16 height 11
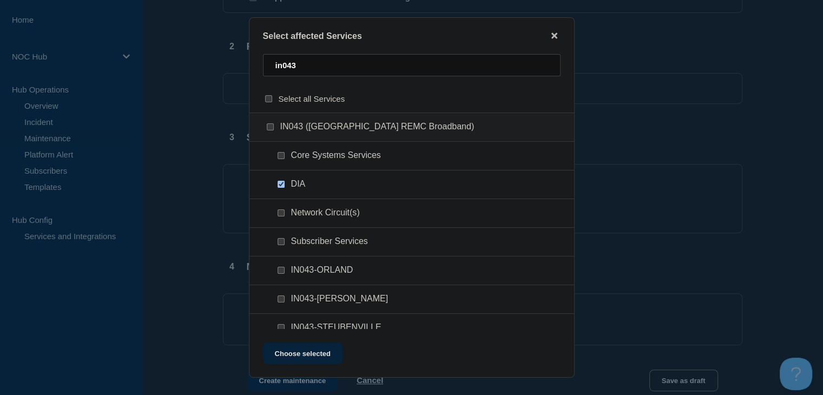
click at [280, 215] on input "Network Circuit(s) checkbox" at bounding box center [281, 212] width 7 height 7
checkbox input "true"
click at [276, 242] on div at bounding box center [283, 241] width 16 height 11
click at [278, 245] on input "Subscriber Services checkbox" at bounding box center [281, 241] width 7 height 7
checkbox input "true"
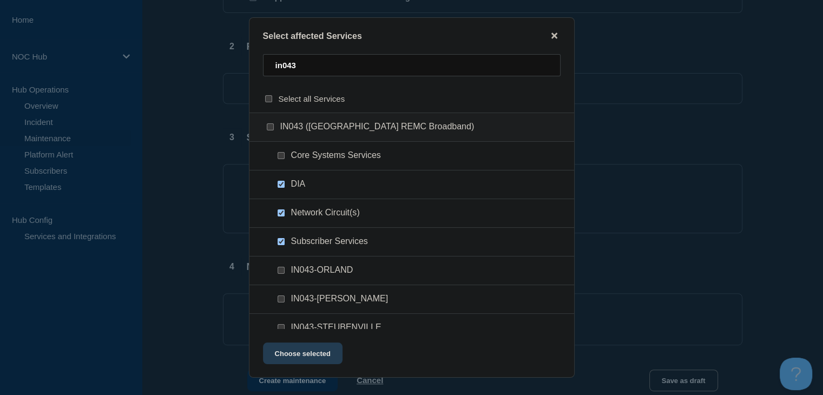
click at [295, 357] on button "Choose selected" at bounding box center [303, 353] width 80 height 22
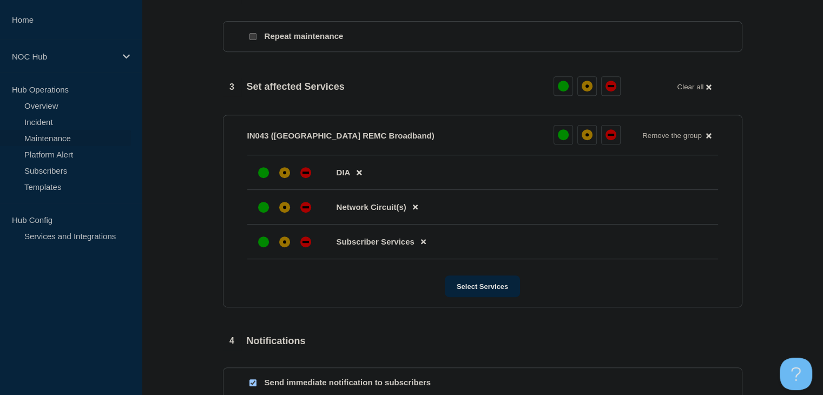
scroll to position [541, 0]
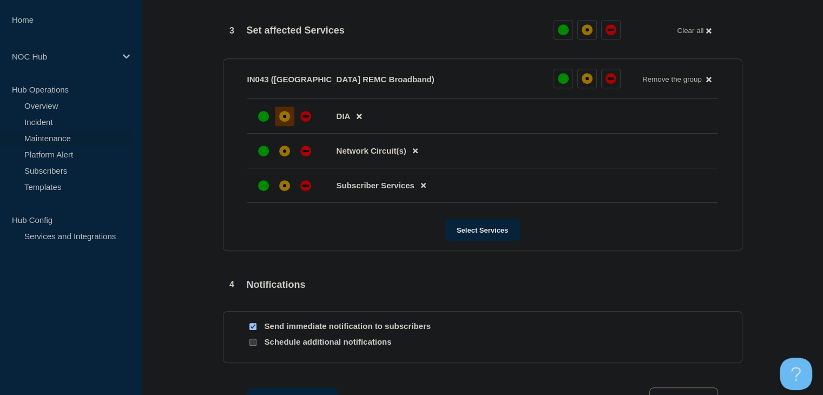
click at [283, 126] on div at bounding box center [284, 116] width 19 height 19
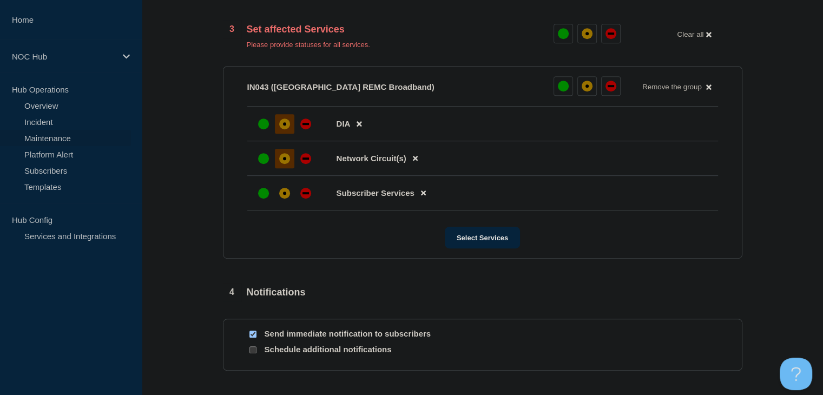
click at [286, 158] on div "affected" at bounding box center [284, 158] width 11 height 11
click at [254, 197] on div at bounding box center [263, 192] width 19 height 19
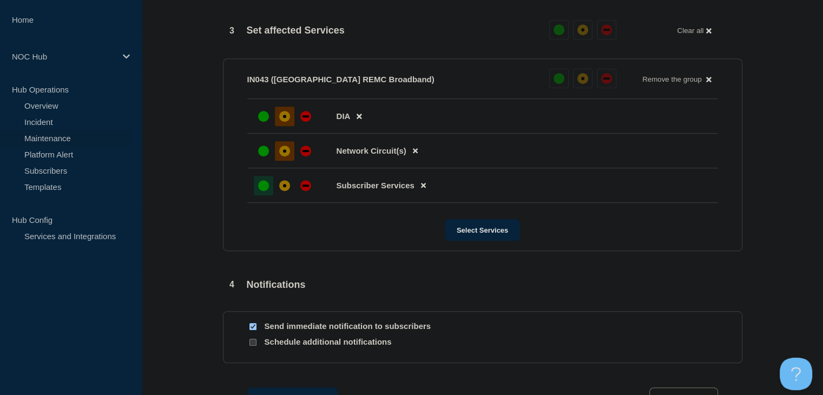
click at [254, 330] on input "Send immediate notification to subscribers" at bounding box center [252, 326] width 7 height 7
checkbox input "false"
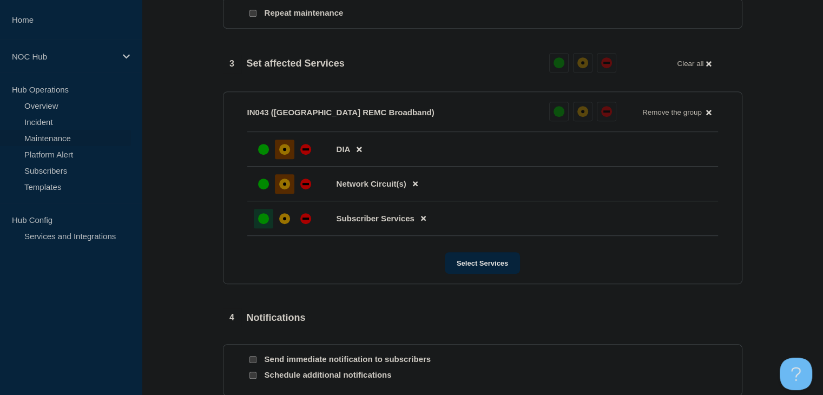
scroll to position [684, 0]
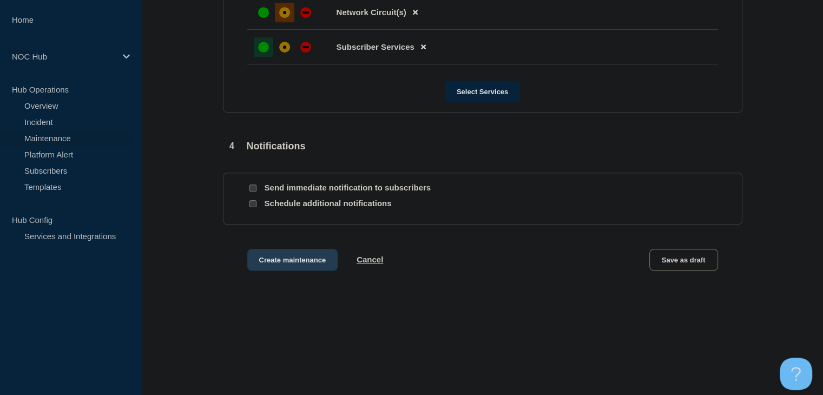
click at [296, 266] on button "Create maintenance" at bounding box center [292, 260] width 91 height 22
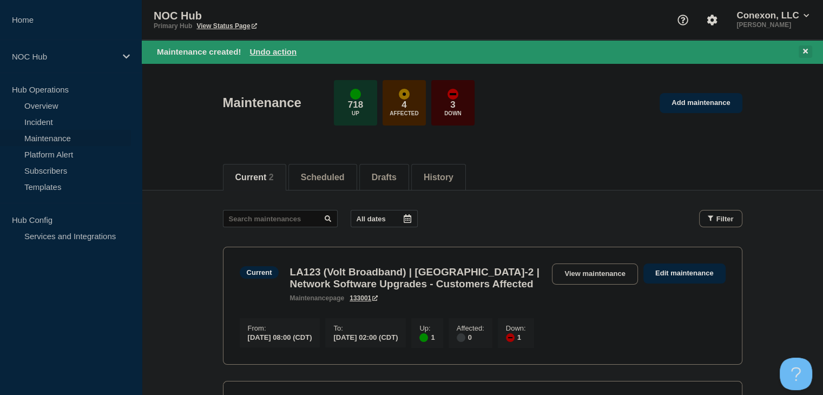
click at [812, 47] on button at bounding box center [806, 51] width 14 height 12
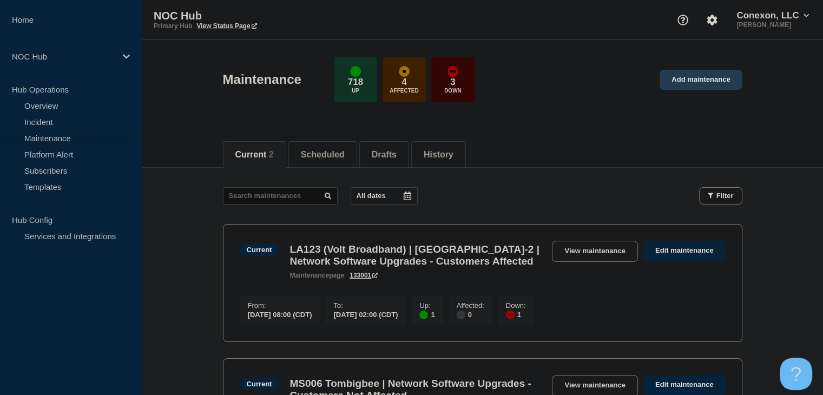
click at [722, 71] on link "Add maintenance" at bounding box center [700, 80] width 82 height 20
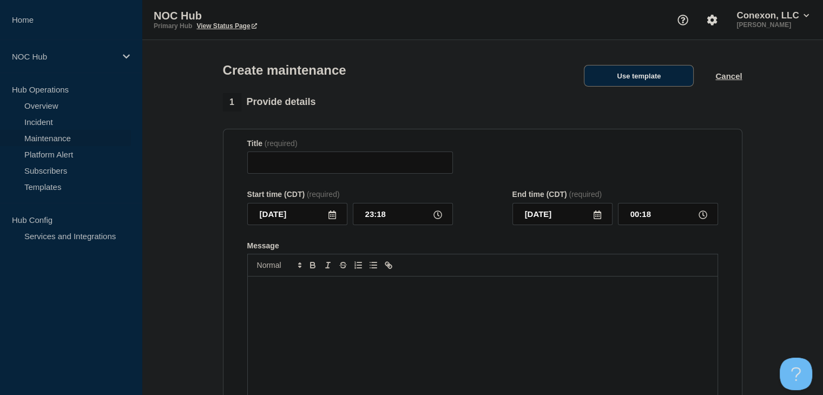
click at [648, 78] on button "Use template" at bounding box center [639, 76] width 110 height 22
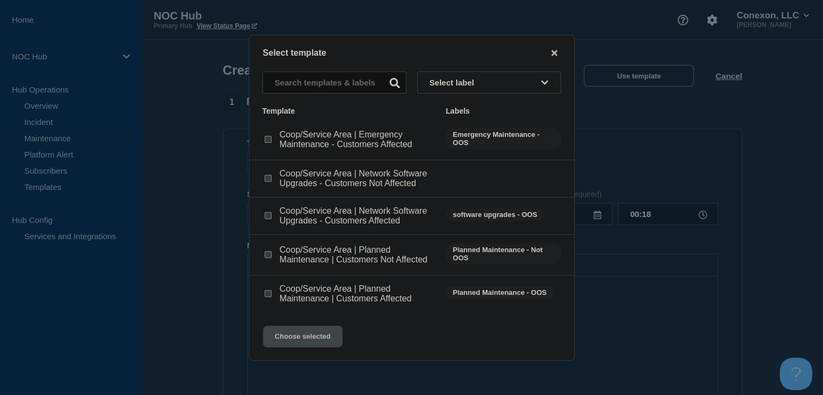
click at [269, 258] on input "Coop/Service Area | Planned Maintenance | Customers Not Affected checkbox" at bounding box center [268, 254] width 7 height 7
checkbox input "true"
click at [283, 339] on button "Choose selected" at bounding box center [303, 337] width 80 height 22
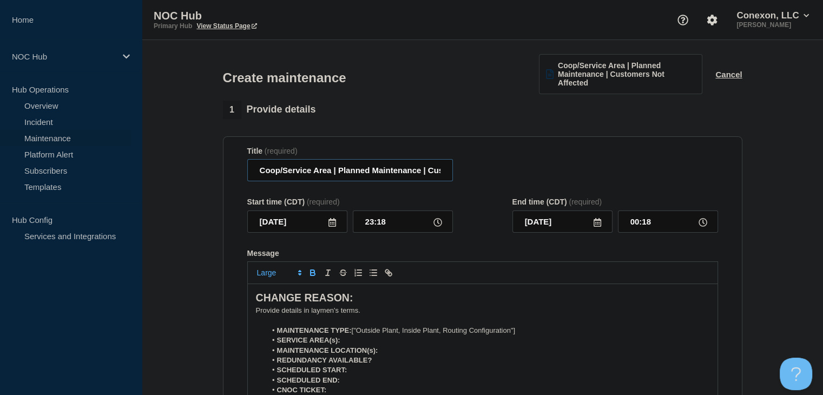
drag, startPoint x: 329, startPoint y: 171, endPoint x: 238, endPoint y: 174, distance: 91.5
click at [238, 174] on section "Title (required) Coop/Service Area | Planned Maintenance | Customers Not Affect…" at bounding box center [482, 291] width 519 height 310
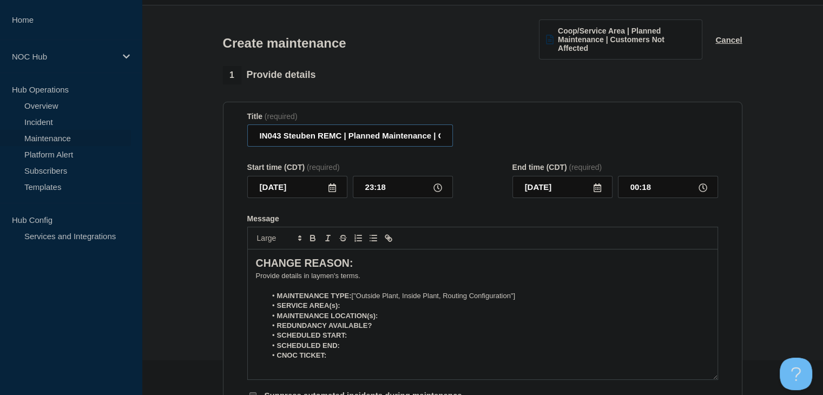
scroll to position [54, 0]
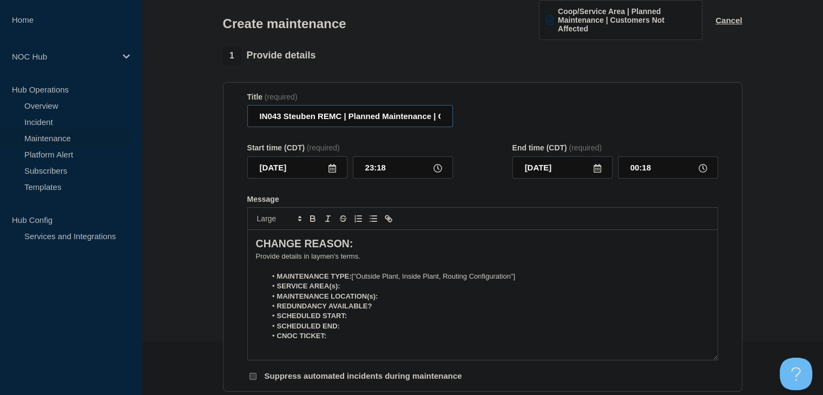
type input "IN043 Steuben REMC | Planned Maintenance | Customers Not Affected"
click at [331, 169] on icon at bounding box center [332, 168] width 9 height 9
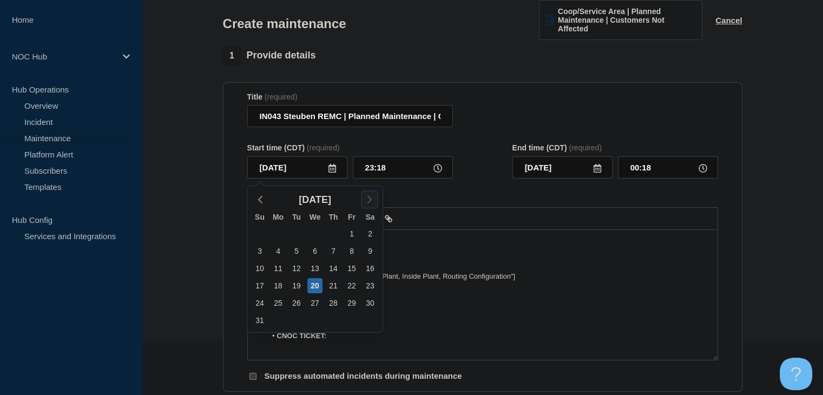
click at [371, 197] on icon "button" at bounding box center [369, 199] width 13 height 13
click at [295, 250] on div "9" at bounding box center [296, 250] width 15 height 15
type input "2025-09-09"
type input "2025-09-10"
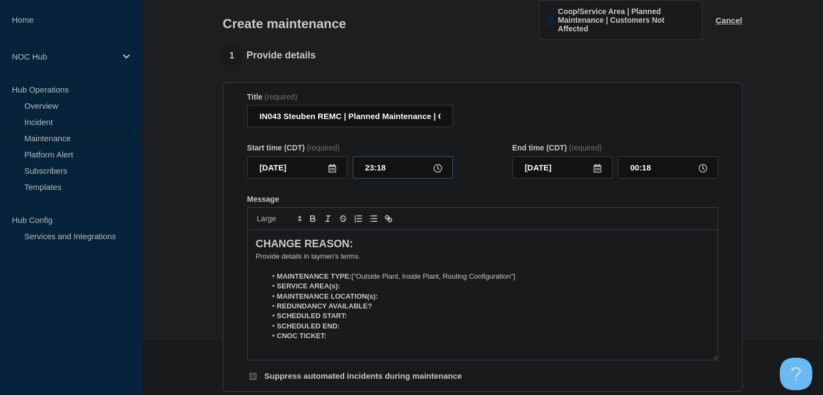
click at [375, 167] on input "23:18" at bounding box center [403, 167] width 100 height 22
type input "22:00"
type input "2025-09-09"
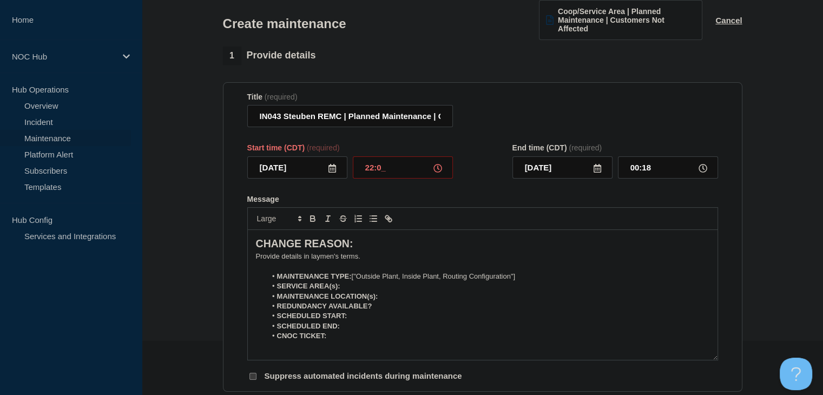
type input "23:00"
click at [597, 173] on icon at bounding box center [597, 168] width 9 height 9
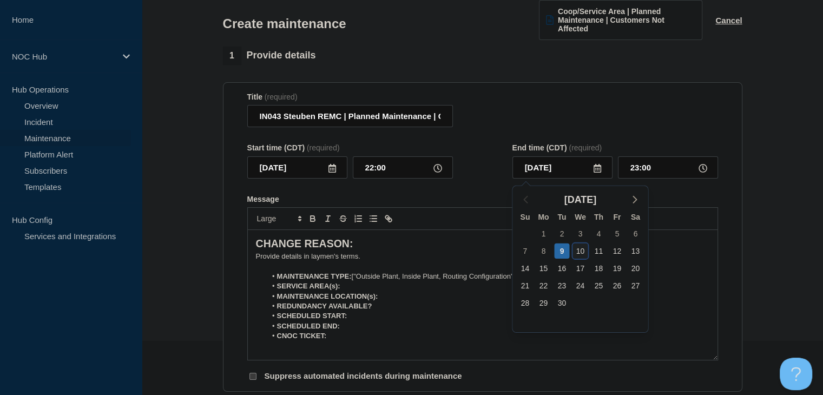
click at [580, 249] on div "10" at bounding box center [579, 250] width 15 height 15
type input "2025-09-10"
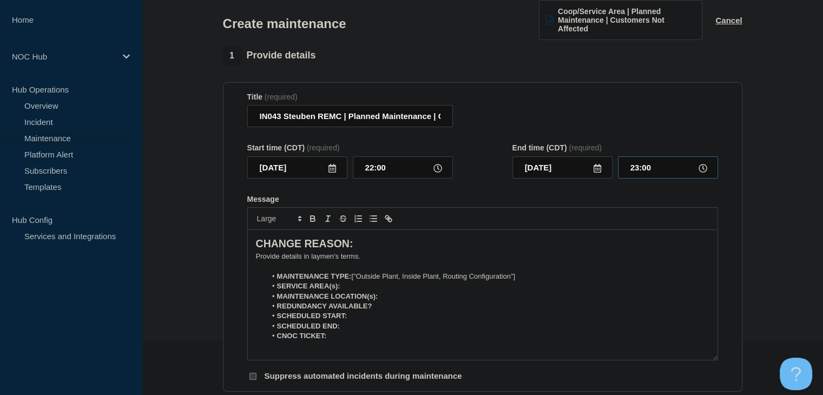
click at [638, 167] on input "23:00" at bounding box center [668, 167] width 100 height 22
type input "00:00"
click at [278, 258] on p "﻿Provide details in laymen's terms." at bounding box center [482, 257] width 453 height 10
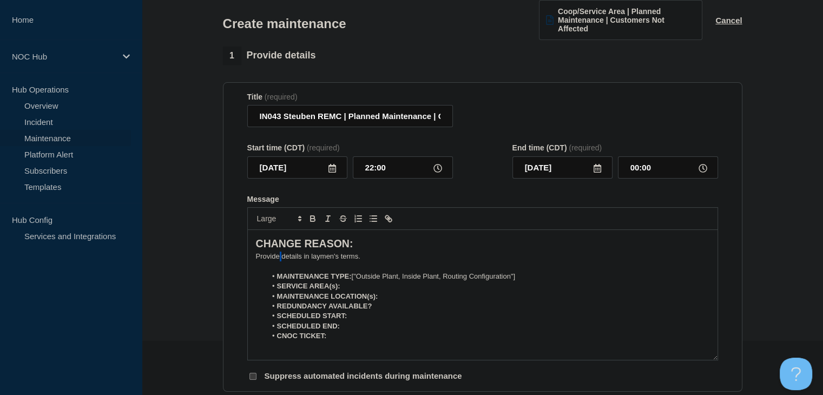
click at [278, 258] on p "﻿Provide details in laymen's terms." at bounding box center [482, 257] width 453 height 10
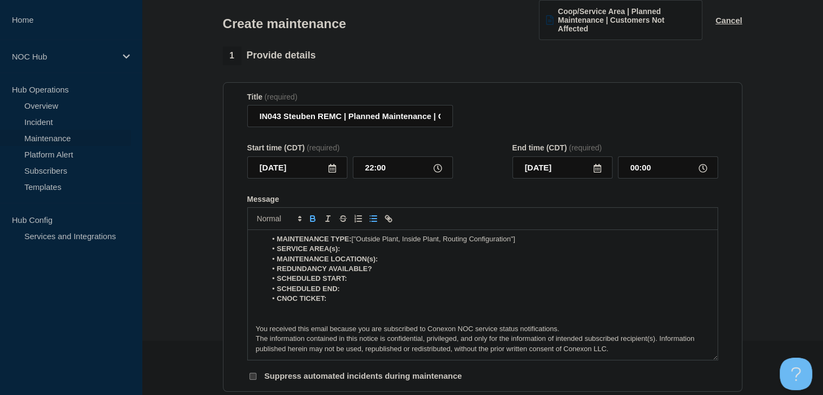
scroll to position [0, 0]
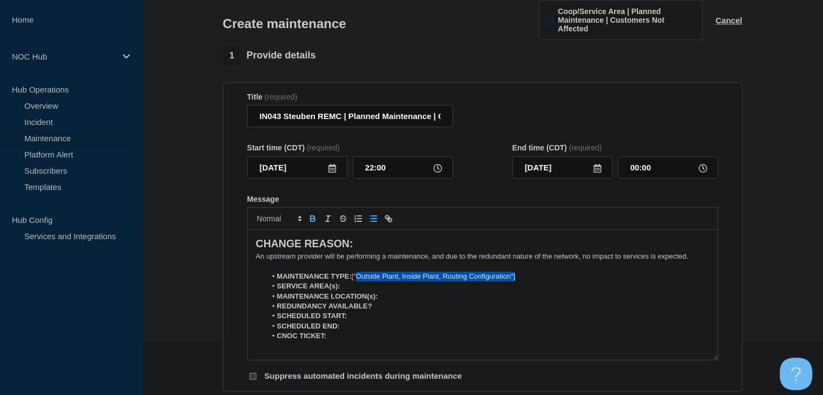
drag, startPoint x: 525, startPoint y: 277, endPoint x: 359, endPoint y: 279, distance: 166.1
click at [359, 279] on li "MAINTENANCE TYPE: ["Outside Plant, Inside Plant, Routing Configuration"]" at bounding box center [487, 277] width 443 height 10
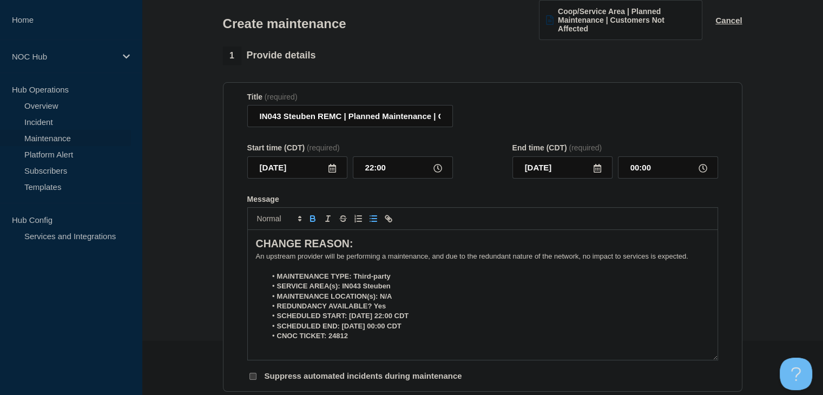
scroll to position [162, 0]
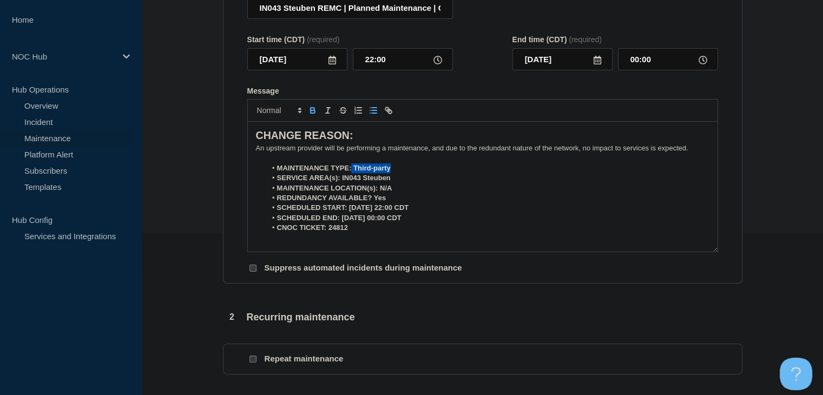
drag, startPoint x: 397, startPoint y: 169, endPoint x: 352, endPoint y: 170, distance: 45.4
click at [352, 170] on li "MAINTENANCE TYPE: Third-party" at bounding box center [487, 168] width 443 height 10
click at [311, 113] on icon "Toggle bold text" at bounding box center [313, 111] width 4 height 3
drag, startPoint x: 392, startPoint y: 176, endPoint x: 343, endPoint y: 178, distance: 48.7
click at [343, 178] on li "SERVICE AREA(s): IN043 Steuben" at bounding box center [487, 178] width 443 height 10
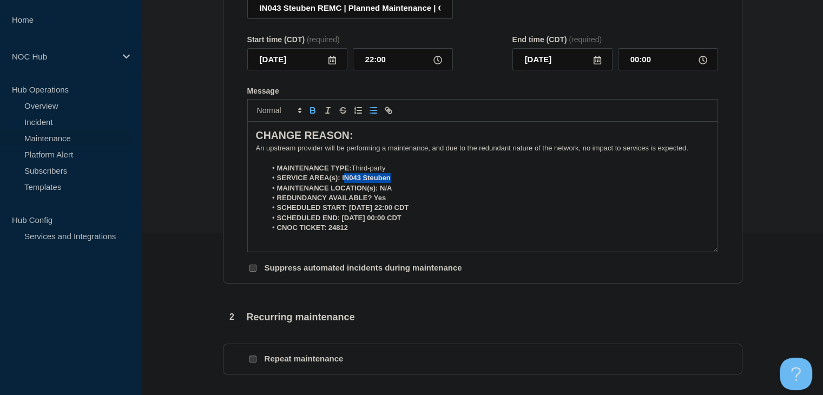
click at [342, 179] on strong "SERVICE AREA(s): IN043 Steuben" at bounding box center [334, 178] width 114 height 8
click at [410, 180] on li "SERVICE AREA(s): IN043 Steuben" at bounding box center [487, 178] width 443 height 10
drag, startPoint x: 398, startPoint y: 180, endPoint x: 341, endPoint y: 181, distance: 56.8
click at [341, 181] on li "SERVICE AREA(s): IN043 Steuben" at bounding box center [487, 178] width 443 height 10
click at [312, 111] on icon "Toggle bold text" at bounding box center [313, 110] width 10 height 10
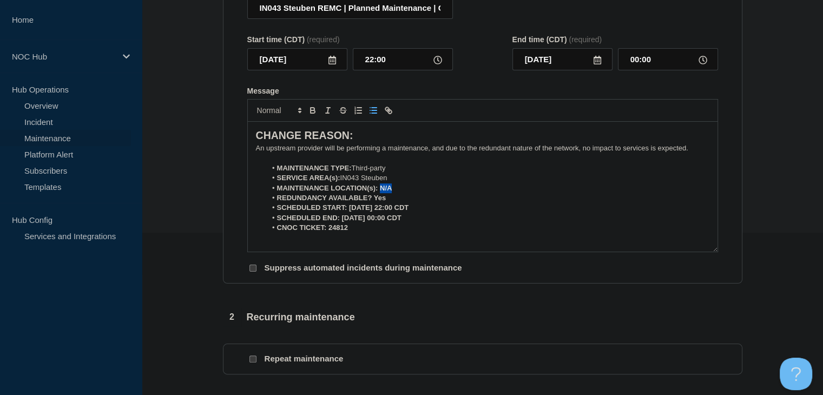
drag, startPoint x: 394, startPoint y: 189, endPoint x: 380, endPoint y: 190, distance: 14.1
click at [380, 190] on li "MAINTENANCE LOCATION(s): N/A" at bounding box center [487, 188] width 443 height 10
click at [312, 113] on icon "Toggle bold text" at bounding box center [313, 111] width 4 height 3
drag, startPoint x: 388, startPoint y: 201, endPoint x: 372, endPoint y: 201, distance: 16.2
click at [372, 201] on li "REDUNDANCY AVAILABLE? Yes" at bounding box center [487, 198] width 443 height 10
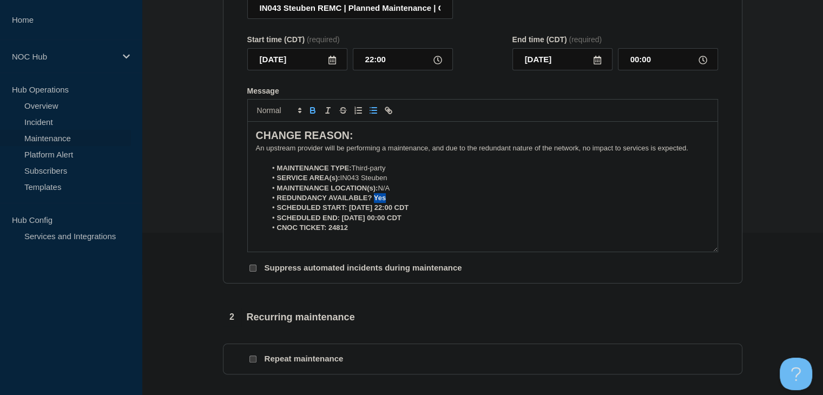
click at [312, 110] on icon "Toggle bold text" at bounding box center [313, 109] width 4 height 3
drag, startPoint x: 428, startPoint y: 210, endPoint x: 348, endPoint y: 210, distance: 79.5
click at [348, 210] on li "SCHEDULED START: 09-09-2025, 22:00 CDT" at bounding box center [487, 208] width 443 height 10
click at [313, 111] on icon "Toggle bold text" at bounding box center [313, 110] width 10 height 10
drag, startPoint x: 418, startPoint y: 217, endPoint x: 340, endPoint y: 221, distance: 77.5
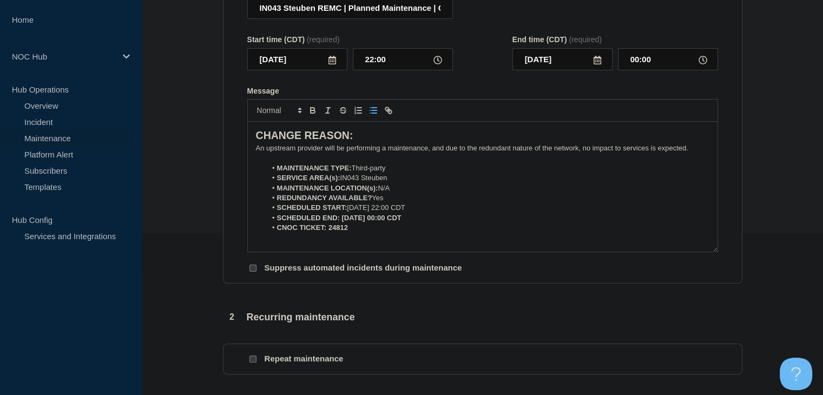
click at [340, 221] on li "SCHEDULED END: 09-10-2025, 00:00 CDT" at bounding box center [487, 218] width 443 height 10
click at [313, 109] on icon "Toggle bold text" at bounding box center [313, 110] width 10 height 10
drag, startPoint x: 357, startPoint y: 231, endPoint x: 327, endPoint y: 231, distance: 29.8
click at [327, 231] on li "CNOC TICKET: 24812" at bounding box center [487, 228] width 443 height 10
click at [312, 114] on icon "Toggle bold text" at bounding box center [313, 110] width 10 height 10
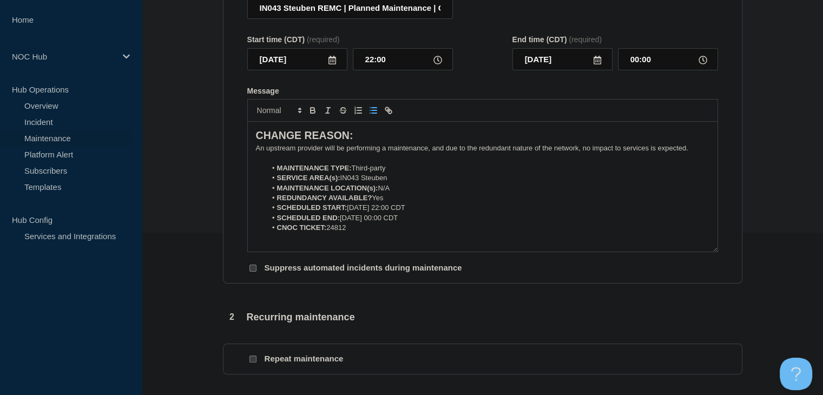
click at [194, 202] on section "1 Provide details Title (required) IN043 Steuben REMC | Planned Maintenance | C…" at bounding box center [482, 313] width 681 height 751
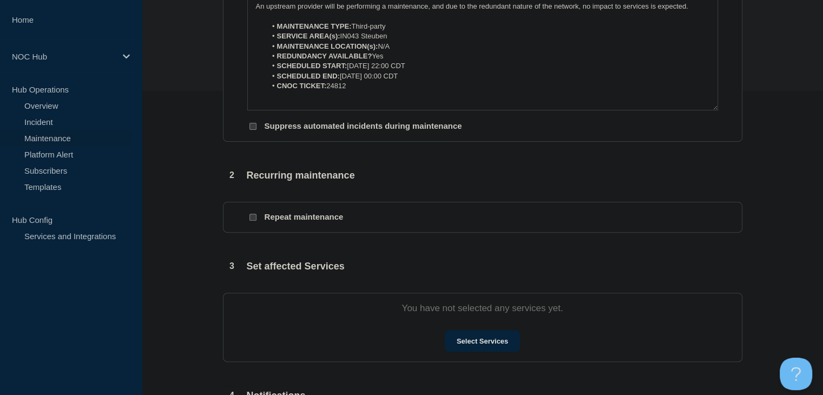
scroll to position [433, 0]
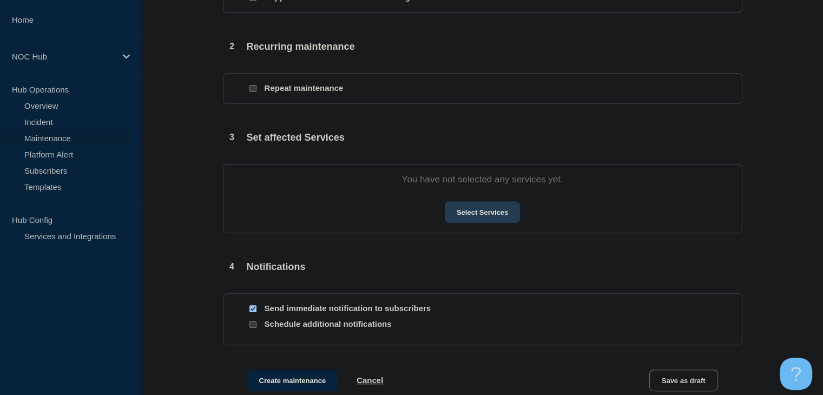
click at [454, 221] on button "Select Services" at bounding box center [482, 212] width 75 height 22
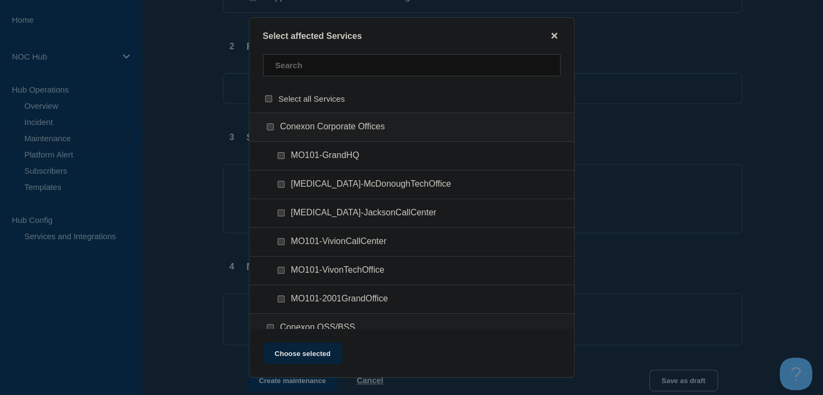
click at [340, 94] on span "Select all Services" at bounding box center [312, 98] width 67 height 9
click at [320, 75] on input "text" at bounding box center [412, 65] width 298 height 22
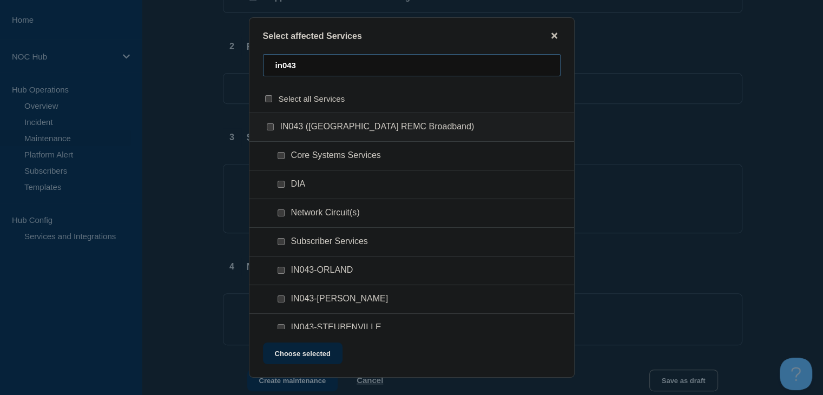
type input "in043"
click at [281, 187] on input "DIA checkbox" at bounding box center [281, 184] width 7 height 7
checkbox input "true"
click at [281, 213] on input "Network Circuit(s) checkbox" at bounding box center [281, 212] width 7 height 7
checkbox input "true"
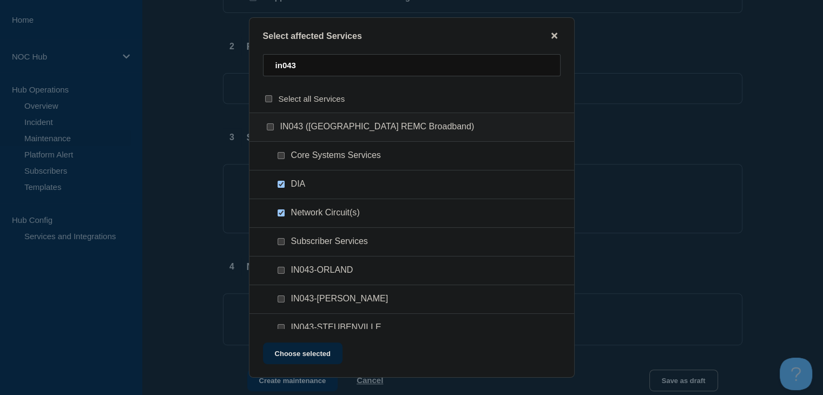
click at [280, 256] on ul "Subscriber Services" at bounding box center [411, 270] width 325 height 29
click at [279, 243] on input "Subscriber Services checkbox" at bounding box center [281, 241] width 7 height 7
checkbox input "true"
click at [289, 347] on button "Choose selected" at bounding box center [303, 353] width 80 height 22
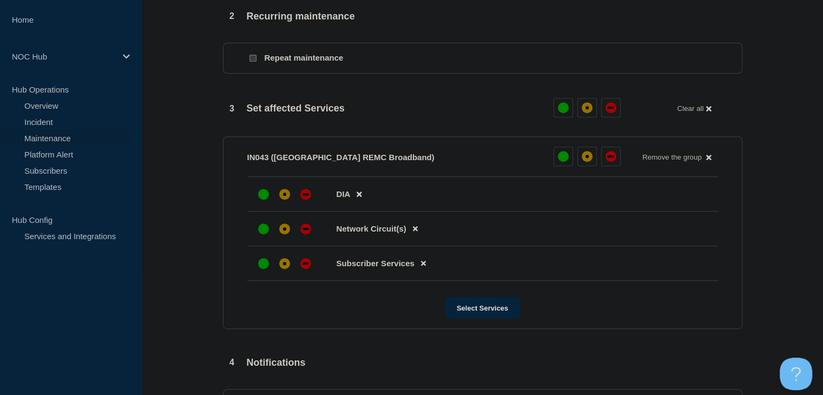
scroll to position [541, 0]
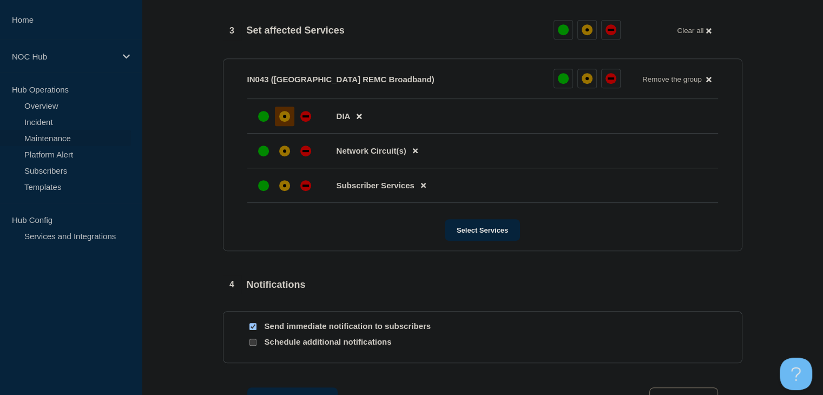
click at [280, 126] on div at bounding box center [284, 116] width 19 height 19
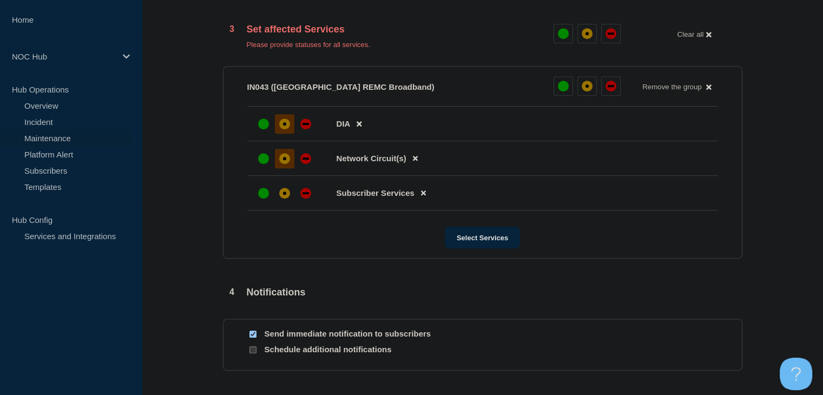
click at [283, 159] on div "affected" at bounding box center [284, 158] width 11 height 11
click at [262, 197] on div "up" at bounding box center [263, 193] width 11 height 11
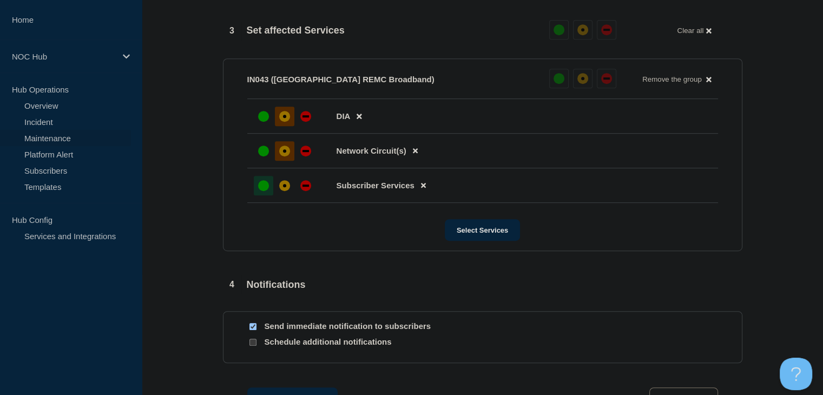
click at [251, 330] on input "Send immediate notification to subscribers" at bounding box center [252, 326] width 7 height 7
checkbox input "false"
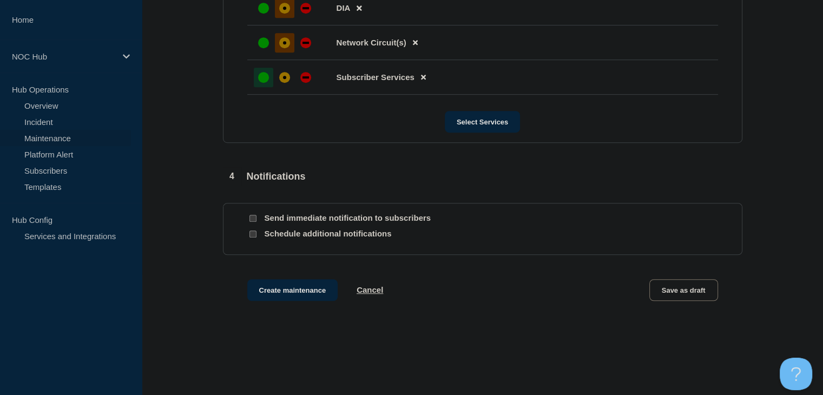
scroll to position [684, 0]
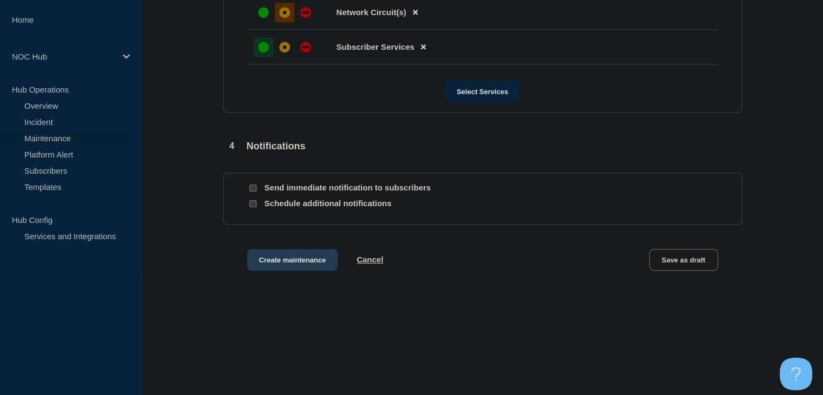
click at [301, 269] on button "Create maintenance" at bounding box center [292, 260] width 91 height 22
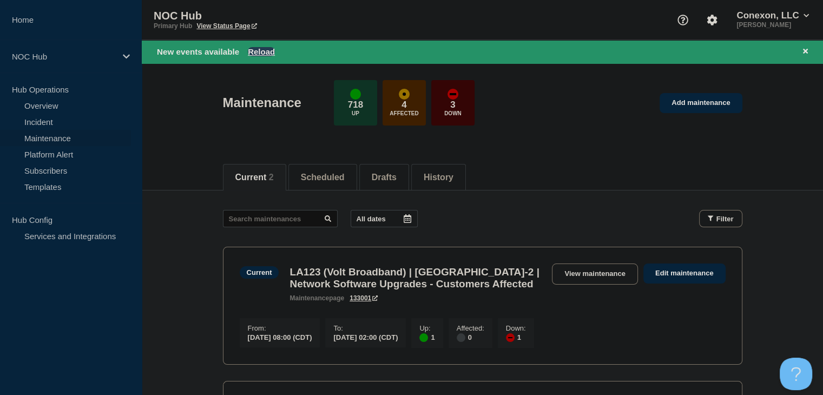
click at [261, 52] on button "Reload" at bounding box center [261, 51] width 27 height 9
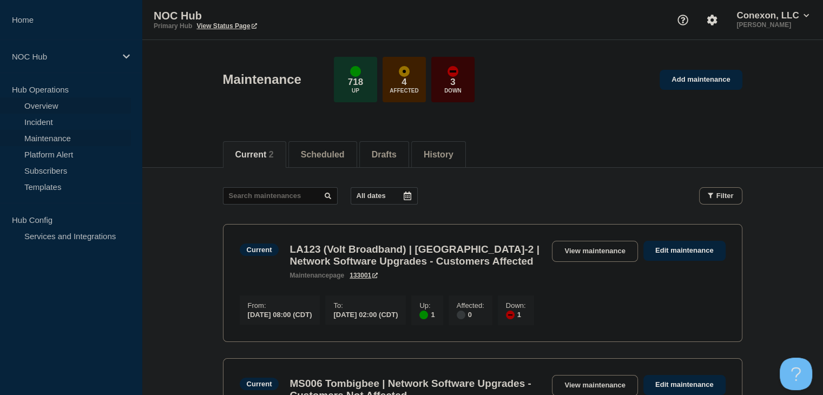
click at [35, 102] on link "Overview" at bounding box center [65, 105] width 131 height 16
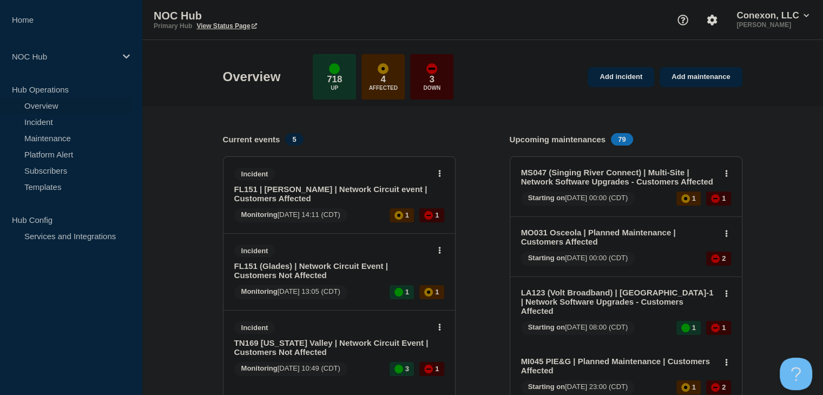
click at [273, 197] on link "FL151 | [PERSON_NAME] | Network Circuit event | Customers Affected" at bounding box center [331, 193] width 195 height 18
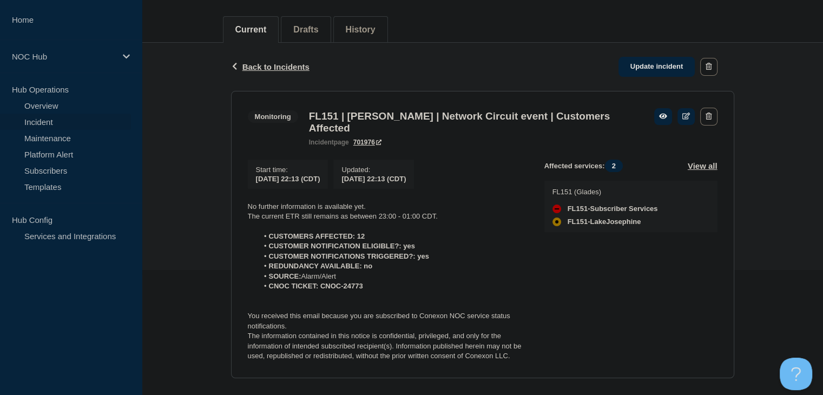
scroll to position [162, 0]
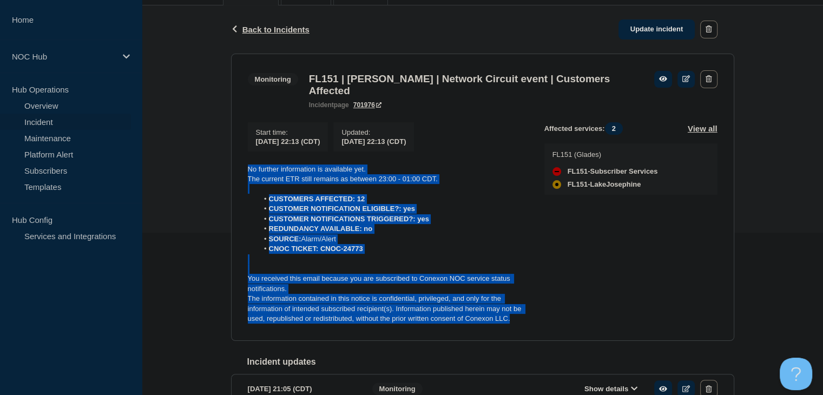
drag, startPoint x: 509, startPoint y: 325, endPoint x: 235, endPoint y: 162, distance: 319.3
click at [235, 162] on section "Monitoring FL151 | Lake Josephine | Network Circuit event | Customers Affected …" at bounding box center [482, 197] width 503 height 287
copy div "No further information is available yet. The current ETR still remains as betwe…"
click at [670, 29] on link "Update incident" at bounding box center [656, 29] width 77 height 20
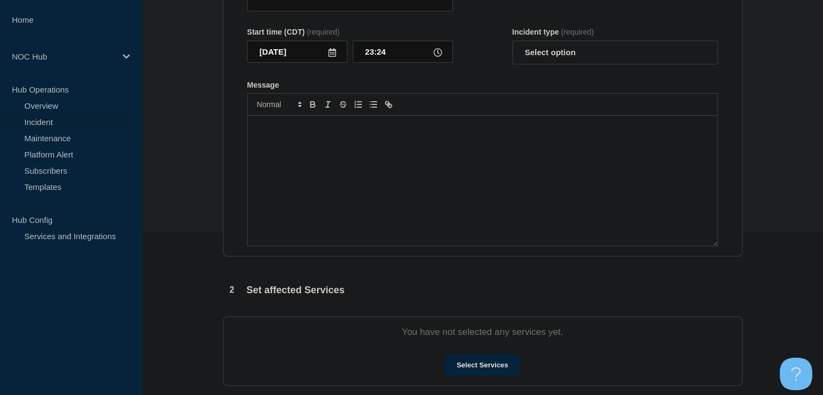
click at [333, 217] on div "Message" at bounding box center [483, 181] width 470 height 130
type input "FL151 | [PERSON_NAME] | Network Circuit event | Customers Affected"
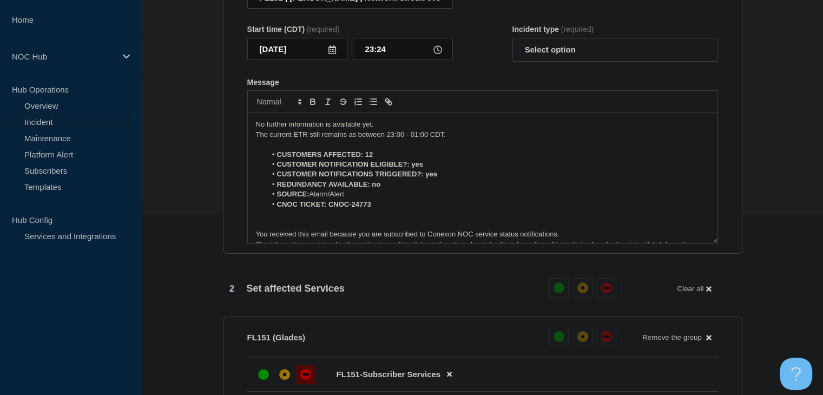
scroll to position [15, 0]
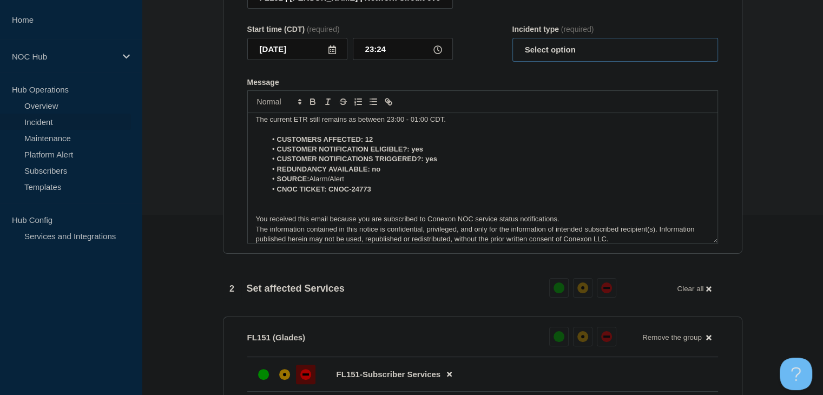
drag, startPoint x: 598, startPoint y: 52, endPoint x: 592, endPoint y: 63, distance: 12.3
click at [598, 52] on select "Select option Investigating Identified Monitoring Resolved" at bounding box center [615, 50] width 206 height 24
select select "monitoring"
click at [512, 44] on select "Select option Investigating Identified Monitoring Resolved" at bounding box center [615, 50] width 206 height 24
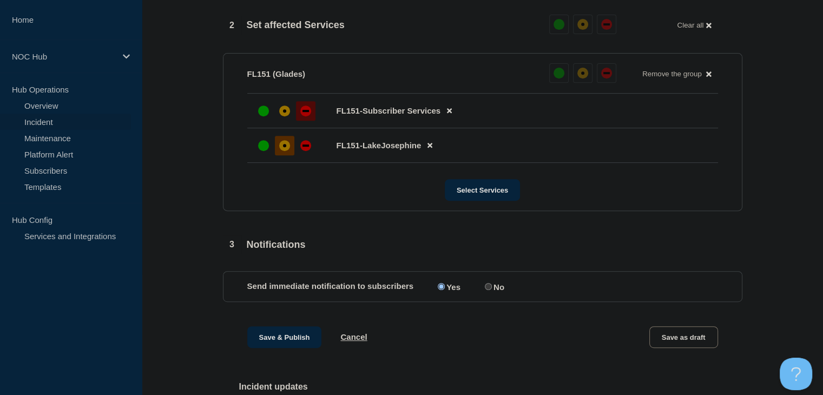
scroll to position [559, 0]
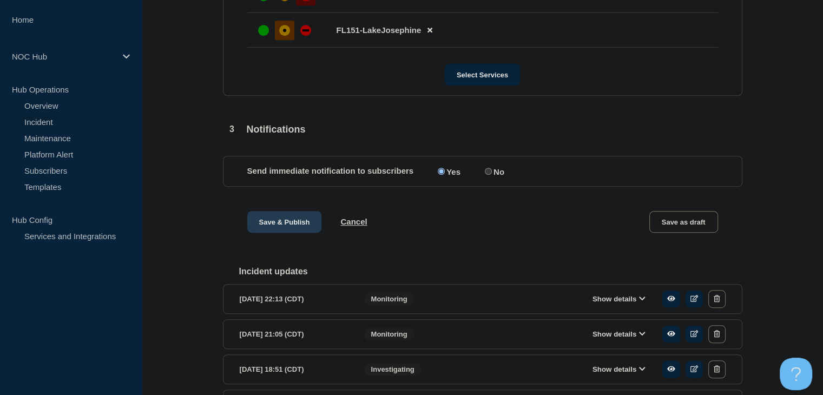
click at [274, 228] on button "Save & Publish" at bounding box center [284, 222] width 75 height 22
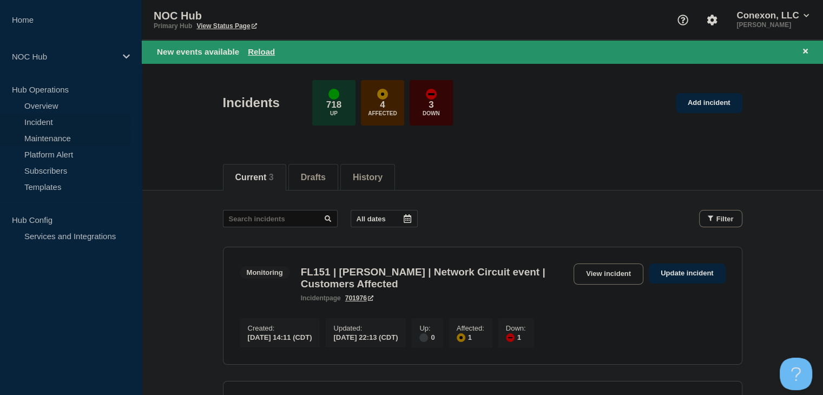
click at [73, 135] on link "Maintenance" at bounding box center [65, 138] width 131 height 16
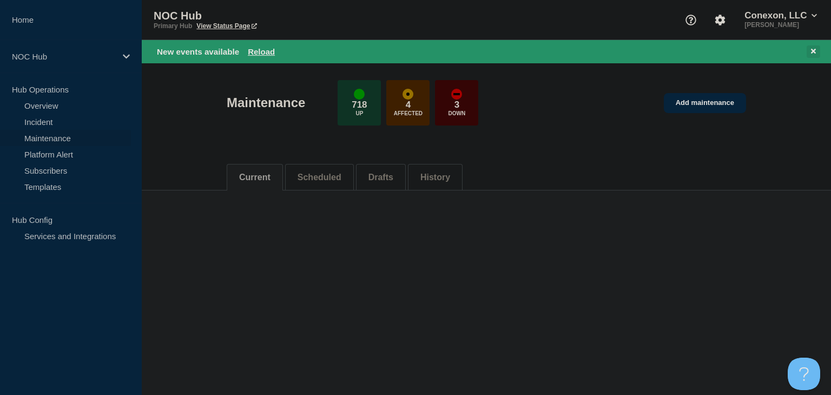
click at [816, 51] on div "New events available Reload" at bounding box center [486, 51] width 689 height 23
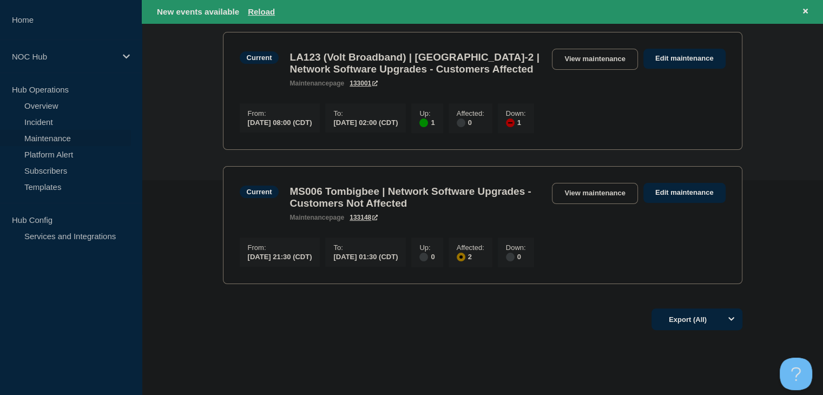
scroll to position [260, 0]
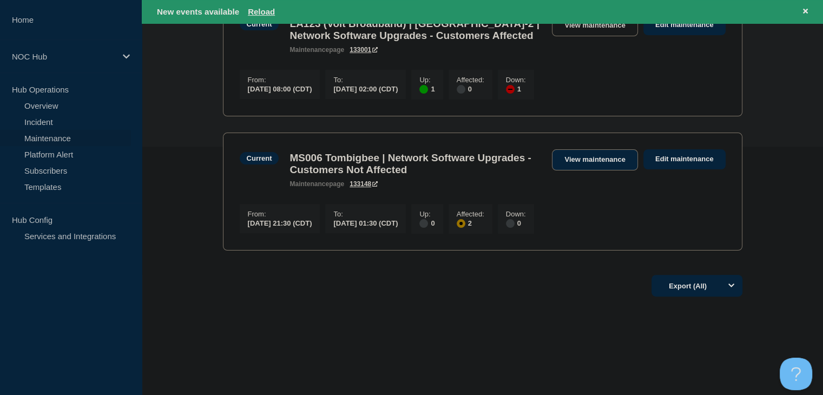
click at [584, 149] on link "View maintenance" at bounding box center [594, 159] width 85 height 21
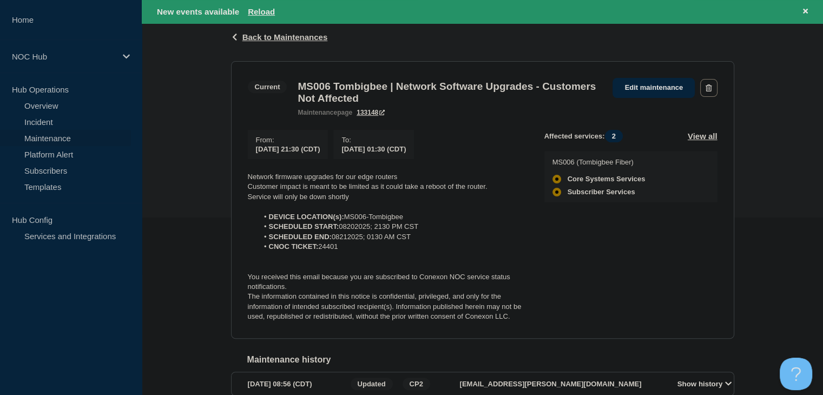
scroll to position [159, 0]
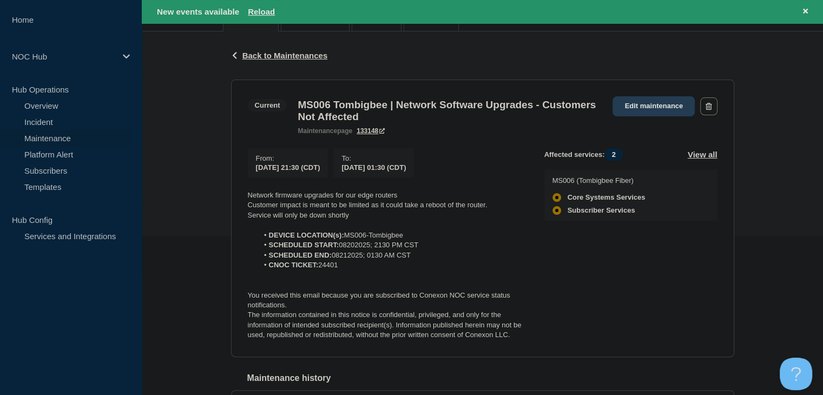
click at [687, 108] on link "Edit maintenance" at bounding box center [653, 106] width 82 height 20
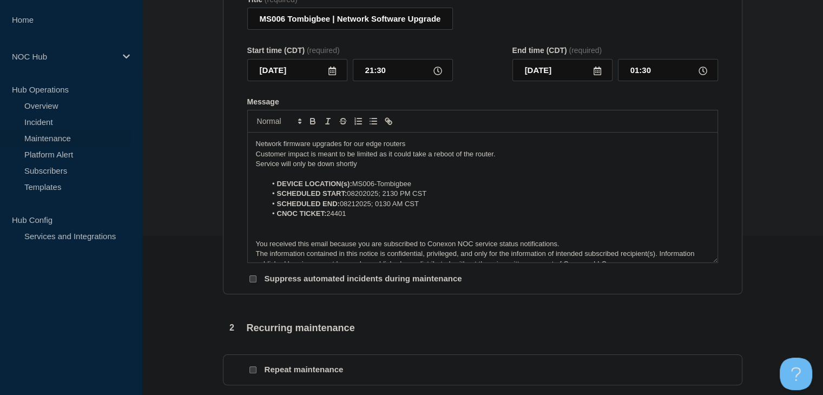
scroll to position [136, 0]
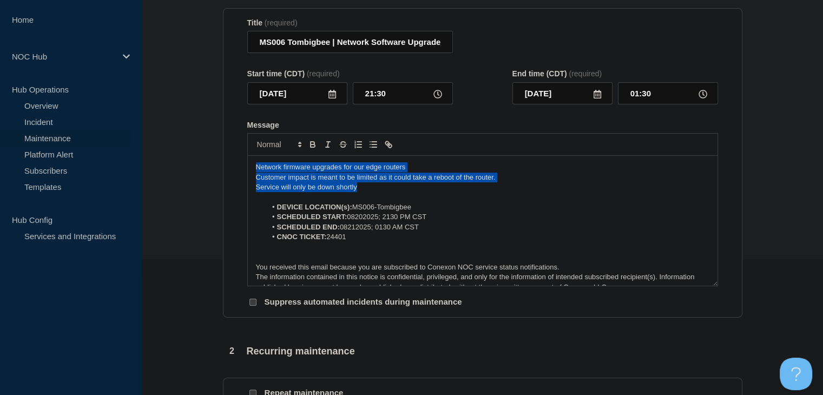
drag, startPoint x: 368, startPoint y: 194, endPoint x: 184, endPoint y: 170, distance: 184.9
click at [184, 170] on section "1 Provide details Title (required) MS006 Tombigbee | Network Software Upgrades …" at bounding box center [482, 393] width 681 height 842
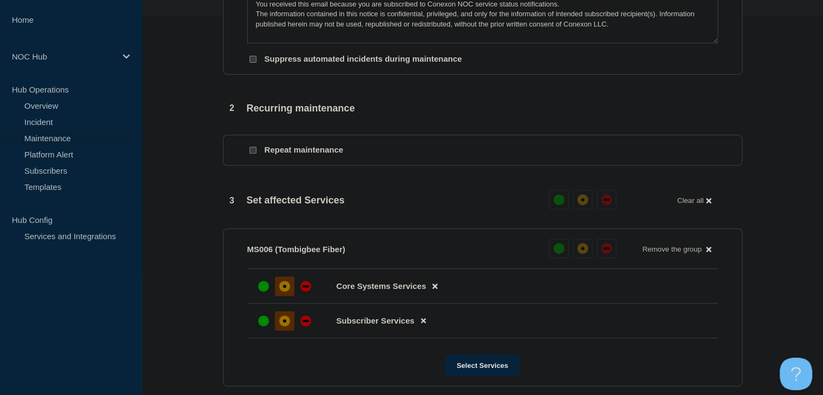
scroll to position [608, 0]
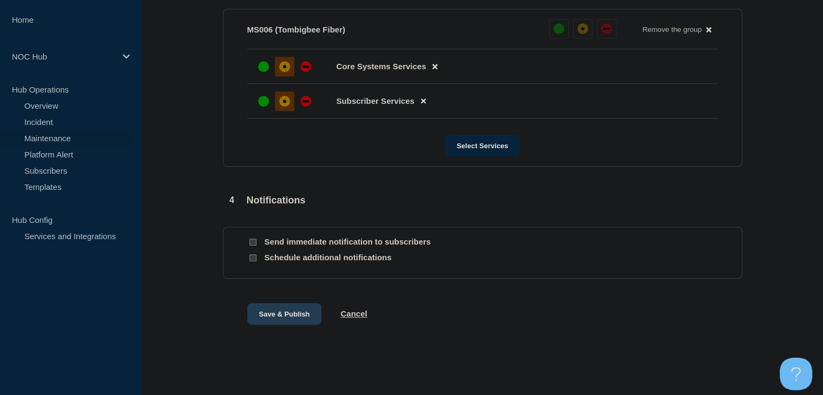
click at [290, 316] on button "Save & Publish" at bounding box center [284, 314] width 75 height 22
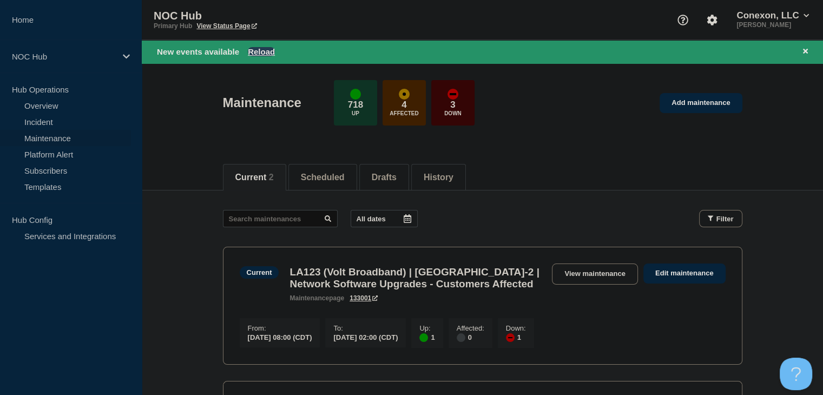
click at [260, 51] on button "Reload" at bounding box center [261, 51] width 27 height 9
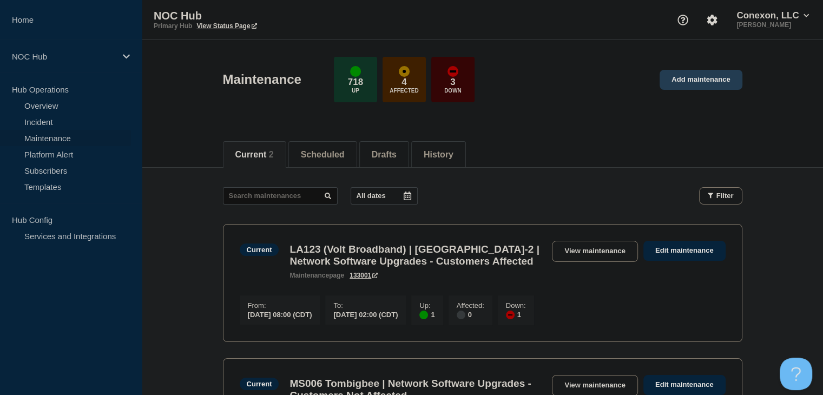
click at [682, 87] on link "Add maintenance" at bounding box center [700, 80] width 82 height 20
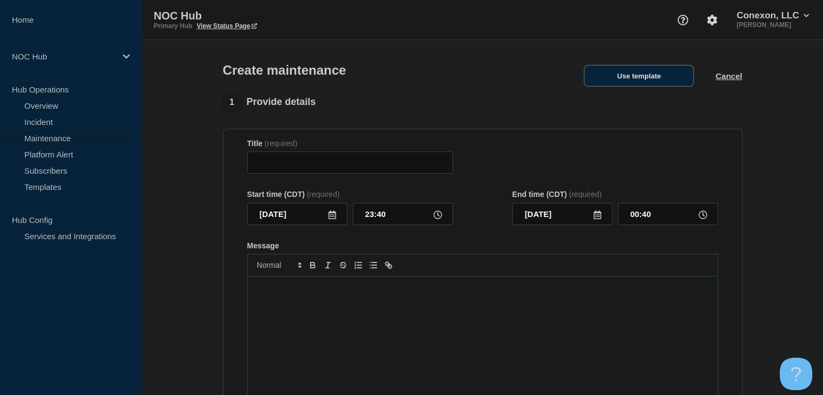
click at [645, 81] on button "Use template" at bounding box center [639, 76] width 110 height 22
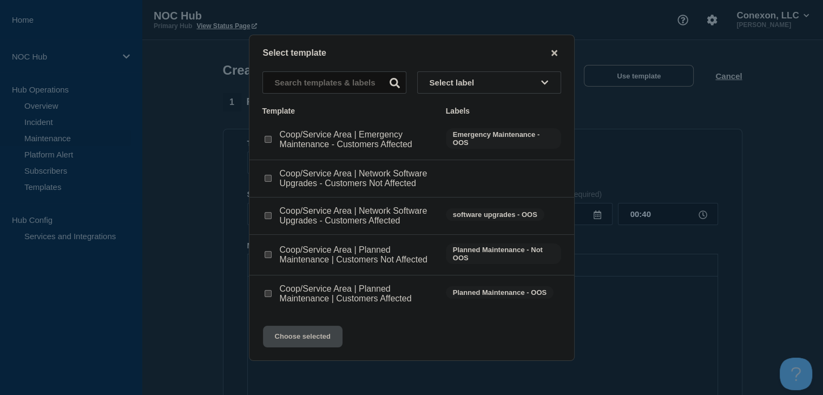
click at [268, 295] on input "Coop/Service Area | Planned Maintenance | Customers Affected checkbox" at bounding box center [268, 293] width 7 height 7
checkbox input "true"
click at [279, 332] on button "Choose selected" at bounding box center [303, 337] width 80 height 22
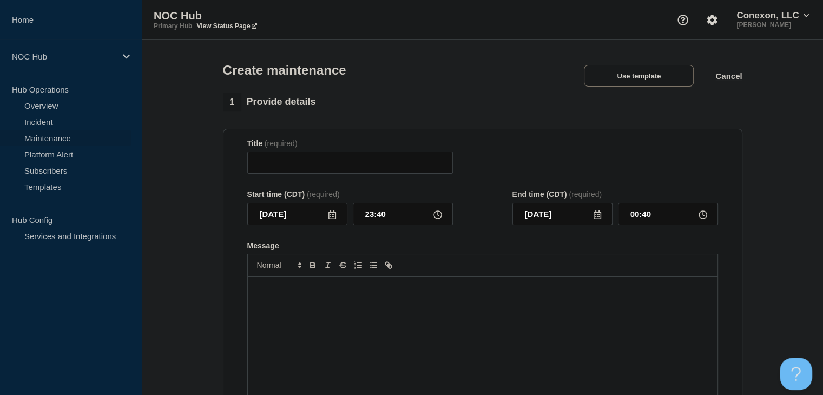
type input "Coop/Service Area | Planned Maintenance | Customers Affected"
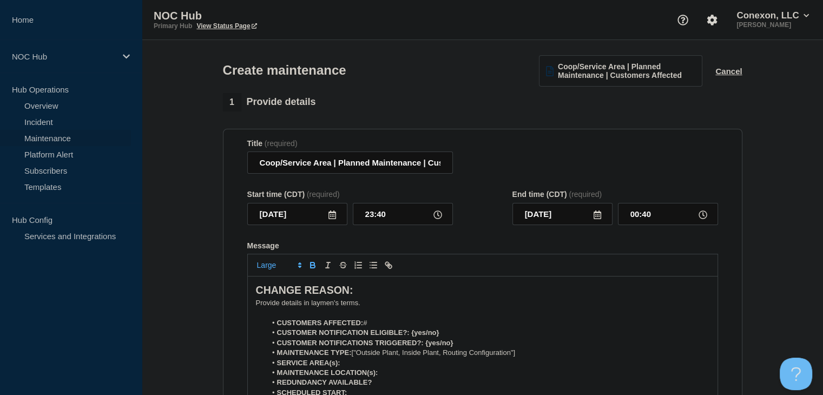
scroll to position [54, 0]
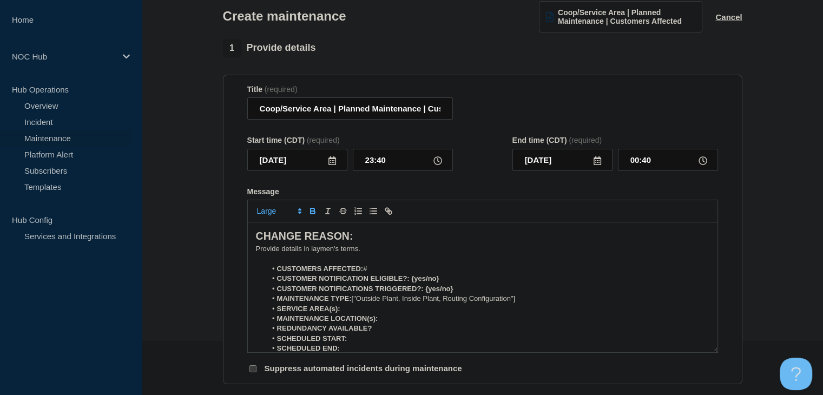
click at [334, 269] on strong "CUSTOMERS AFFECTED:" at bounding box center [320, 269] width 87 height 8
click at [334, 270] on strong "CUSTOMERS AFFECTED:" at bounding box center [320, 269] width 87 height 8
drag, startPoint x: 444, startPoint y: 280, endPoint x: 411, endPoint y: 283, distance: 33.7
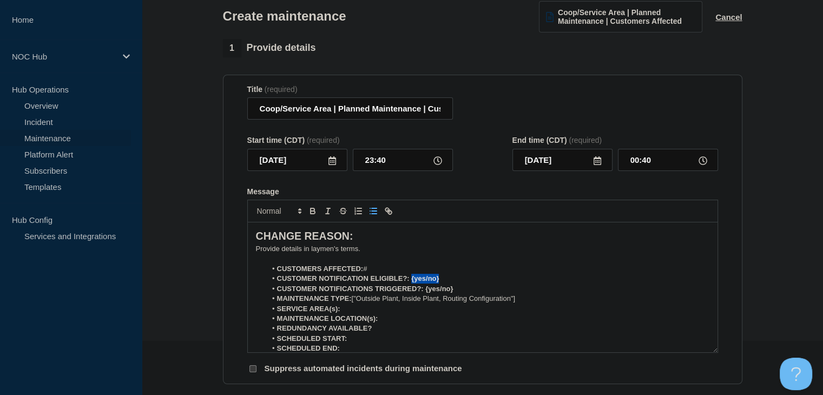
click at [411, 283] on li "CUSTOMER NOTIFICATION ELIGIBLE?: {yes/no}" at bounding box center [487, 279] width 443 height 10
drag, startPoint x: 456, startPoint y: 291, endPoint x: 425, endPoint y: 293, distance: 31.4
click at [425, 293] on li "CUSTOMER NOTIFICATIONS TRIGGERED?: {yes/no}" at bounding box center [487, 289] width 443 height 10
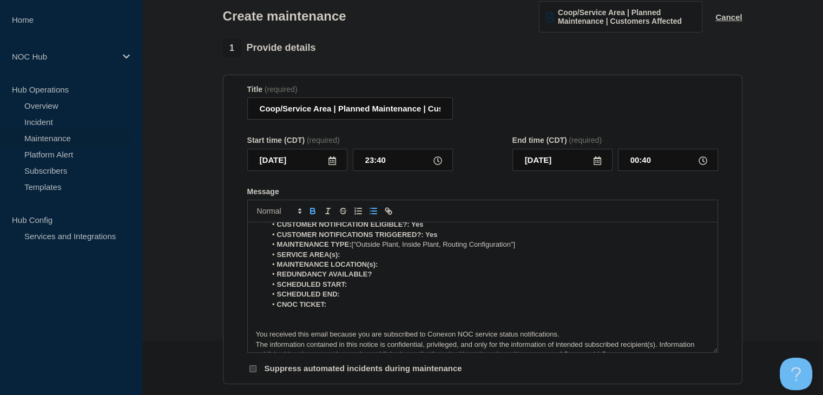
click at [540, 249] on li "MAINTENANCE TYPE: ["Outside Plant, Inside Plant, Routing Configuration"]" at bounding box center [487, 245] width 443 height 10
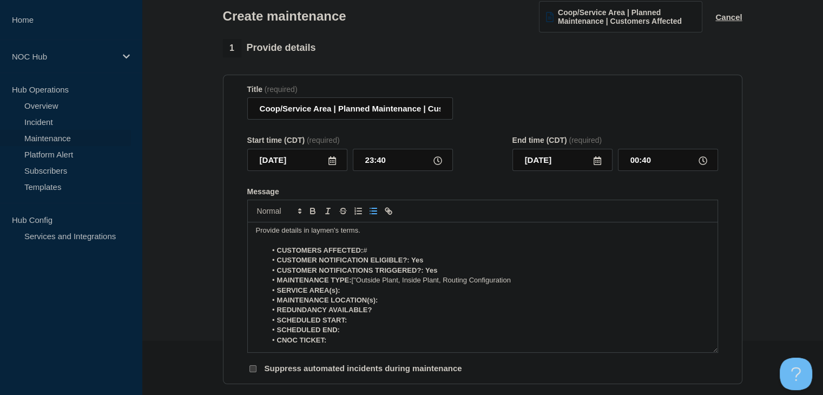
scroll to position [0, 0]
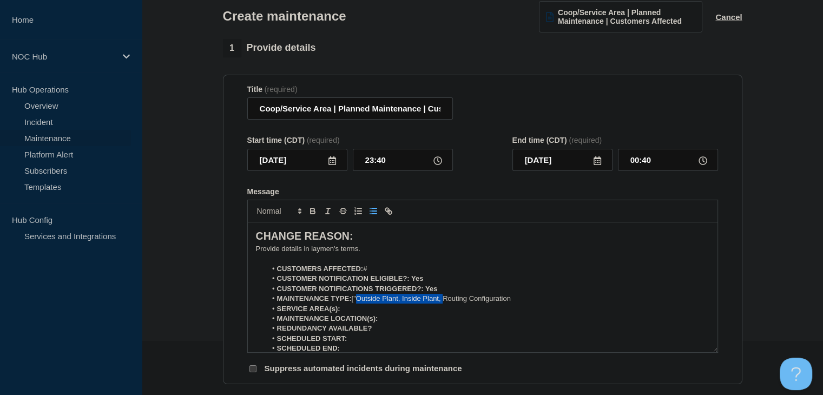
drag, startPoint x: 445, startPoint y: 306, endPoint x: 359, endPoint y: 305, distance: 86.0
click at [359, 304] on li "MAINTENANCE TYPE: ["Outside Plant, Inside Plant, Routing Configuration" at bounding box center [487, 299] width 443 height 10
click at [359, 311] on li "SERVICE AREA(s):" at bounding box center [487, 309] width 443 height 10
drag, startPoint x: 330, startPoint y: 113, endPoint x: 236, endPoint y: 117, distance: 93.7
click at [236, 116] on section "Title (required) Coop/Service Area | Planned Maintenance | Customers Affected S…" at bounding box center [482, 230] width 519 height 310
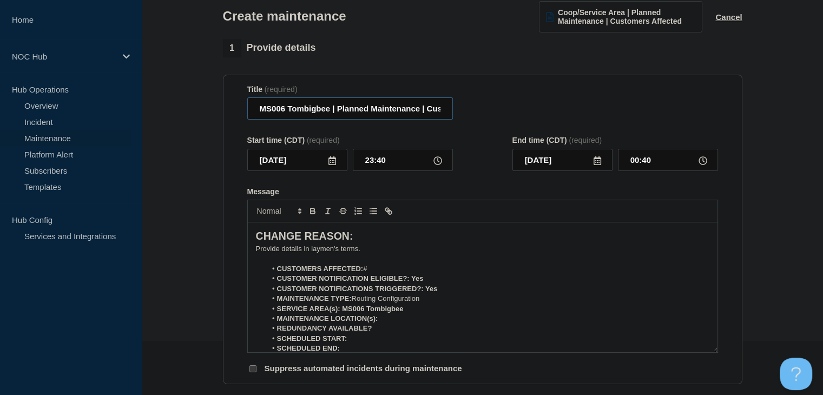
type input "MS006 Tombigbee | Planned Maintenance | Customers Affected"
click at [335, 158] on input "2025-08-20" at bounding box center [297, 160] width 100 height 22
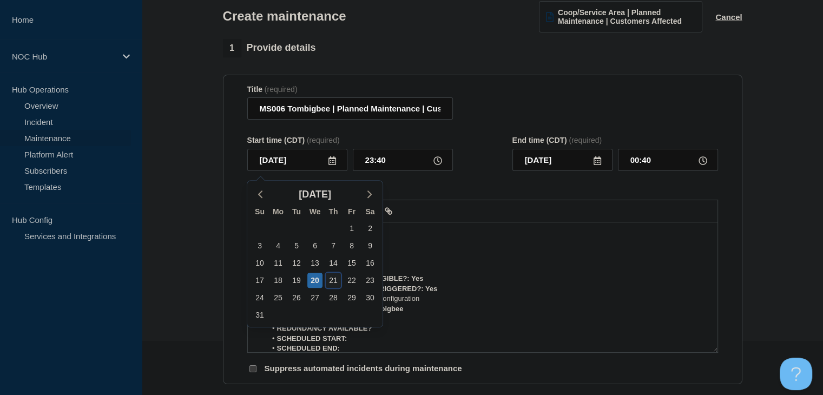
click at [329, 283] on div "21" at bounding box center [333, 280] width 15 height 15
type input "2025-08-21"
type input "2025-08-22"
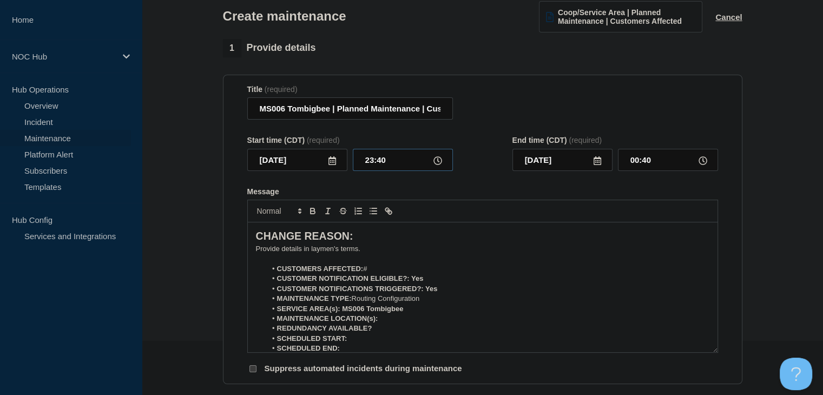
click at [383, 164] on input "23:40" at bounding box center [403, 160] width 100 height 22
type input "00:00"
type input "2025-08-21"
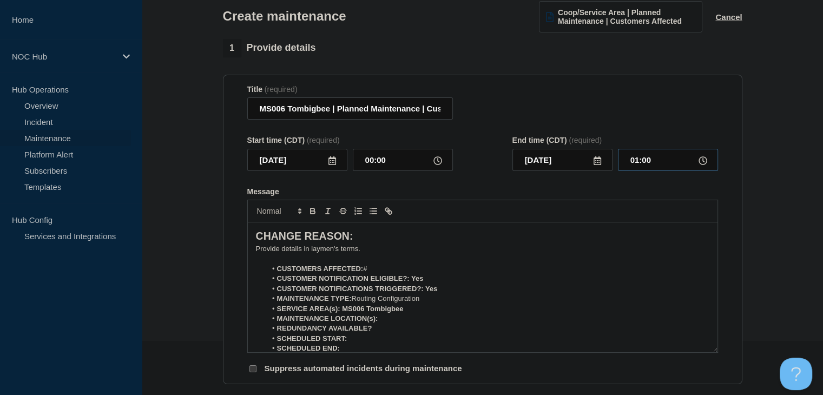
click at [638, 163] on input "01:00" at bounding box center [668, 160] width 100 height 22
type input "03:00"
click at [384, 271] on li "CUSTOMERS AFFECTED: #" at bounding box center [487, 269] width 443 height 10
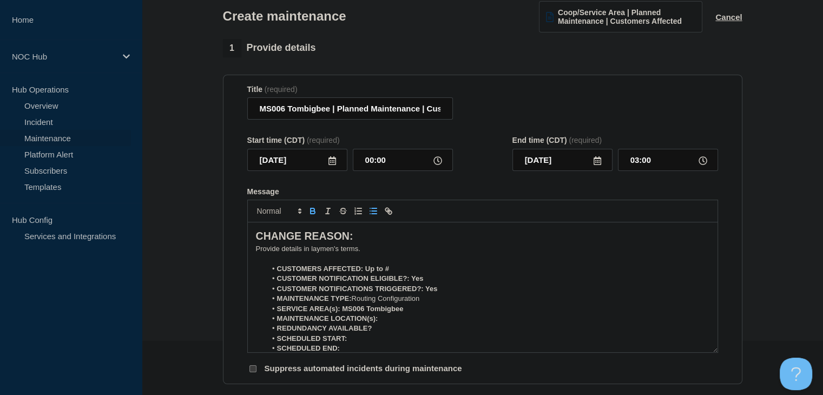
click at [392, 328] on li "REDUNDANCY AVAILABLE?" at bounding box center [487, 329] width 443 height 10
click at [394, 324] on li "MAINTENANCE LOCATION(s):" at bounding box center [487, 319] width 443 height 10
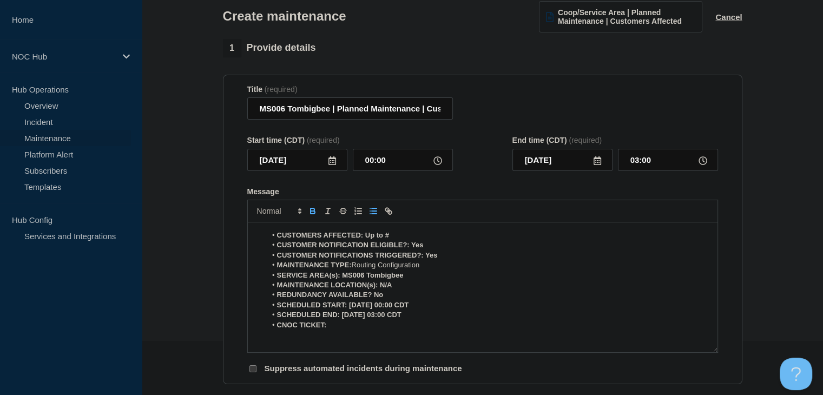
scroll to position [68, 0]
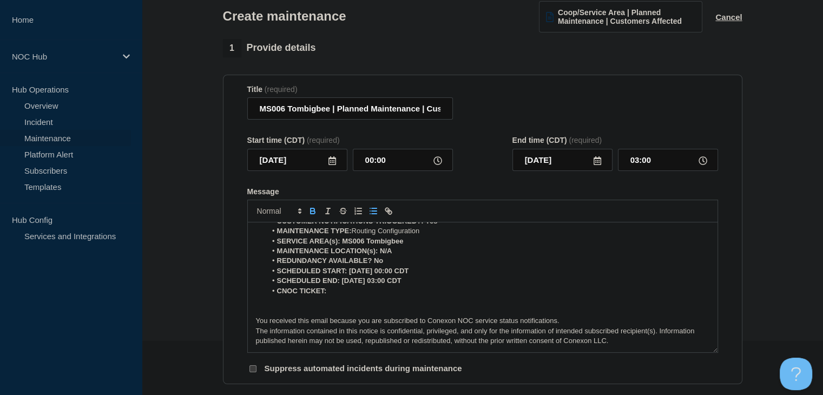
click at [352, 291] on li "CNOC TICKET:" at bounding box center [487, 291] width 443 height 10
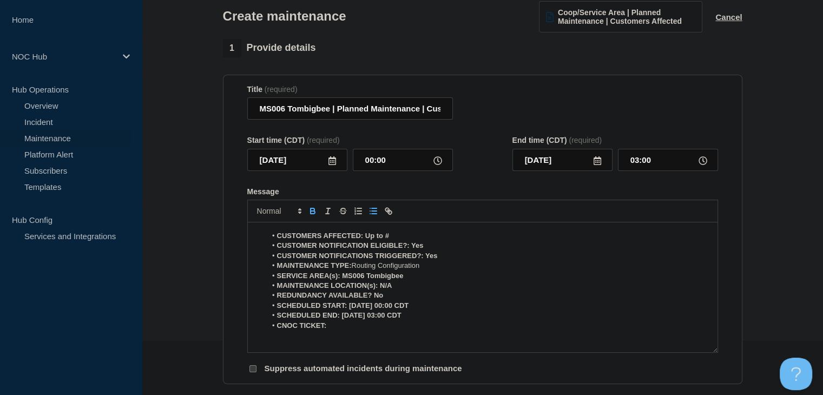
scroll to position [0, 0]
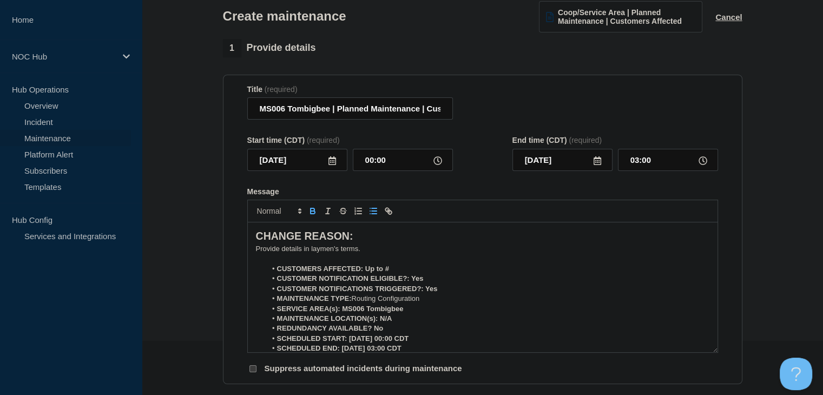
click at [400, 272] on li "CUSTOMERS AFFECTED: Up to #" at bounding box center [487, 269] width 443 height 10
click at [339, 269] on strong "CUSTOMERS AFFECTED:" at bounding box center [320, 269] width 87 height 8
click at [323, 254] on p "﻿Provide details in laymen's terms." at bounding box center [482, 249] width 453 height 10
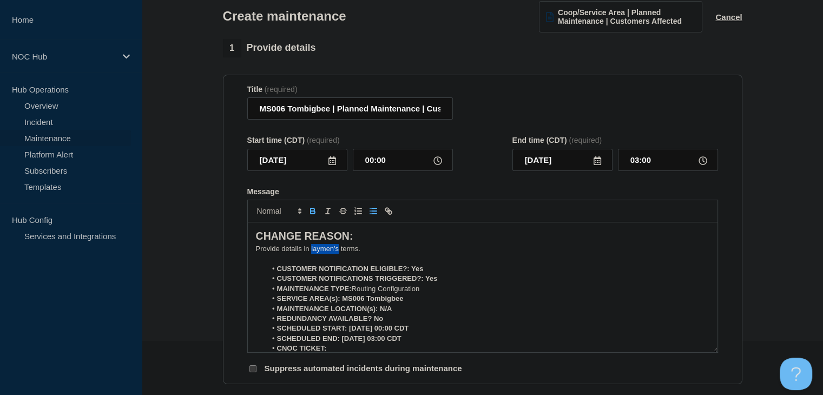
click at [323, 254] on p "﻿Provide details in laymen's terms." at bounding box center [482, 249] width 453 height 10
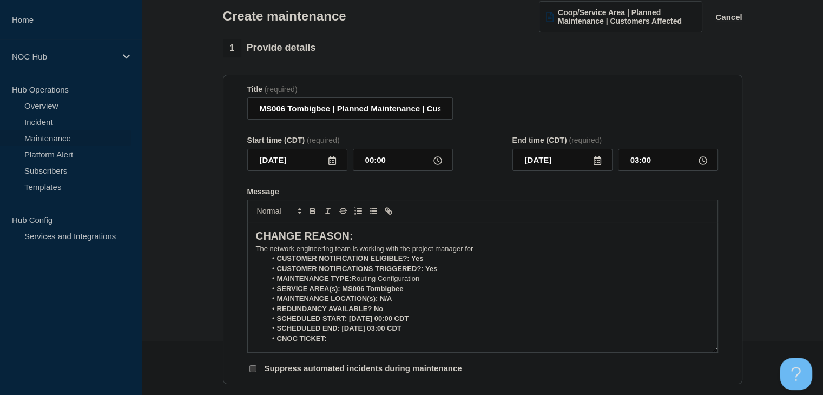
click at [420, 303] on li "MAINTENANCE LOCATION(s): N/A" at bounding box center [487, 299] width 443 height 10
drag, startPoint x: 407, startPoint y: 297, endPoint x: 343, endPoint y: 294, distance: 63.9
click at [343, 294] on li "SERVICE AREA(s): MS006 Tombigbee" at bounding box center [487, 289] width 443 height 10
click at [313, 211] on icon "Toggle bold text" at bounding box center [313, 209] width 4 height 3
drag, startPoint x: 436, startPoint y: 300, endPoint x: 379, endPoint y: 304, distance: 56.9
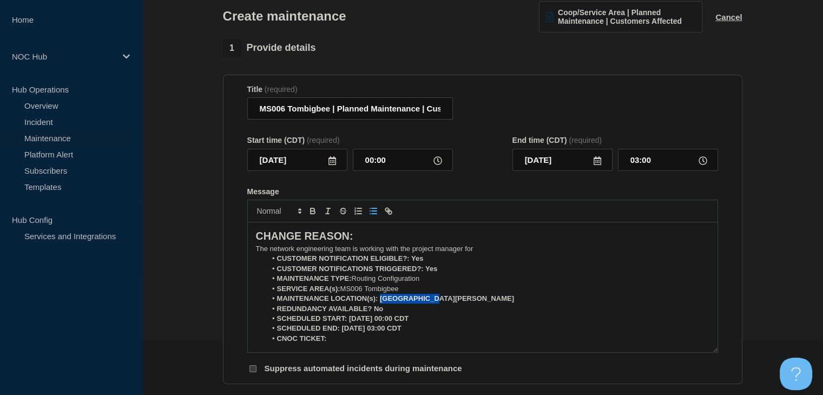
click at [379, 304] on li "MAINTENANCE LOCATION(s): North Shannon" at bounding box center [487, 299] width 443 height 10
click at [308, 213] on icon "Toggle bold text" at bounding box center [313, 211] width 10 height 10
drag, startPoint x: 387, startPoint y: 315, endPoint x: 373, endPoint y: 315, distance: 14.1
click at [373, 314] on li "REDUNDANCY AVAILABLE? No" at bounding box center [487, 309] width 443 height 10
click at [308, 210] on icon "Toggle bold text" at bounding box center [313, 211] width 10 height 10
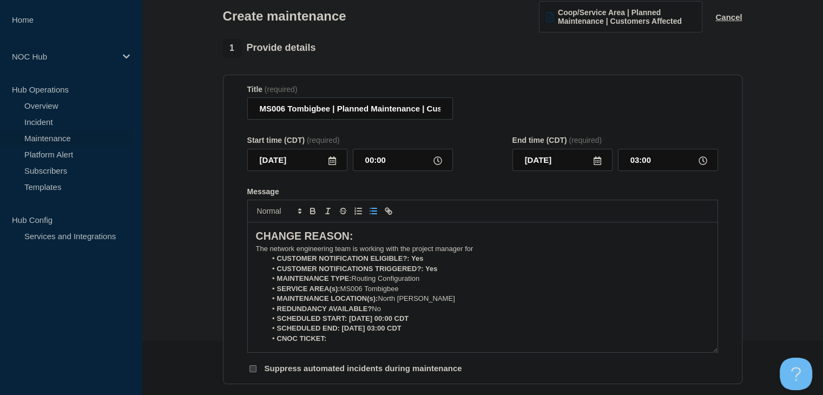
drag, startPoint x: 428, startPoint y: 321, endPoint x: 349, endPoint y: 325, distance: 79.1
click at [349, 324] on li "SCHEDULED START: 08-21-2025, 00:00 CDT" at bounding box center [487, 319] width 443 height 10
click at [311, 211] on icon "Toggle bold text" at bounding box center [313, 209] width 4 height 3
drag, startPoint x: 421, startPoint y: 334, endPoint x: 342, endPoint y: 334, distance: 78.4
click at [342, 333] on li "SCHEDULED END: 08-21-2025, 03:00 CDT" at bounding box center [487, 329] width 443 height 10
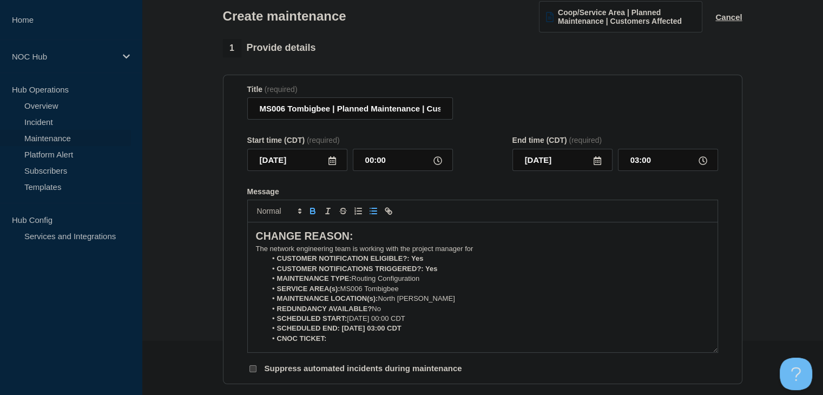
click at [314, 217] on button "Toggle bold text" at bounding box center [312, 211] width 15 height 13
click at [339, 342] on li "CNOC TICKET:" at bounding box center [487, 339] width 443 height 10
drag, startPoint x: 355, startPoint y: 343, endPoint x: 327, endPoint y: 344, distance: 28.2
click at [327, 344] on li "CNOC TICKET: 21894" at bounding box center [487, 339] width 443 height 10
click at [313, 211] on icon "Toggle bold text" at bounding box center [313, 209] width 4 height 3
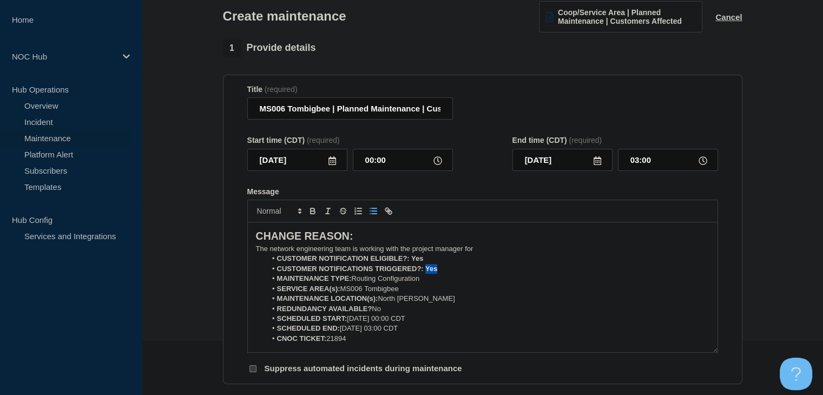
drag, startPoint x: 439, startPoint y: 272, endPoint x: 425, endPoint y: 272, distance: 14.1
click at [425, 272] on li "CUSTOMER NOTIFICATIONS TRIGGERED?: Yes" at bounding box center [487, 269] width 443 height 10
click at [312, 216] on icon "Toggle bold text" at bounding box center [313, 211] width 10 height 10
drag, startPoint x: 431, startPoint y: 264, endPoint x: 412, endPoint y: 265, distance: 18.4
click at [412, 263] on li "CUSTOMER NOTIFICATION ELIGIBLE?: Yes" at bounding box center [487, 259] width 443 height 10
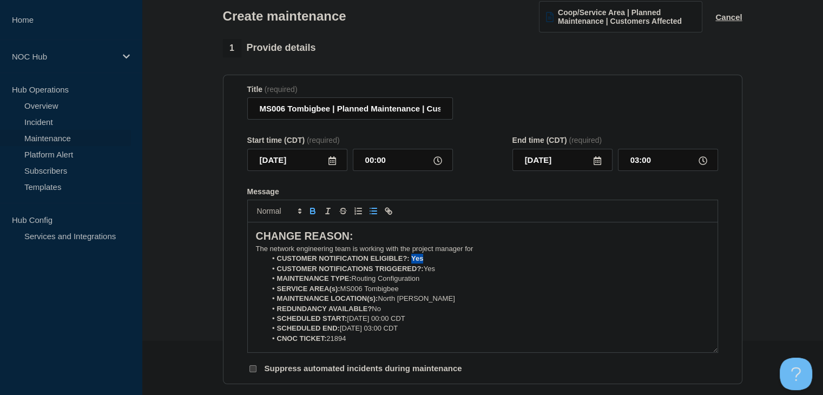
click at [315, 214] on icon "Toggle bold text" at bounding box center [313, 211] width 10 height 10
click at [484, 254] on p "The network engineering team is working with the project manager for" at bounding box center [482, 249] width 453 height 10
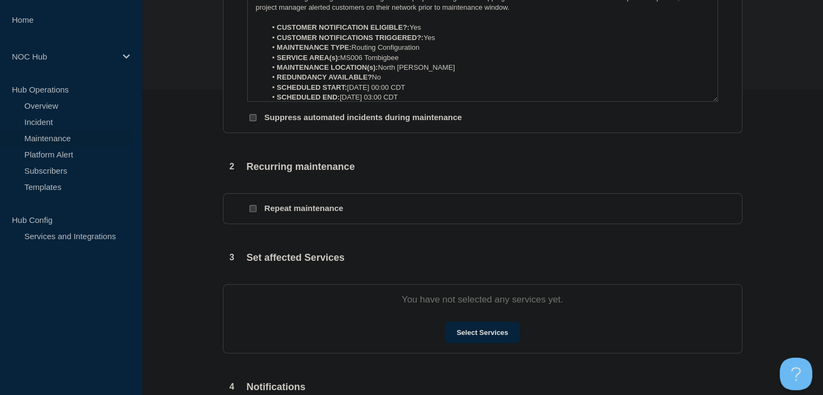
scroll to position [379, 0]
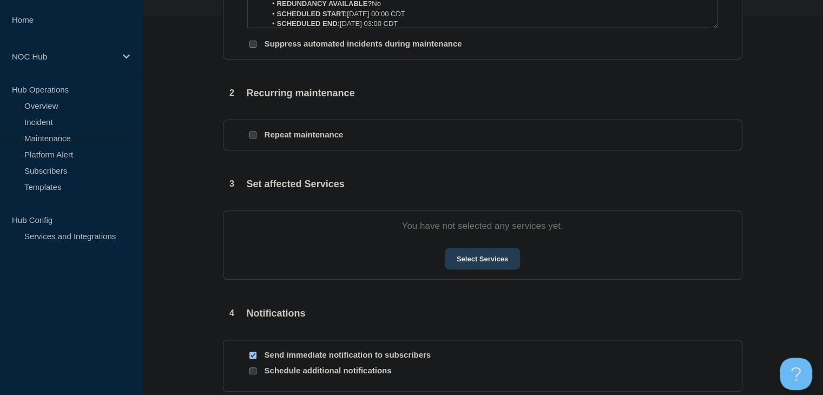
click at [488, 259] on button "Select Services" at bounding box center [482, 259] width 75 height 22
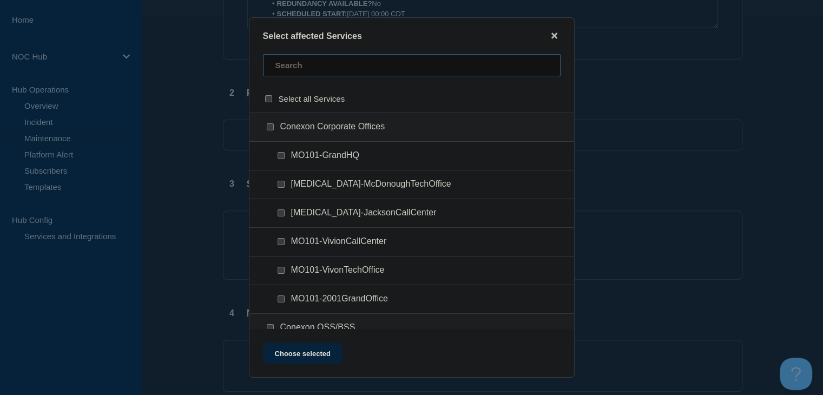
click at [304, 70] on input "text" at bounding box center [412, 65] width 298 height 22
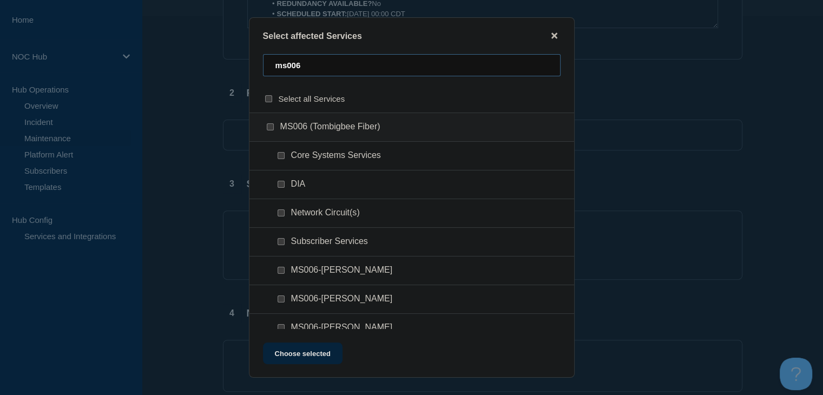
type input "ms006"
click at [278, 213] on input "Network Circuit(s) checkbox" at bounding box center [281, 212] width 7 height 7
checkbox input "true"
click at [283, 242] on input "Subscriber Services checkbox" at bounding box center [281, 241] width 7 height 7
checkbox input "true"
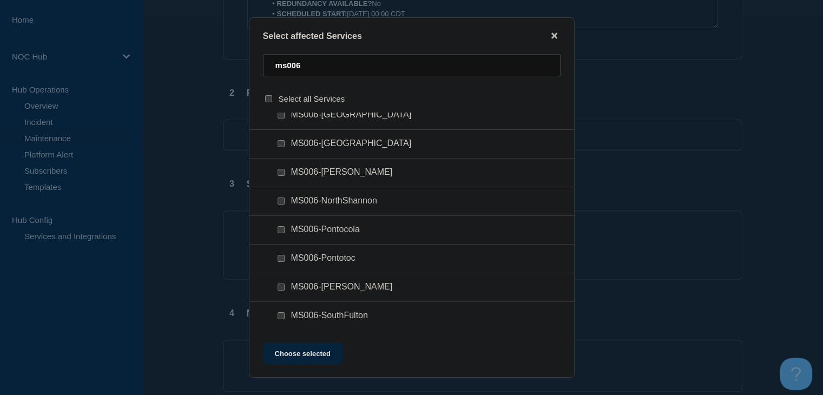
scroll to position [433, 0]
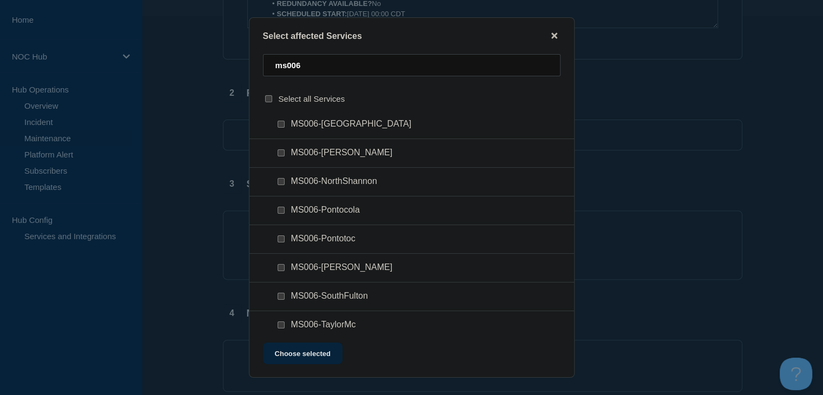
click at [281, 180] on input "MS006-NorthShannon checkbox" at bounding box center [281, 181] width 7 height 7
checkbox input "true"
click at [278, 359] on button "Choose selected" at bounding box center [303, 353] width 80 height 22
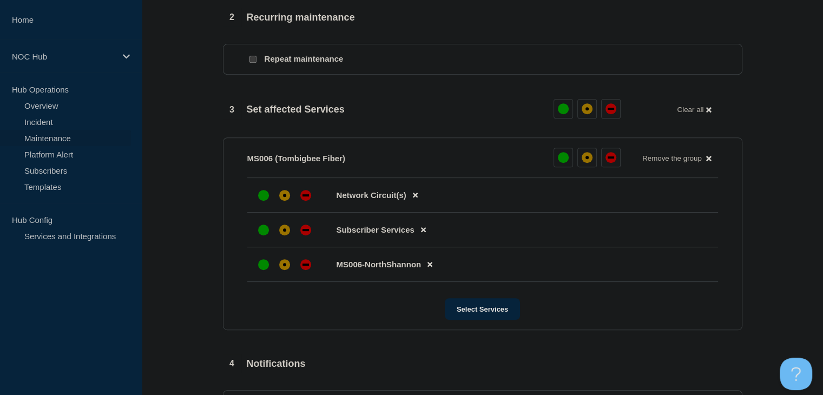
scroll to position [487, 0]
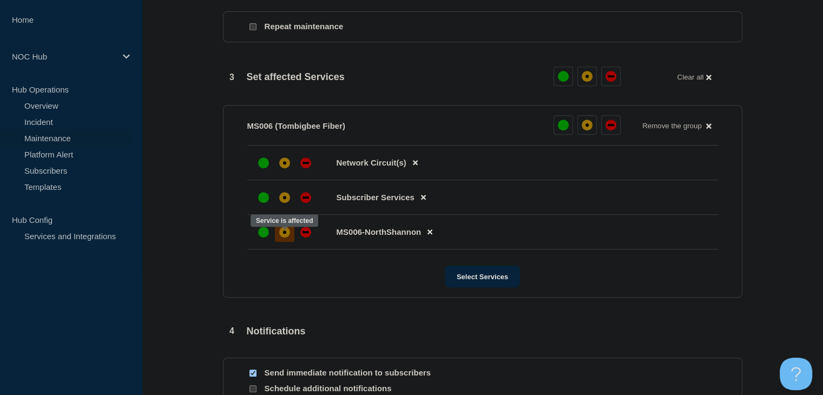
click at [288, 238] on div "affected" at bounding box center [284, 232] width 11 height 11
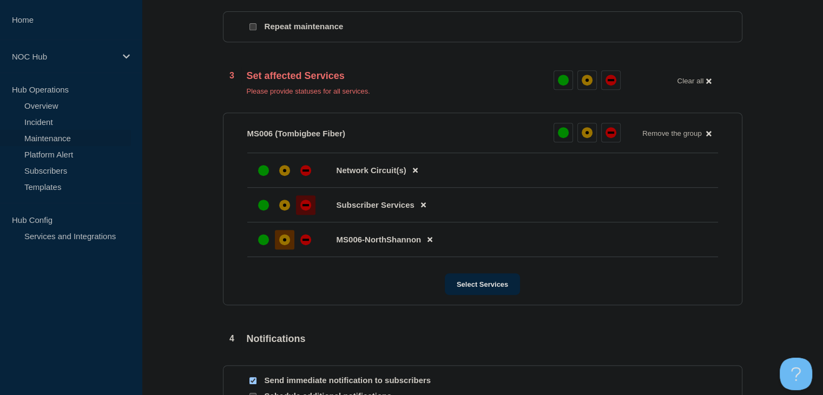
click at [298, 215] on div at bounding box center [305, 204] width 19 height 19
click at [283, 172] on div "affected" at bounding box center [284, 170] width 3 height 3
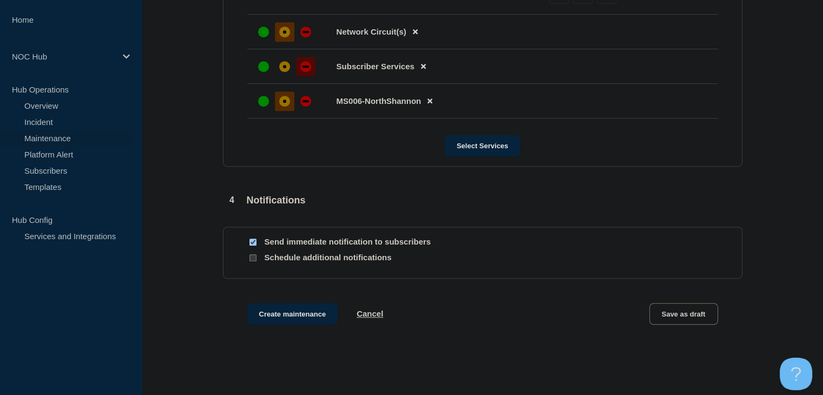
scroll to position [678, 0]
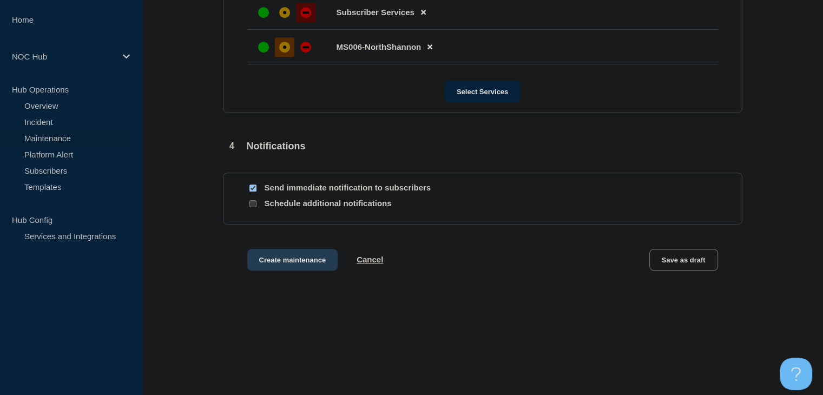
click at [280, 260] on button "Create maintenance" at bounding box center [292, 260] width 91 height 22
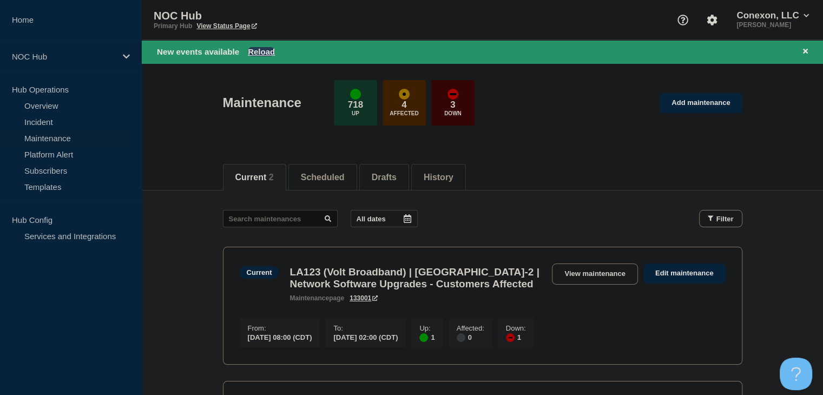
click at [262, 53] on button "Reload" at bounding box center [261, 51] width 27 height 9
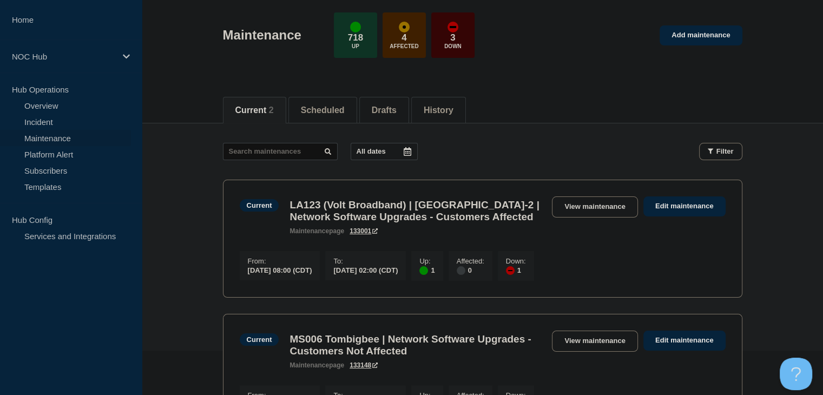
scroll to position [108, 0]
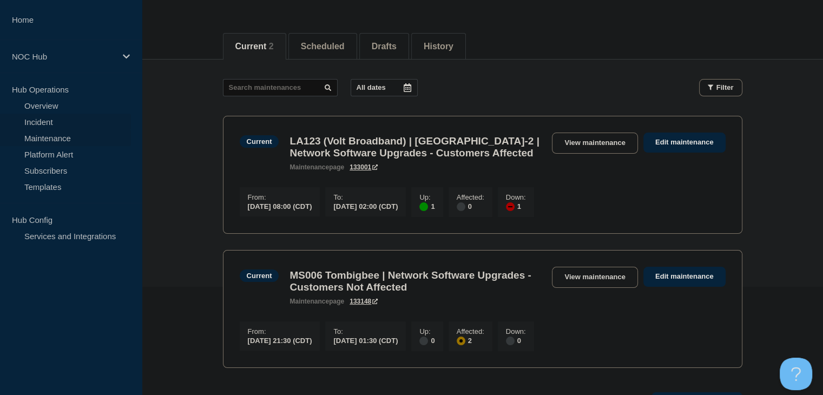
click at [31, 118] on link "Incident" at bounding box center [65, 122] width 131 height 16
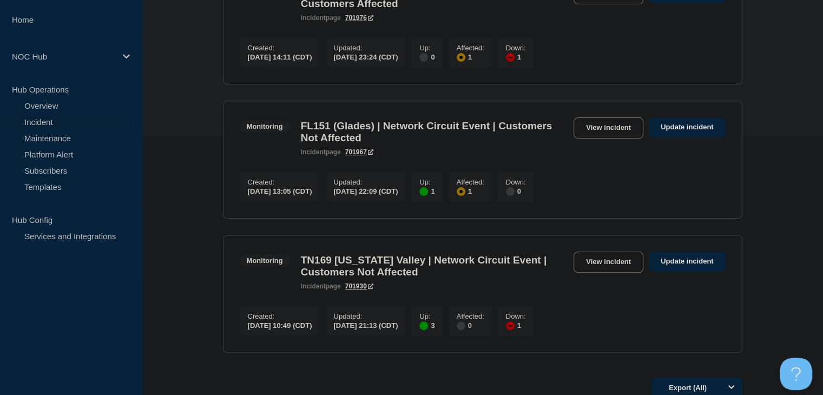
scroll to position [271, 0]
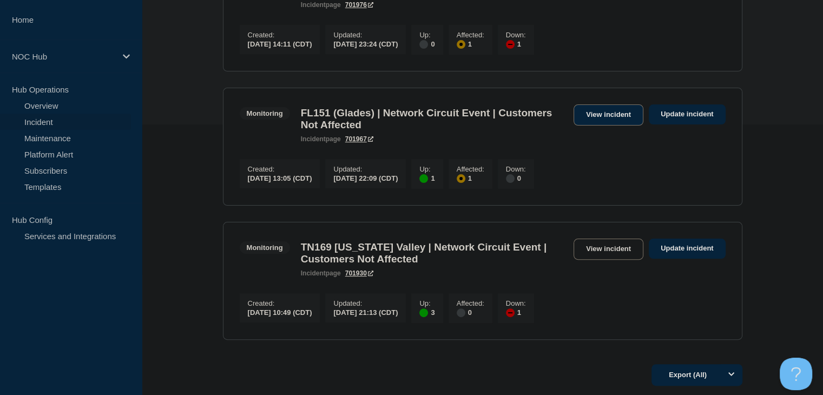
click at [598, 117] on link "View incident" at bounding box center [608, 114] width 70 height 21
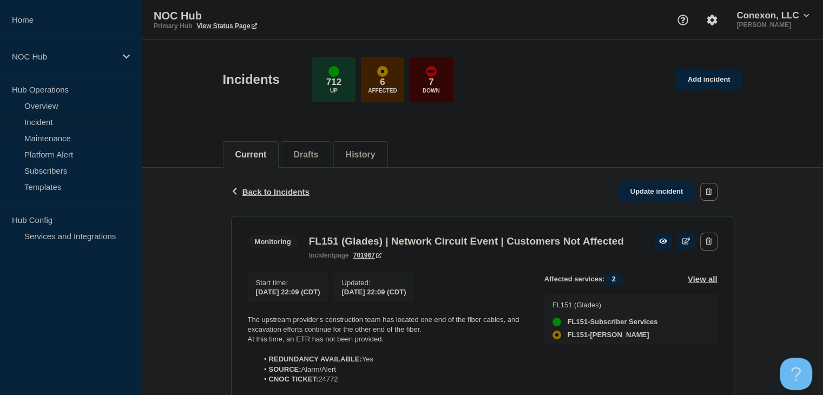
scroll to position [162, 0]
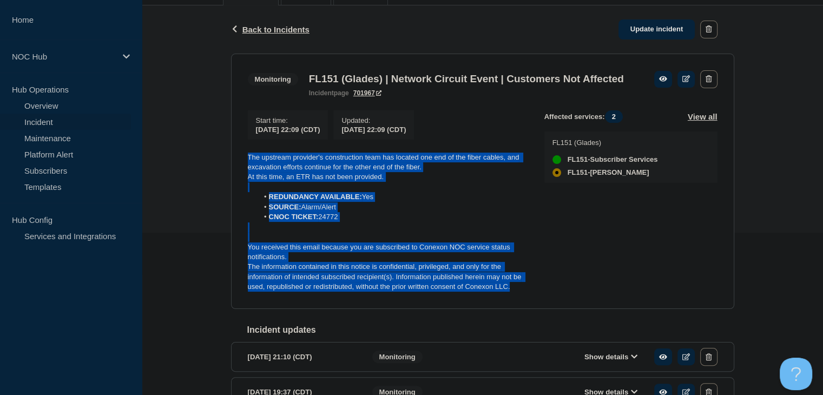
drag, startPoint x: 522, startPoint y: 307, endPoint x: 244, endPoint y: 176, distance: 306.6
click at [244, 176] on section "Monitoring FL151 (Glades) | Network Circuit Event | Customers Not Affected inci…" at bounding box center [482, 181] width 503 height 255
copy div "The upstream provider's construction team has located one end of the fiber cabl…"
click at [630, 24] on link "Update incident" at bounding box center [656, 29] width 77 height 20
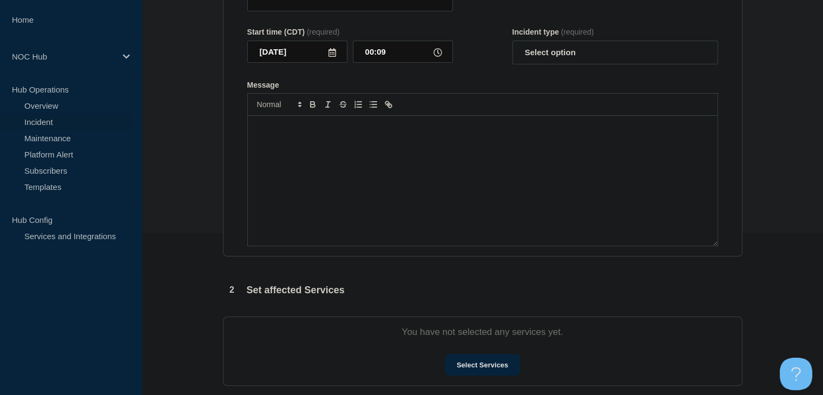
type input "FL151 (Glades) | Network Circuit Event | Customers Not Affected"
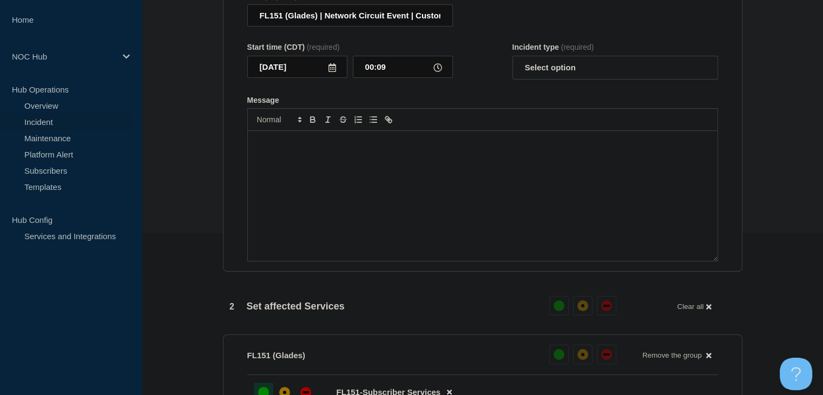
click at [384, 217] on div "Message" at bounding box center [483, 196] width 470 height 130
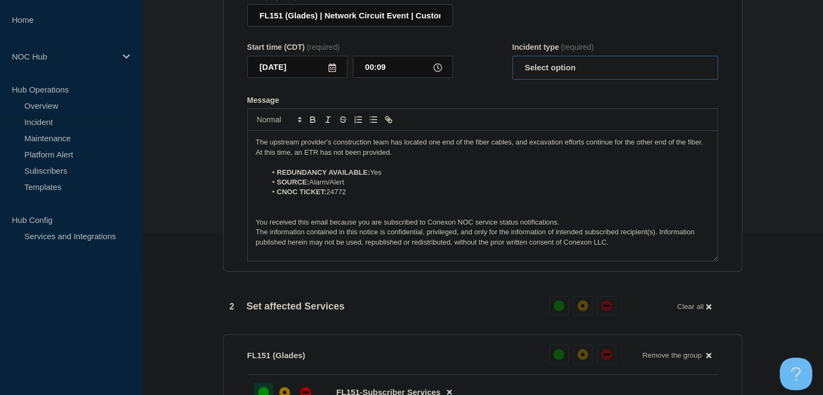
click at [551, 79] on select "Select option Investigating Identified Monitoring Resolved" at bounding box center [615, 68] width 206 height 24
select select "monitoring"
click at [512, 62] on select "Select option Investigating Identified Monitoring Resolved" at bounding box center [615, 68] width 206 height 24
click at [370, 147] on p "The upstream provider's construction team has located one end of the fiber cabl…" at bounding box center [482, 142] width 453 height 10
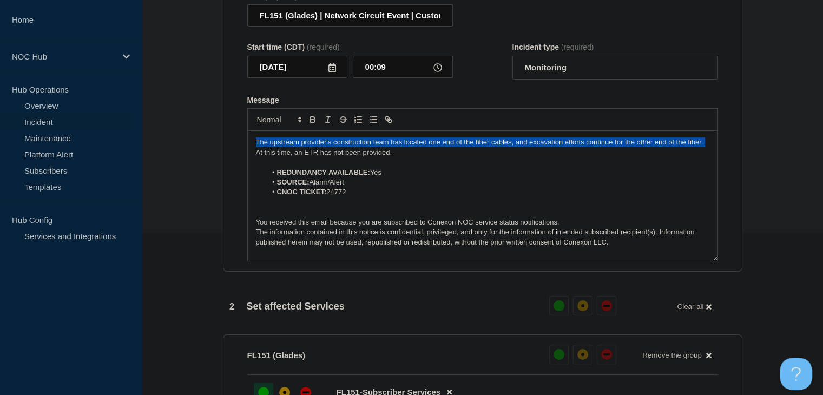
click at [370, 147] on p "The upstream provider's construction team has located one end of the fiber cabl…" at bounding box center [482, 142] width 453 height 10
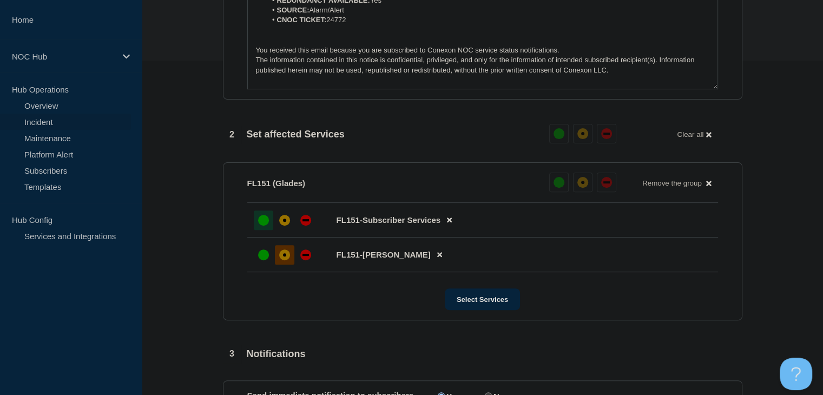
scroll to position [487, 0]
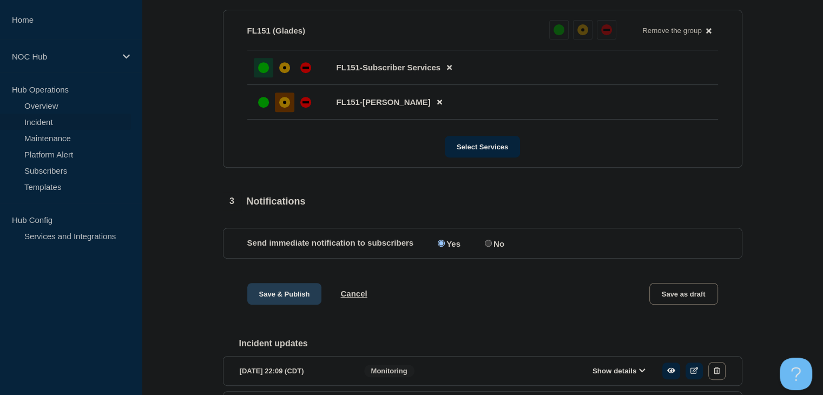
click at [273, 304] on button "Save & Publish" at bounding box center [284, 294] width 75 height 22
